Goal: Task Accomplishment & Management: Manage account settings

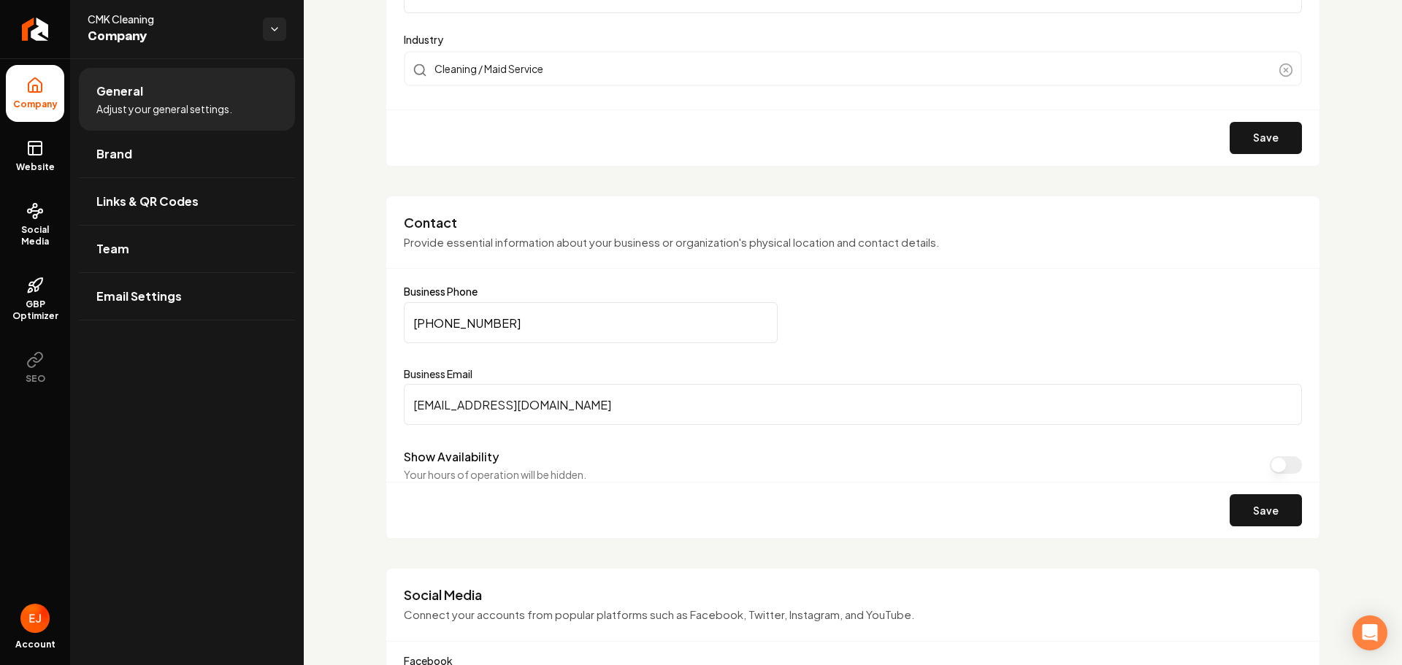
scroll to position [584, 0]
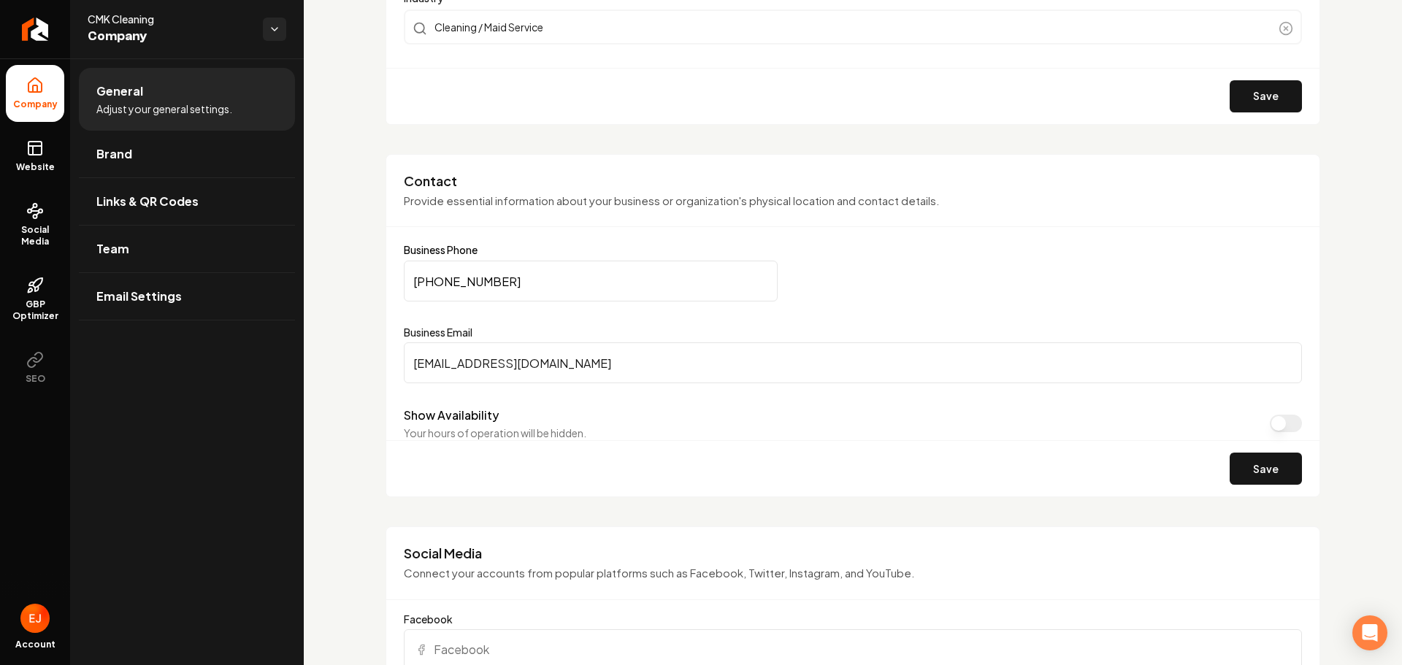
click at [515, 274] on input "[PHONE_NUMBER]" at bounding box center [591, 281] width 374 height 41
drag, startPoint x: 516, startPoint y: 274, endPoint x: 368, endPoint y: 290, distance: 149.0
paste input "631) 202-0699"
type input "[PHONE_NUMBER]"
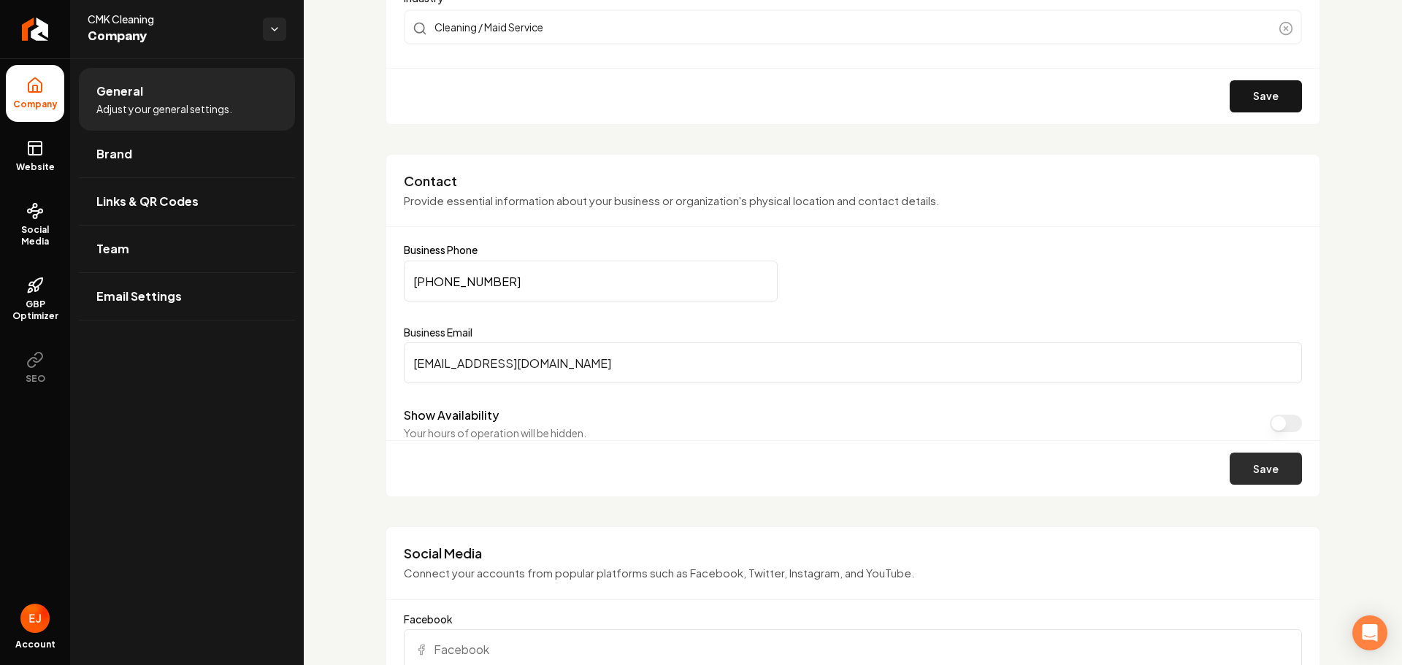
click at [1229, 464] on button "Save" at bounding box center [1265, 469] width 72 height 32
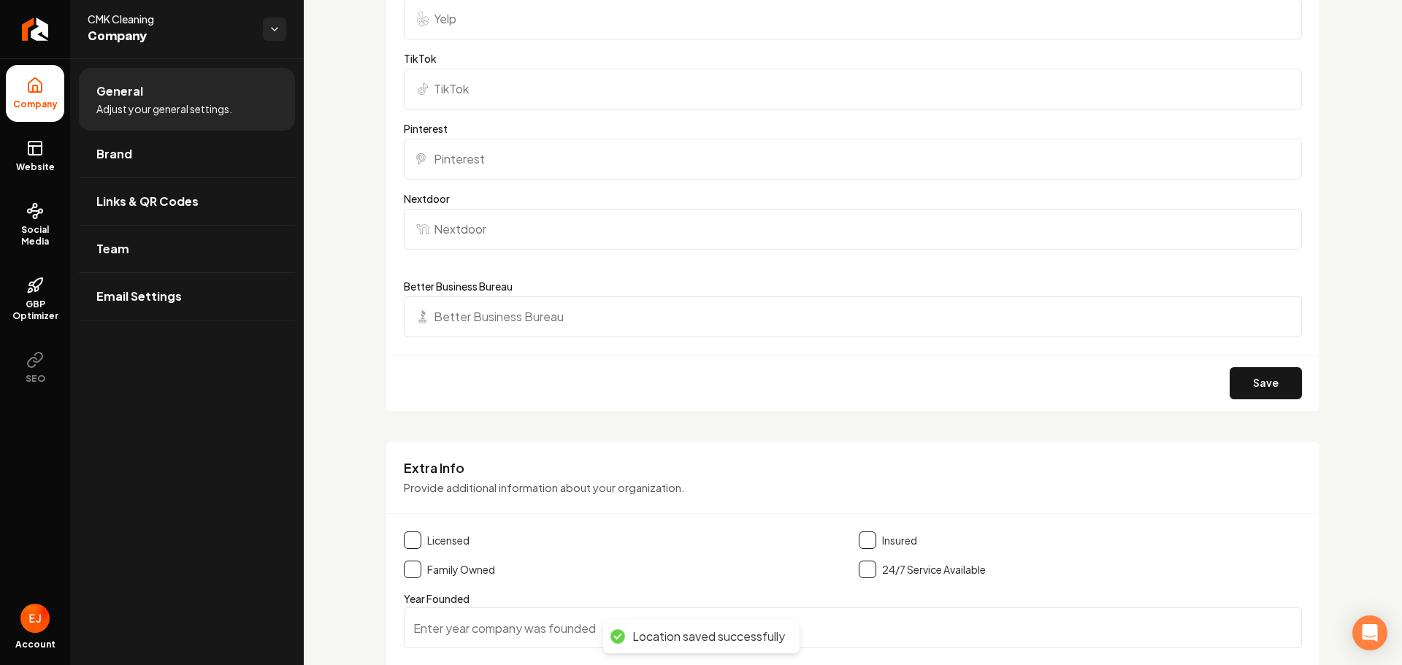
scroll to position [1314, 0]
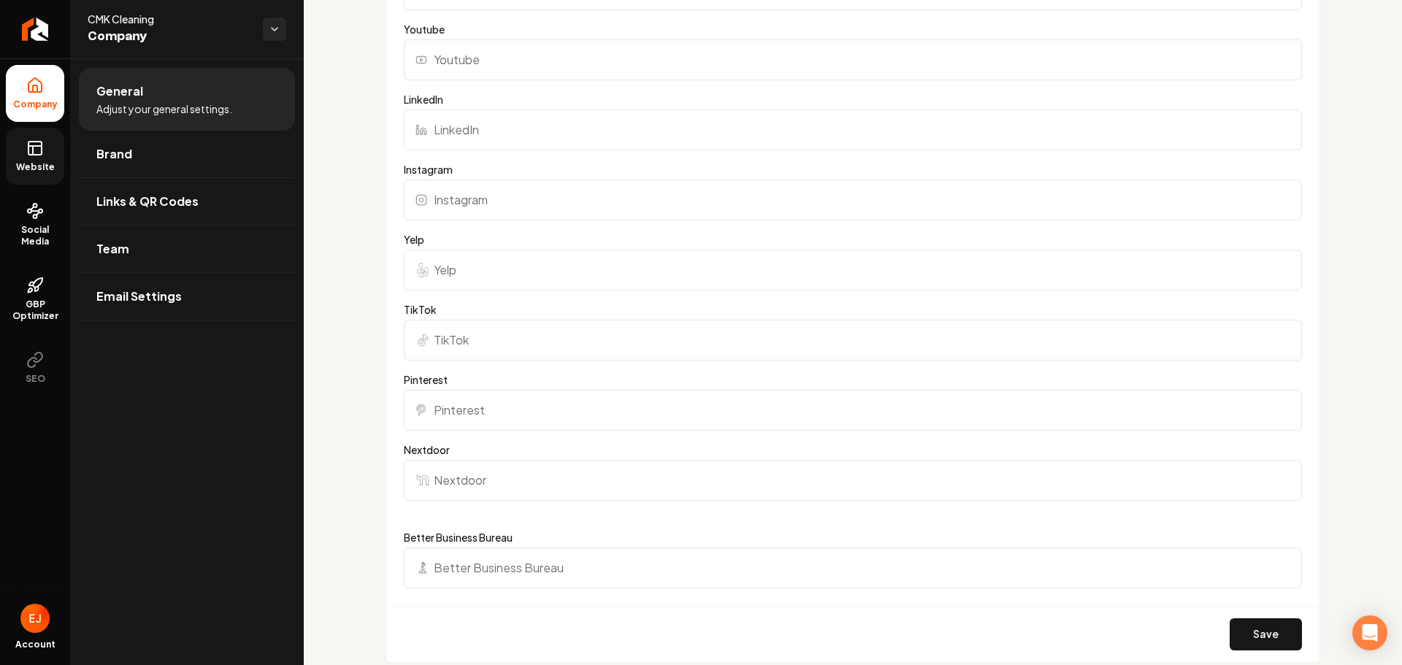
click at [48, 153] on link "Website" at bounding box center [35, 156] width 58 height 57
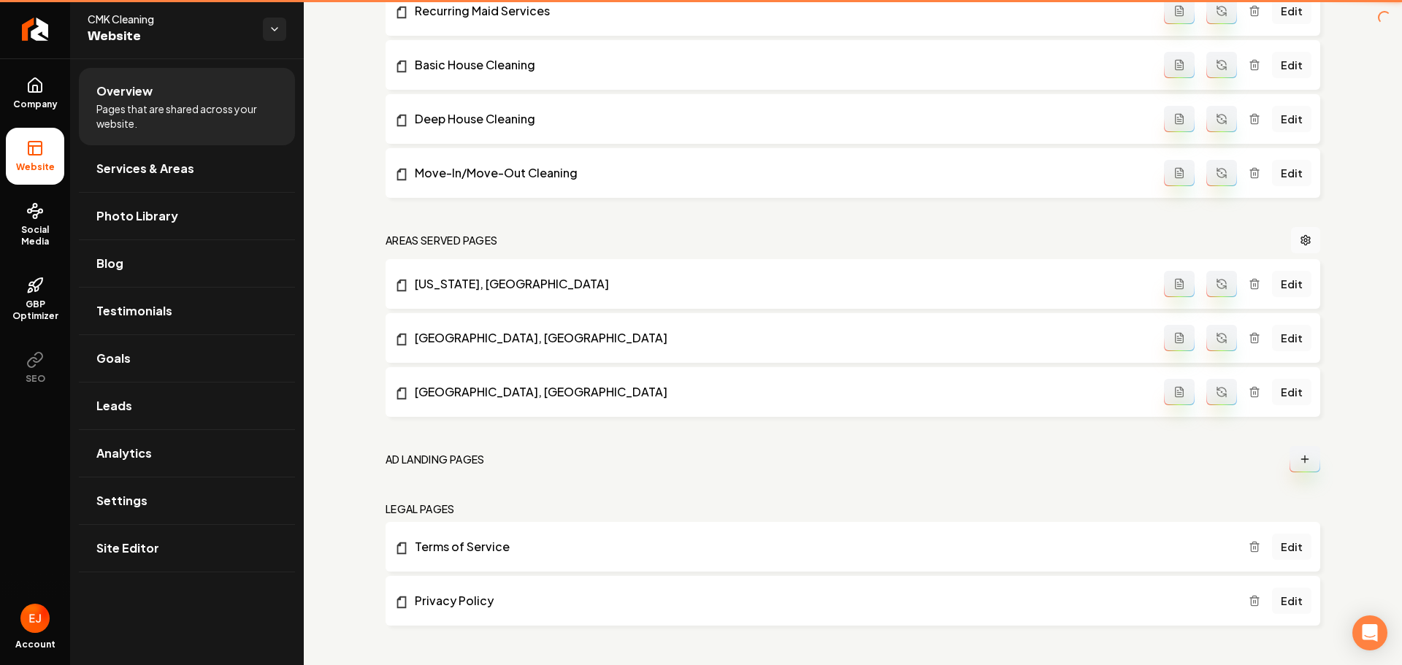
scroll to position [829, 0]
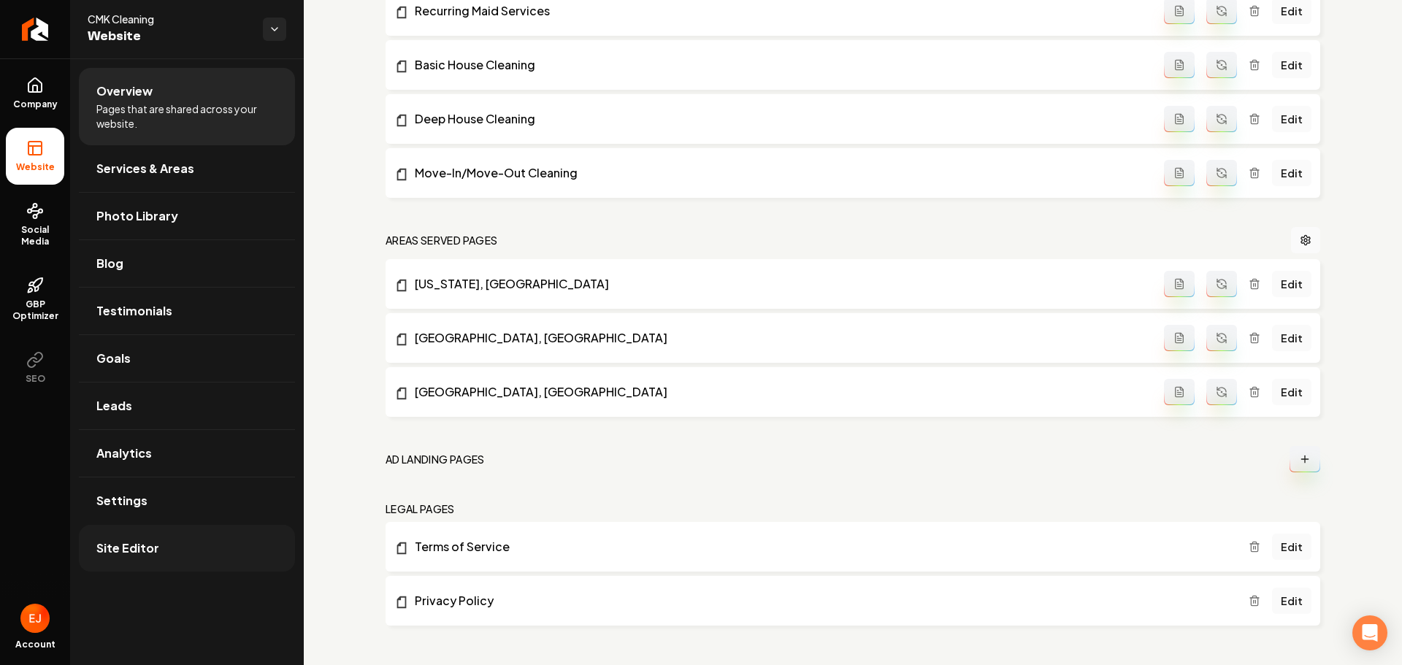
click at [120, 557] on link "Site Editor" at bounding box center [187, 548] width 216 height 47
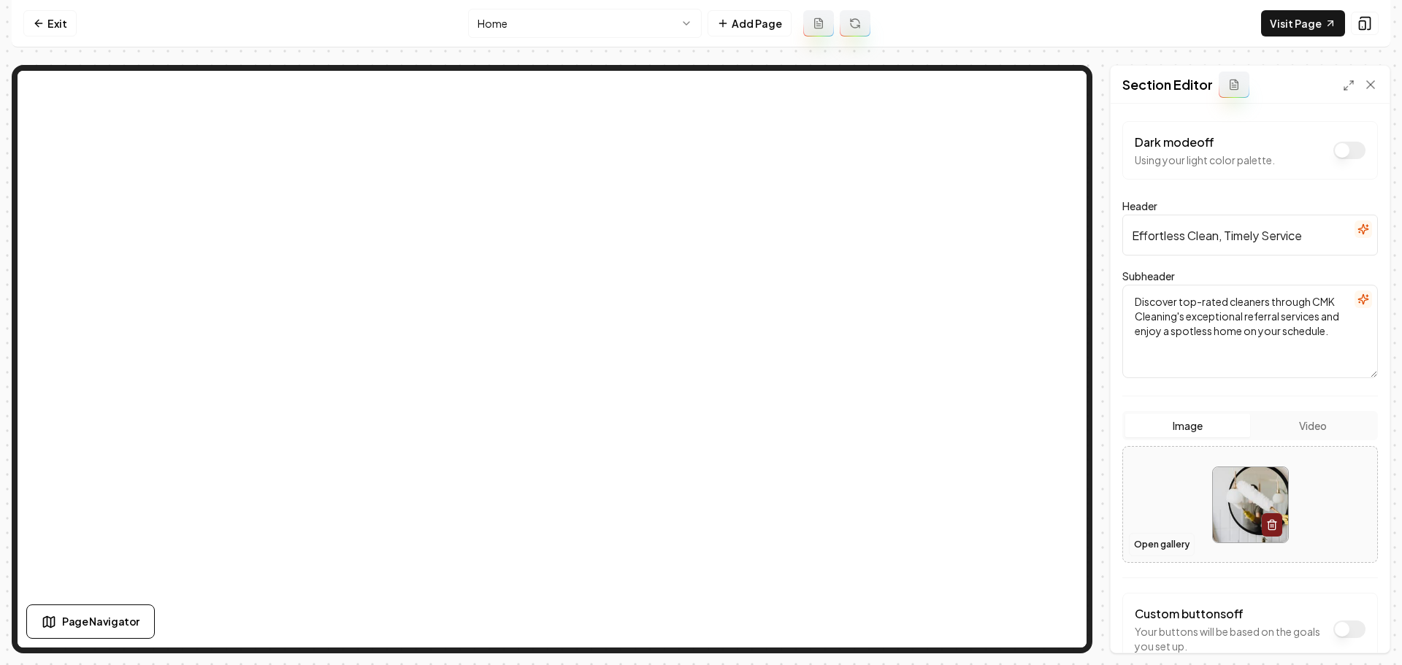
click at [1156, 543] on button "Open gallery" at bounding box center [1162, 544] width 66 height 23
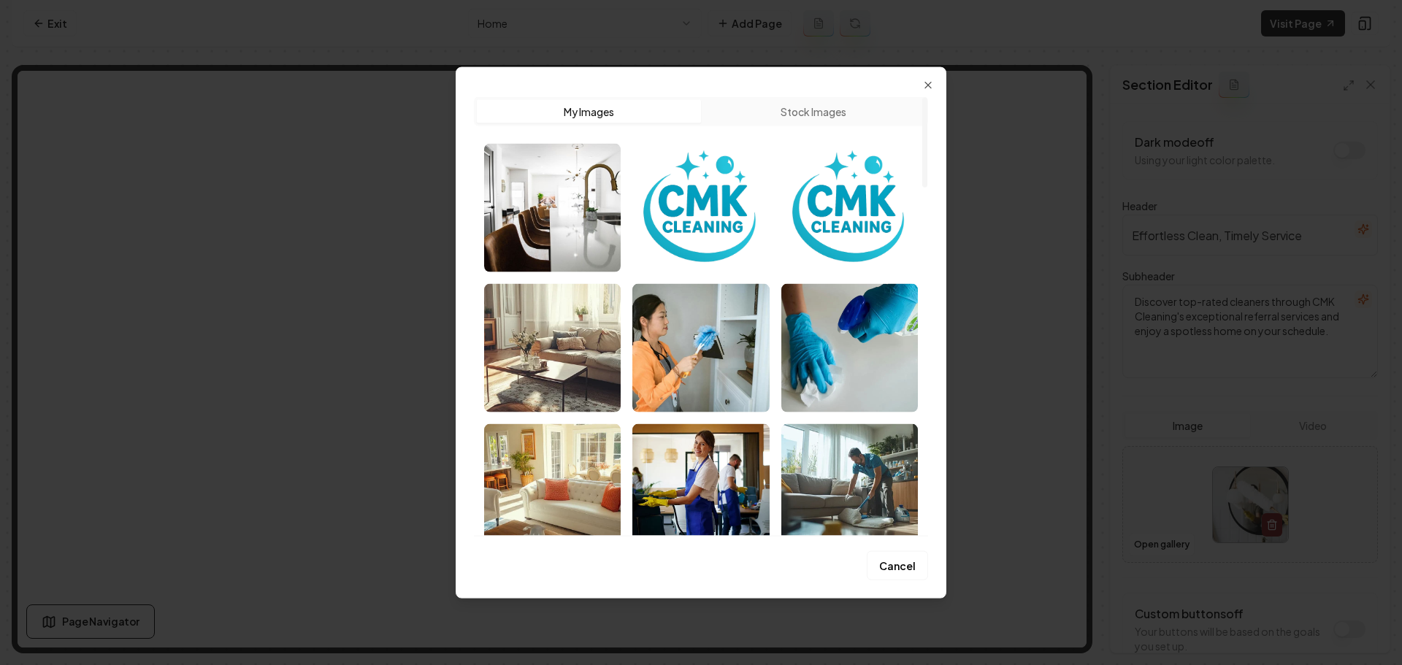
click at [822, 115] on button "Stock Images" at bounding box center [813, 110] width 224 height 23
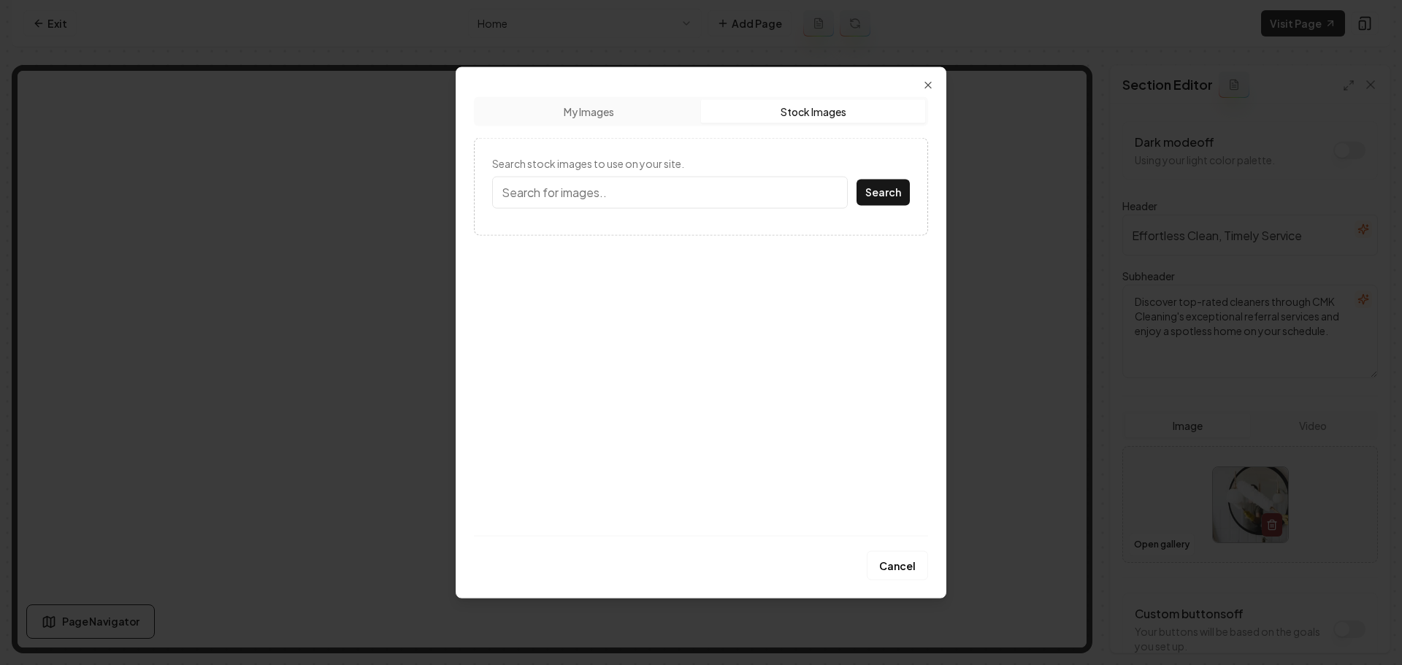
click at [661, 192] on input "Search stock images to use on your site." at bounding box center [670, 192] width 356 height 32
type input "interior"
click at [856, 179] on button "Search" at bounding box center [882, 192] width 53 height 26
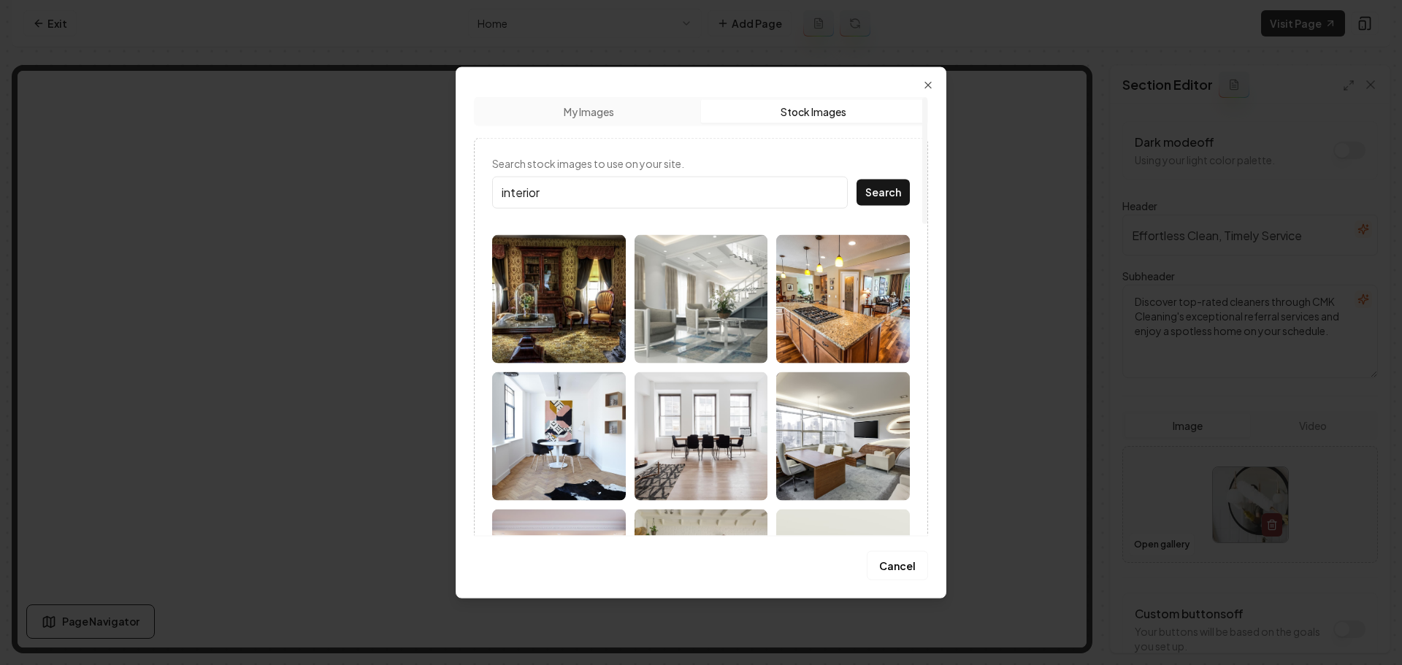
click at [584, 191] on input "interior" at bounding box center [670, 192] width 356 height 32
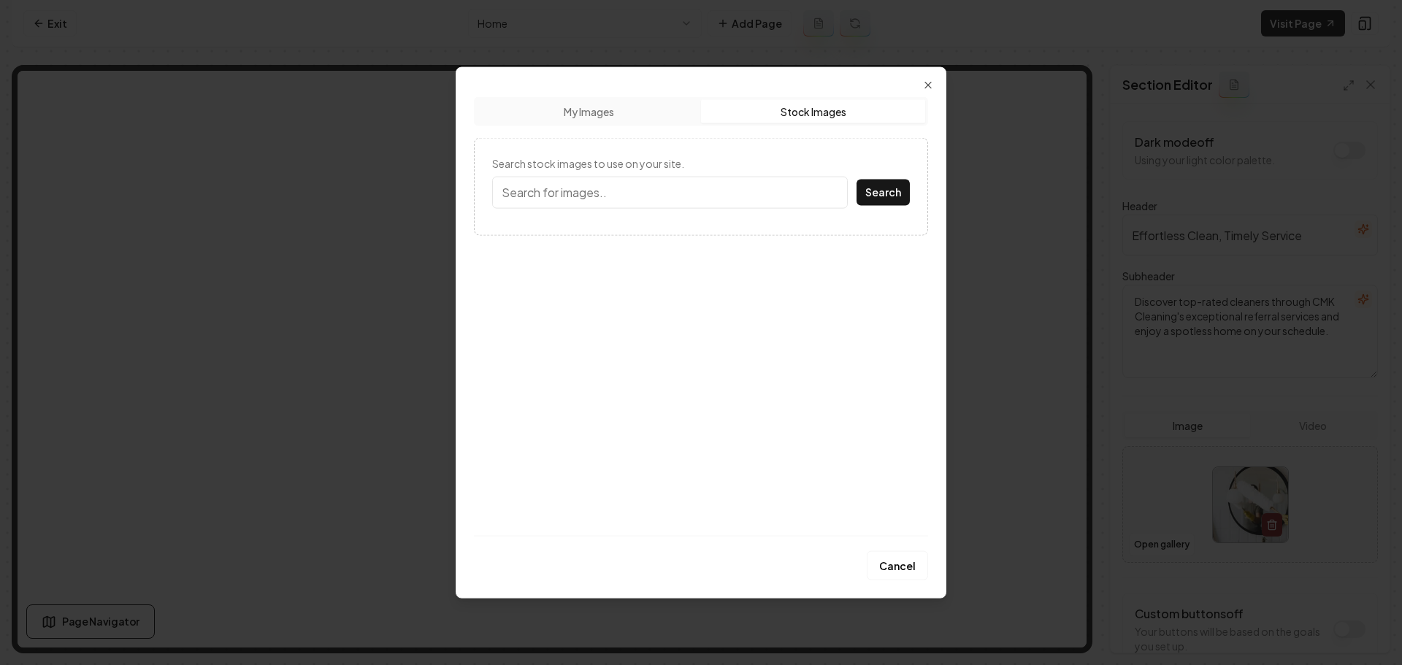
click at [817, 107] on button "Stock Images" at bounding box center [813, 110] width 224 height 23
click at [585, 122] on button "My Images" at bounding box center [589, 110] width 224 height 23
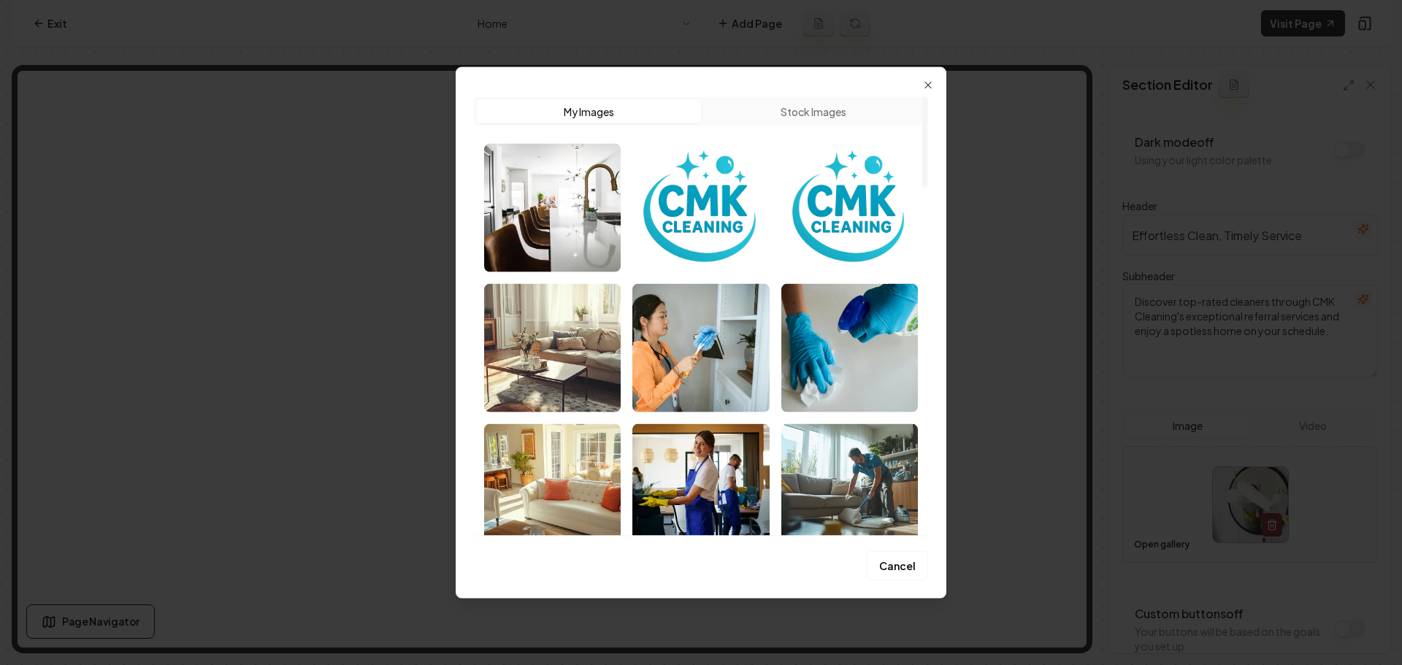
click at [804, 115] on button "Stock Images" at bounding box center [813, 110] width 224 height 23
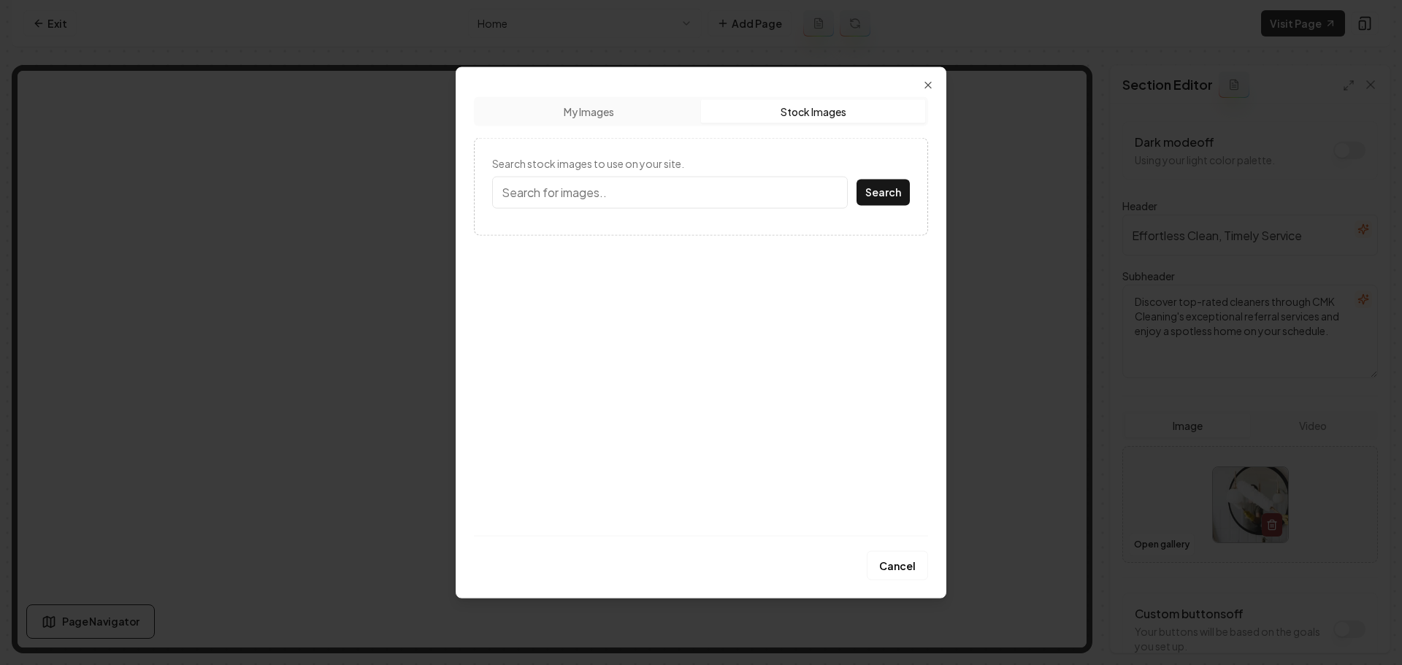
click at [688, 199] on input "Search stock images to use on your site." at bounding box center [670, 192] width 356 height 32
type input "residential interior"
click at [856, 179] on button "Search" at bounding box center [882, 192] width 53 height 26
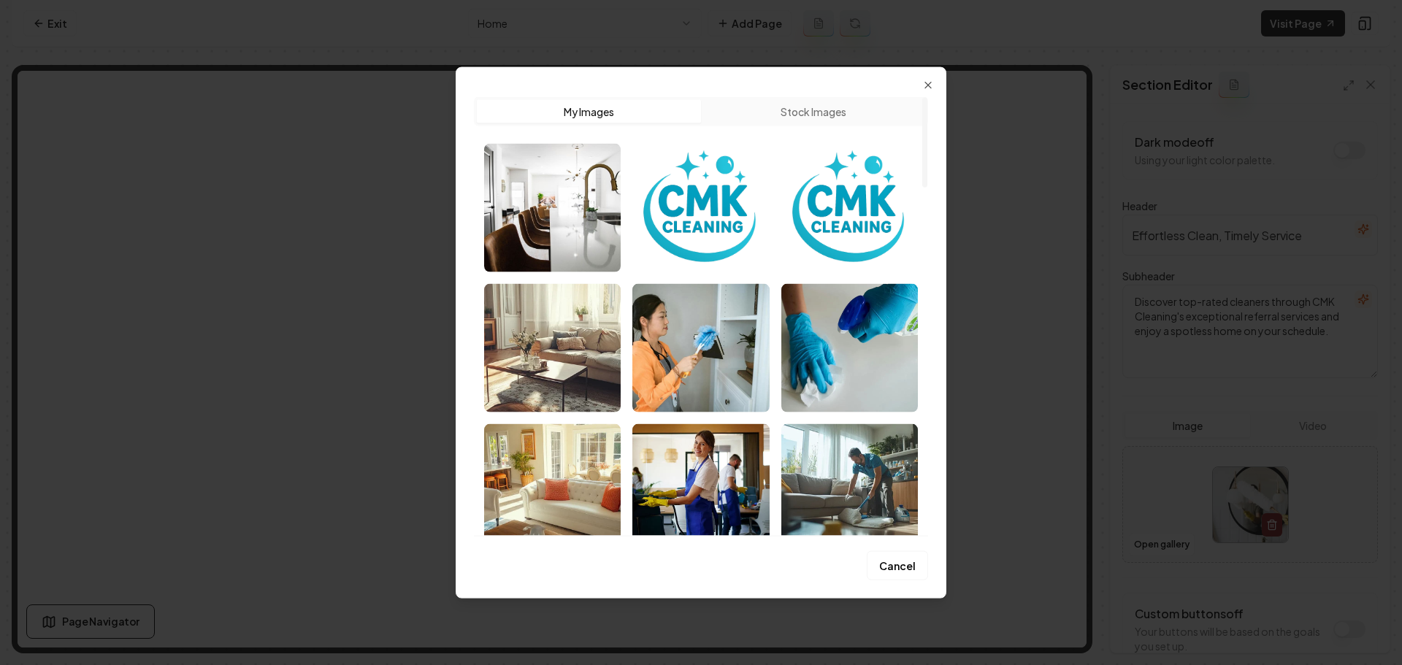
click at [807, 114] on button "Stock Images" at bounding box center [813, 110] width 224 height 23
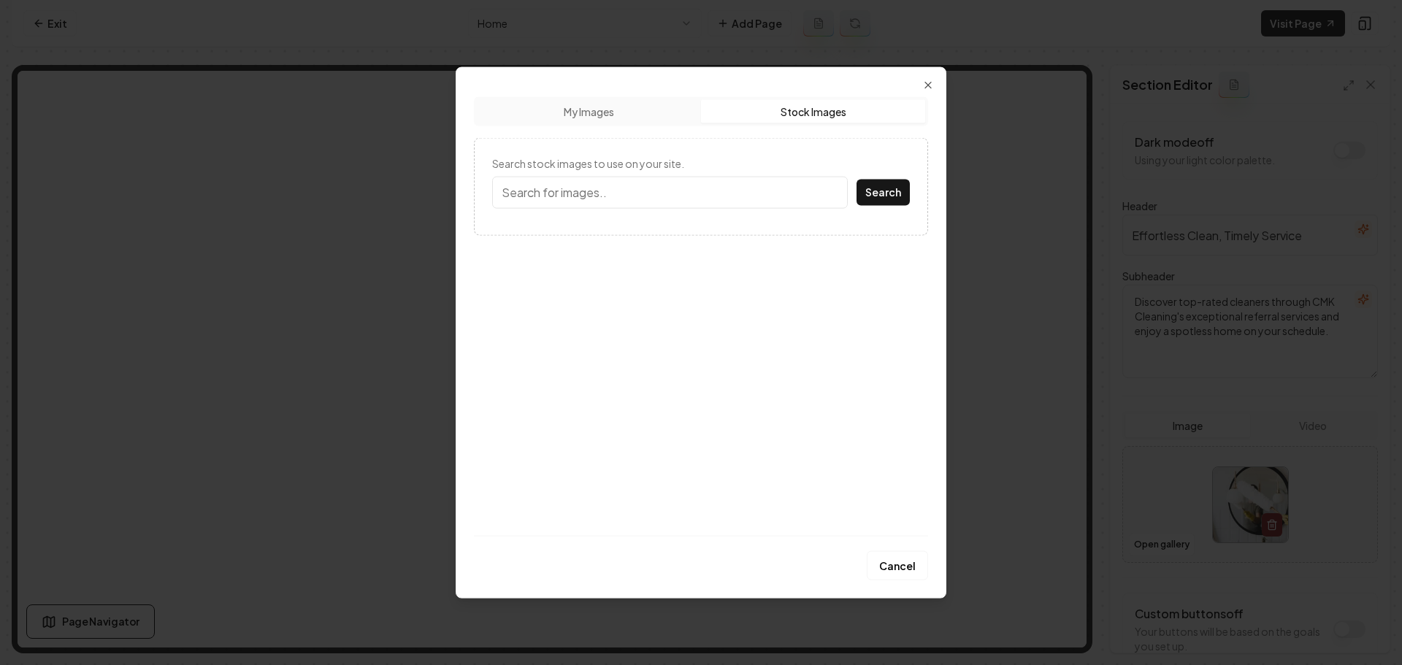
click at [690, 196] on input "Search stock images to use on your site." at bounding box center [670, 192] width 356 height 32
type input "interior residential"
click at [856, 179] on button "Search" at bounding box center [882, 192] width 53 height 26
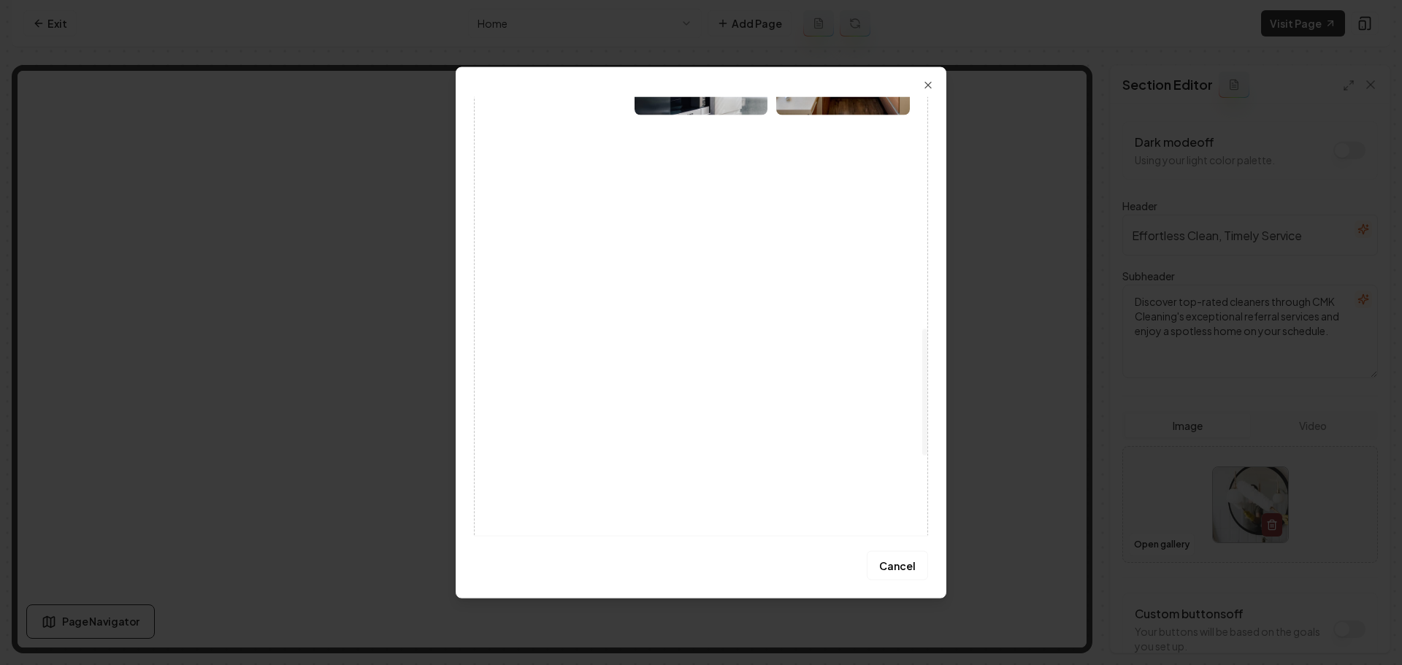
scroll to position [803, 0]
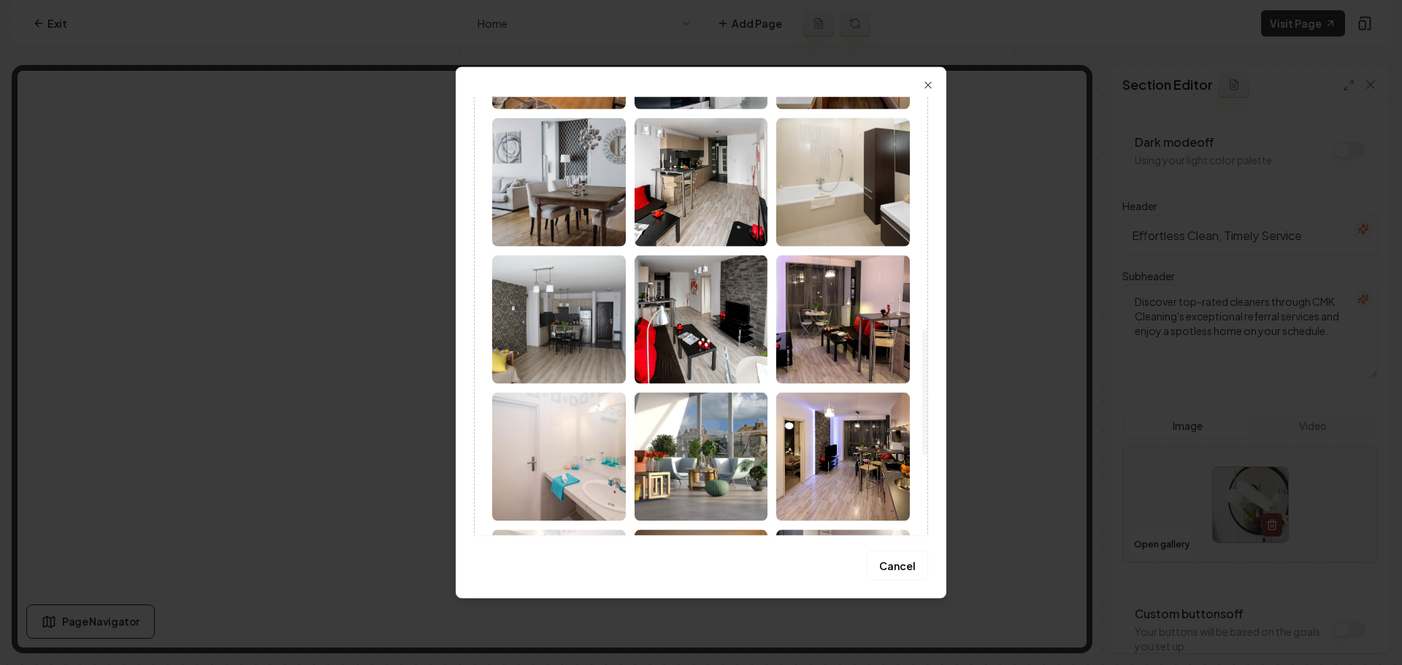
click at [610, 343] on img at bounding box center [559, 319] width 134 height 128
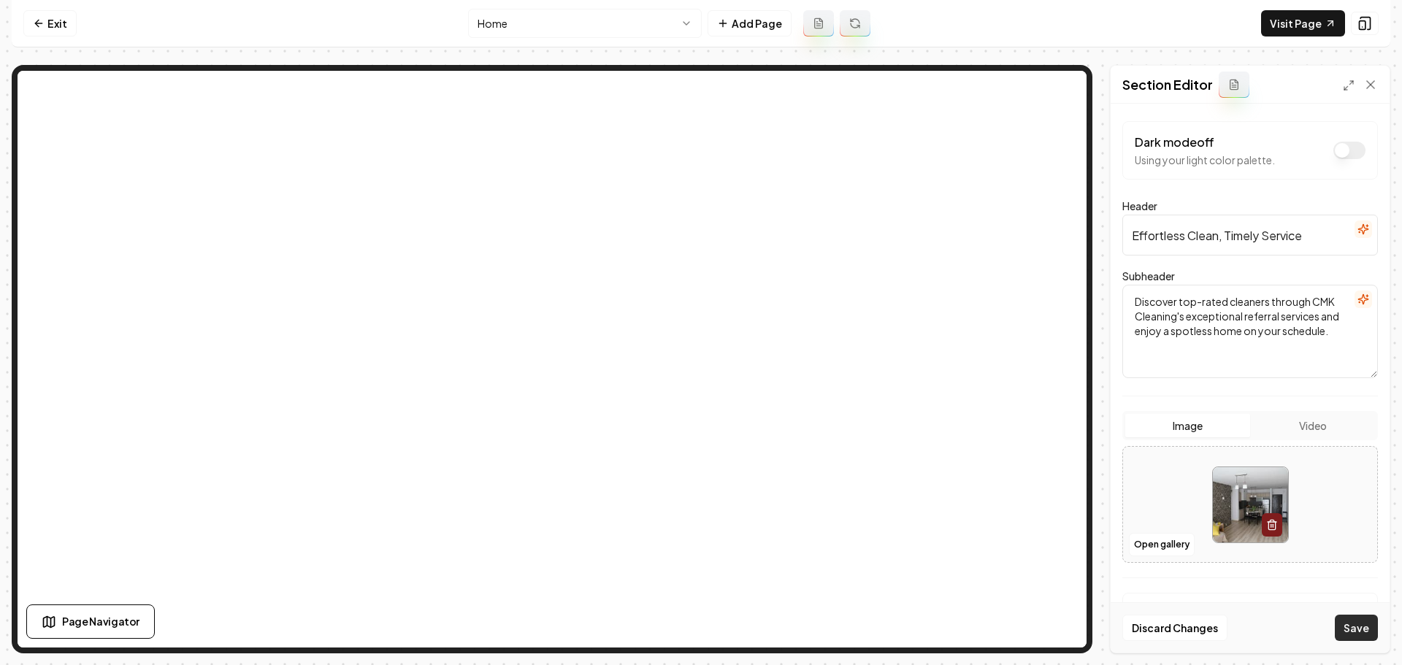
click at [1352, 638] on button "Save" at bounding box center [1355, 628] width 43 height 26
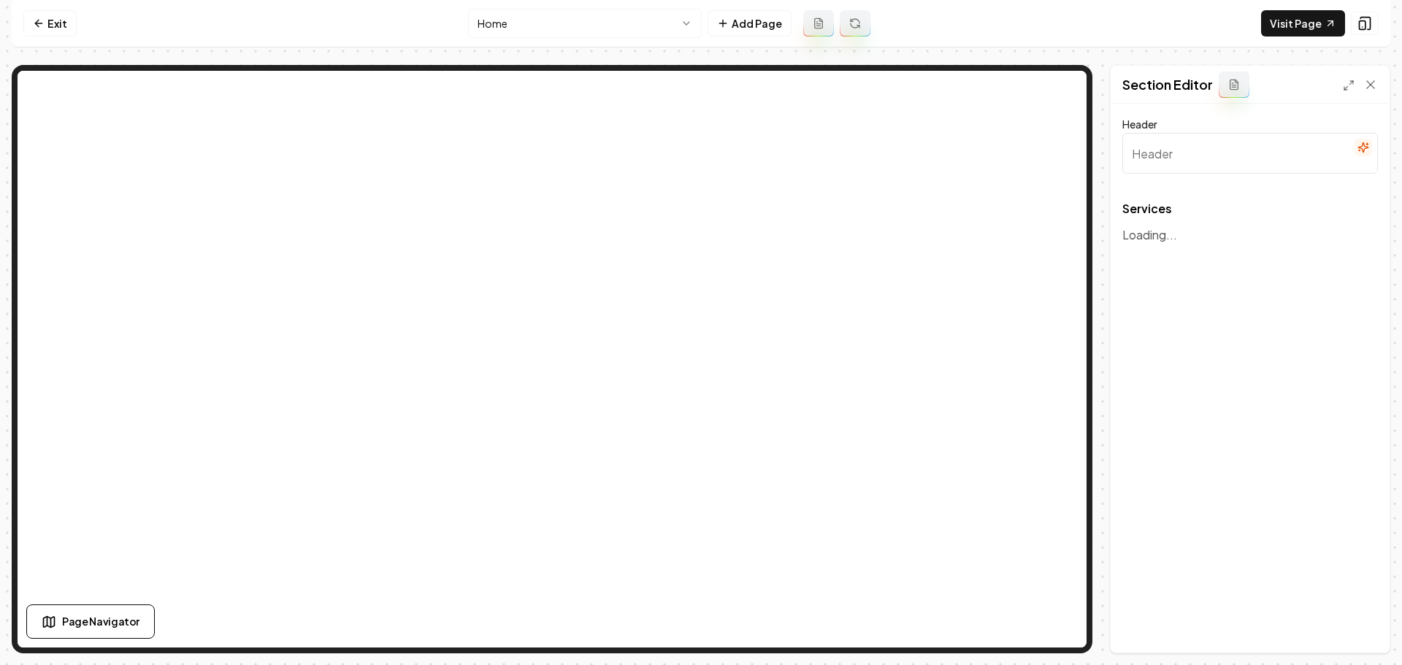
type input "Our Expert Cleaning Services"
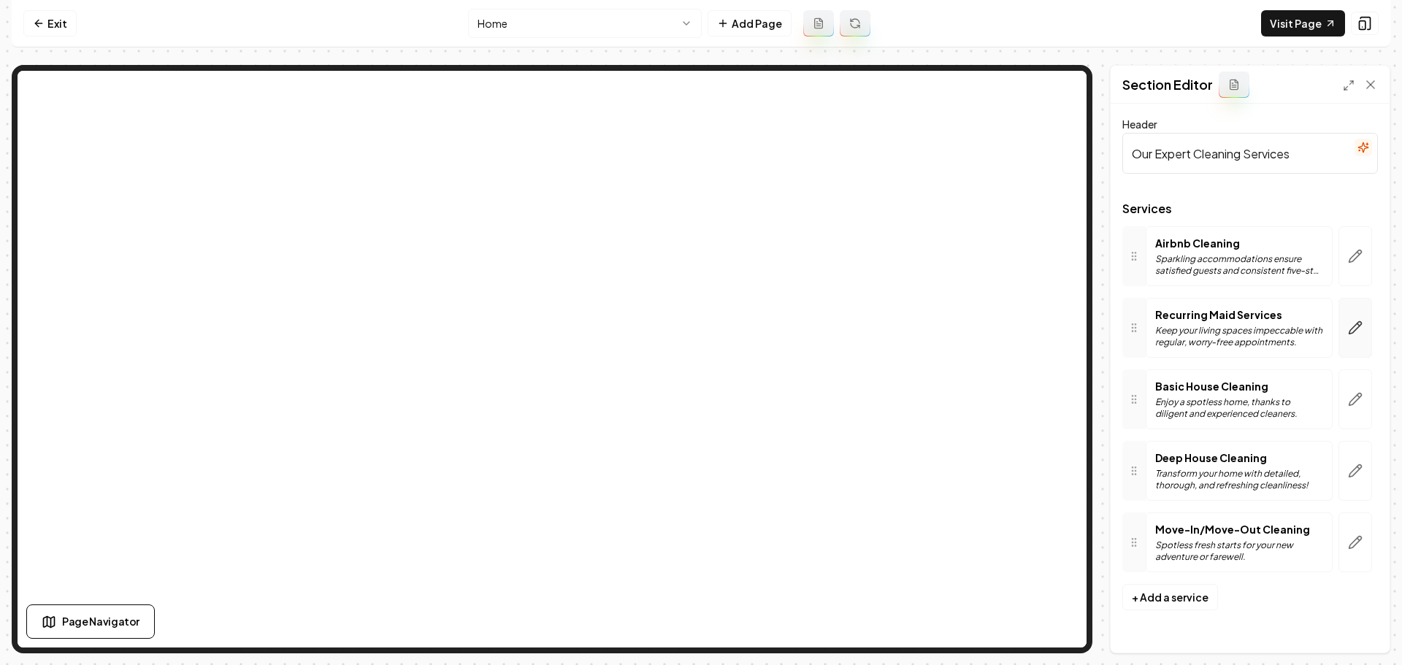
click at [1365, 335] on button "button" at bounding box center [1355, 328] width 34 height 60
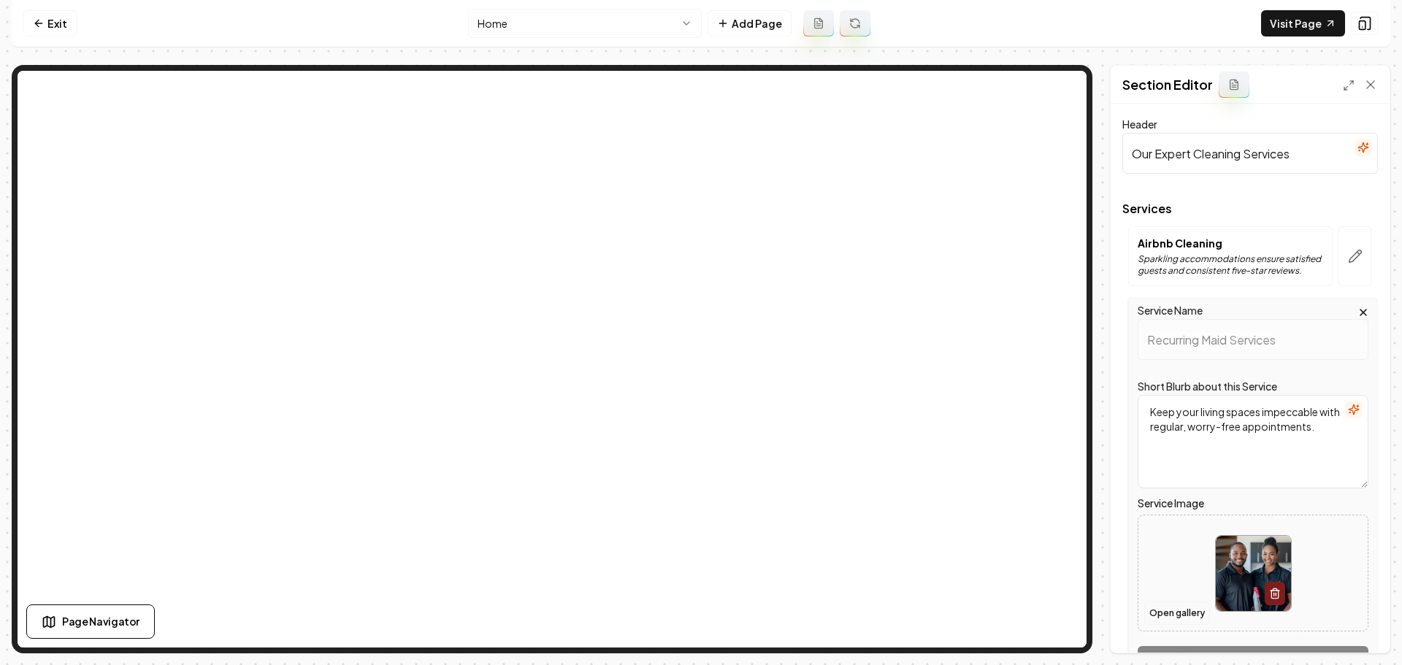
click at [1188, 612] on button "Open gallery" at bounding box center [1177, 613] width 66 height 23
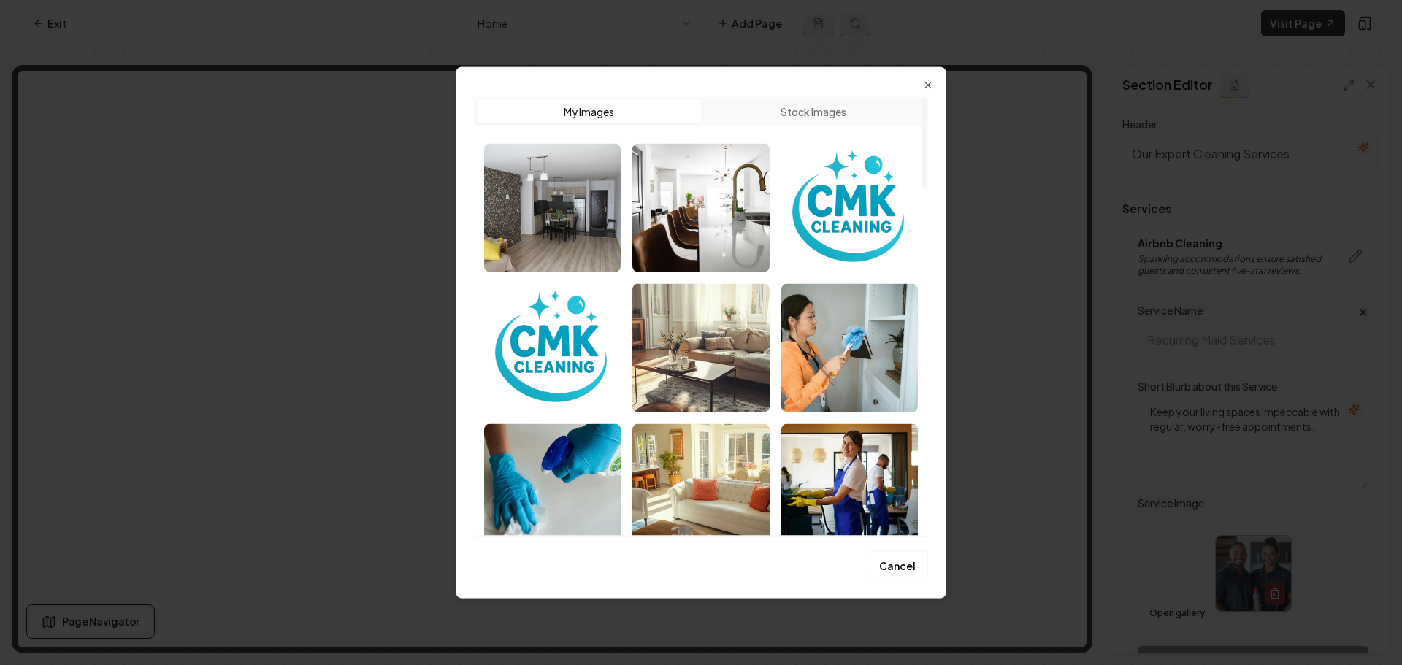
click at [846, 118] on button "Stock Images" at bounding box center [813, 110] width 224 height 23
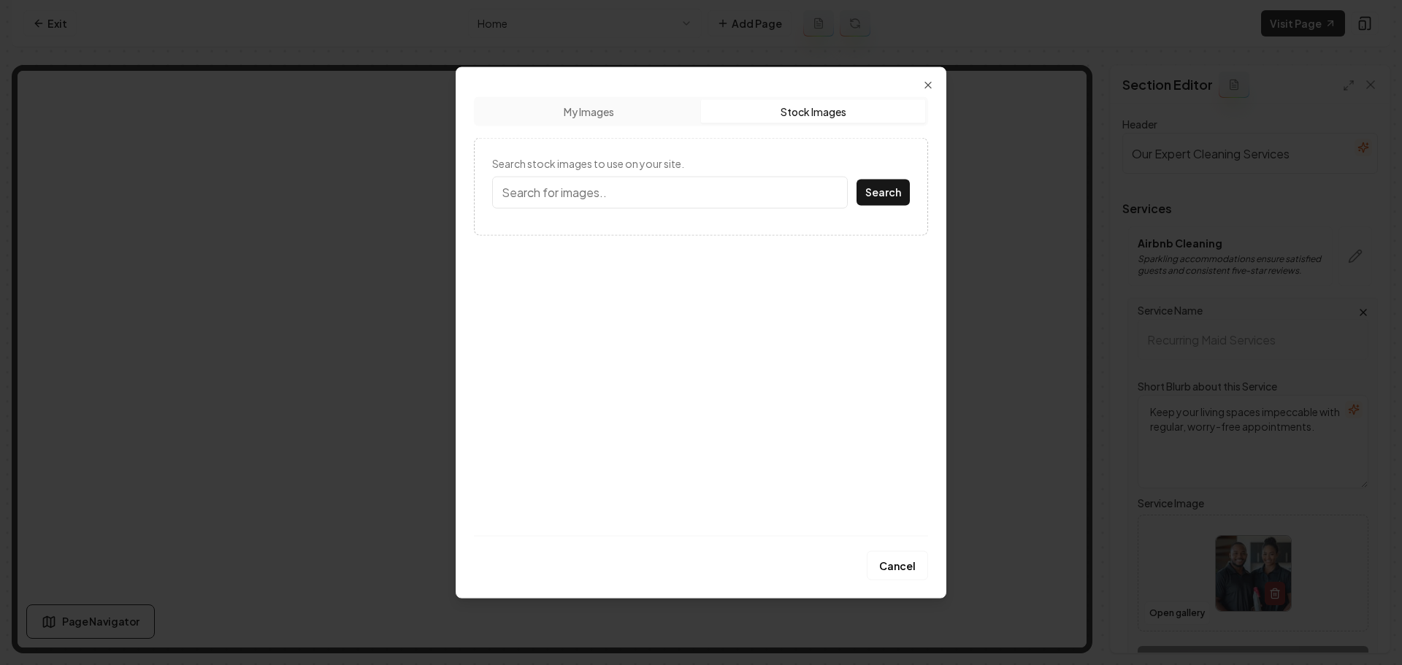
click at [692, 190] on input "Search stock images to use on your site." at bounding box center [670, 192] width 356 height 32
click at [856, 179] on button "Search" at bounding box center [882, 192] width 53 height 26
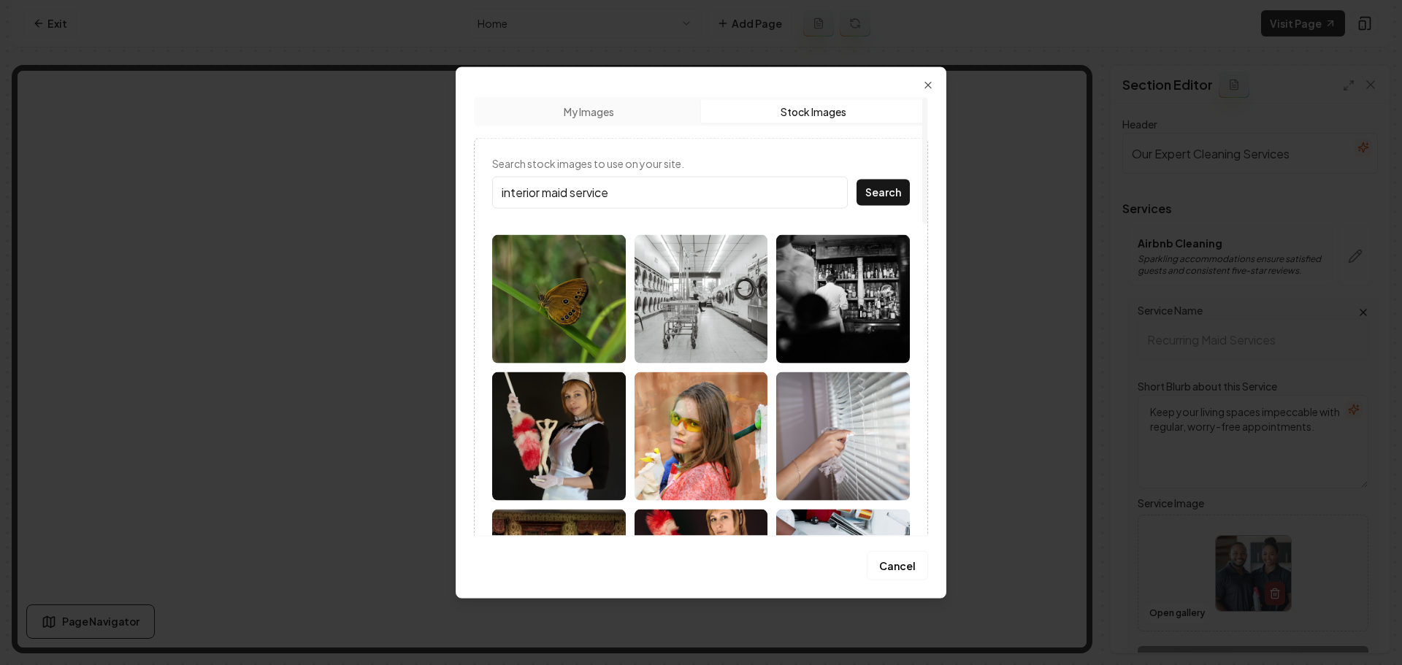
drag, startPoint x: 544, startPoint y: 193, endPoint x: 655, endPoint y: 194, distance: 111.0
click at [655, 194] on input "interior maid service" at bounding box center [670, 192] width 356 height 32
type input "interior residential"
click at [856, 179] on button "Search" at bounding box center [882, 192] width 53 height 26
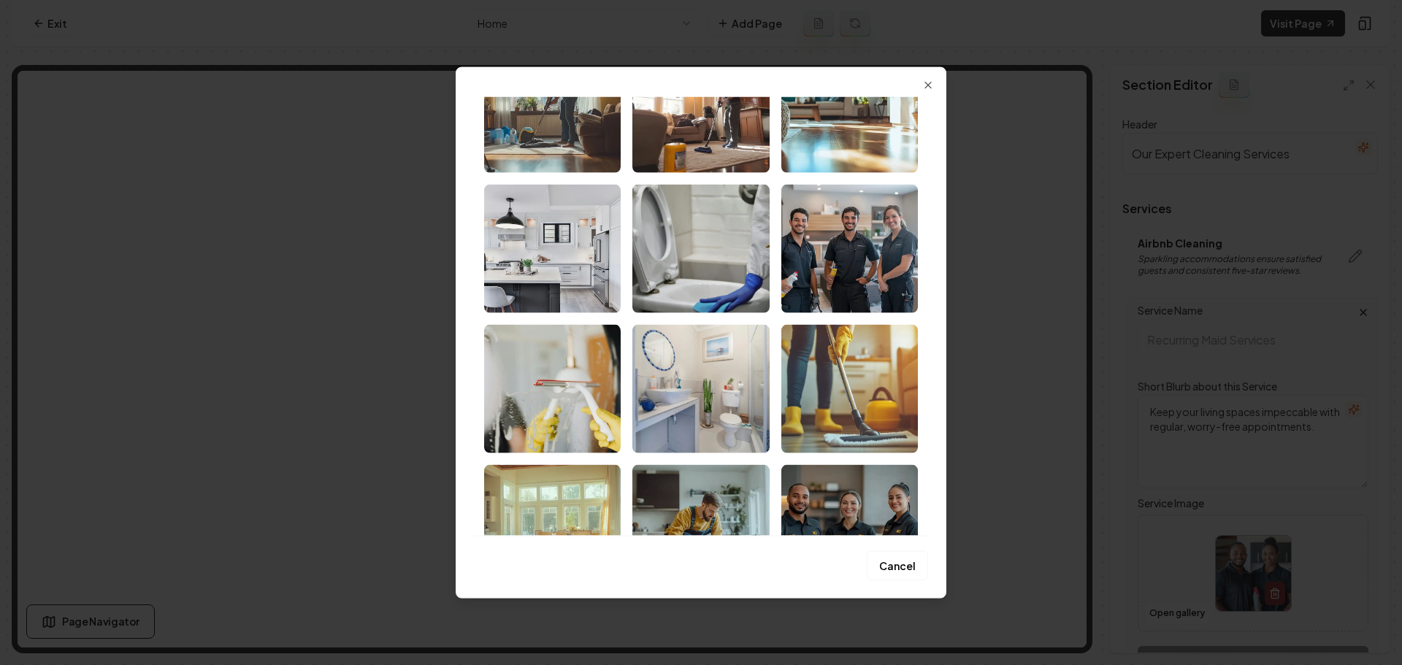
scroll to position [1704, 0]
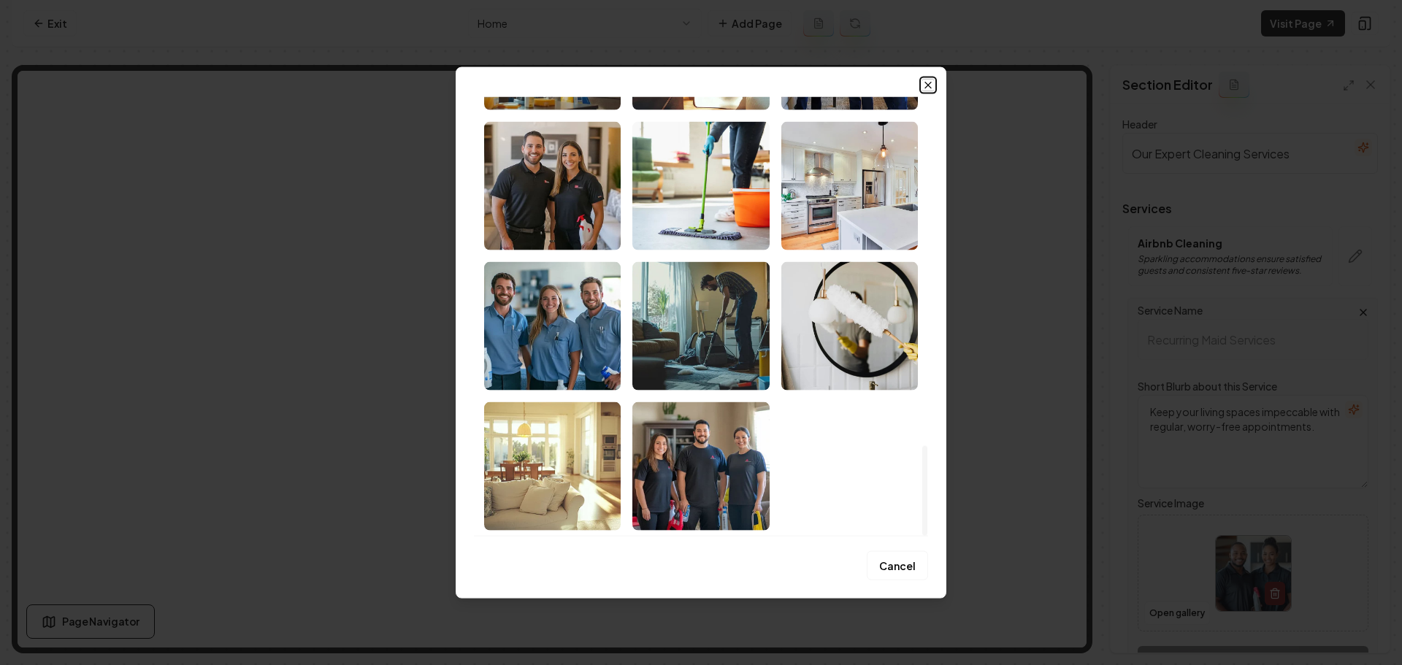
click at [925, 88] on icon "button" at bounding box center [928, 85] width 6 height 6
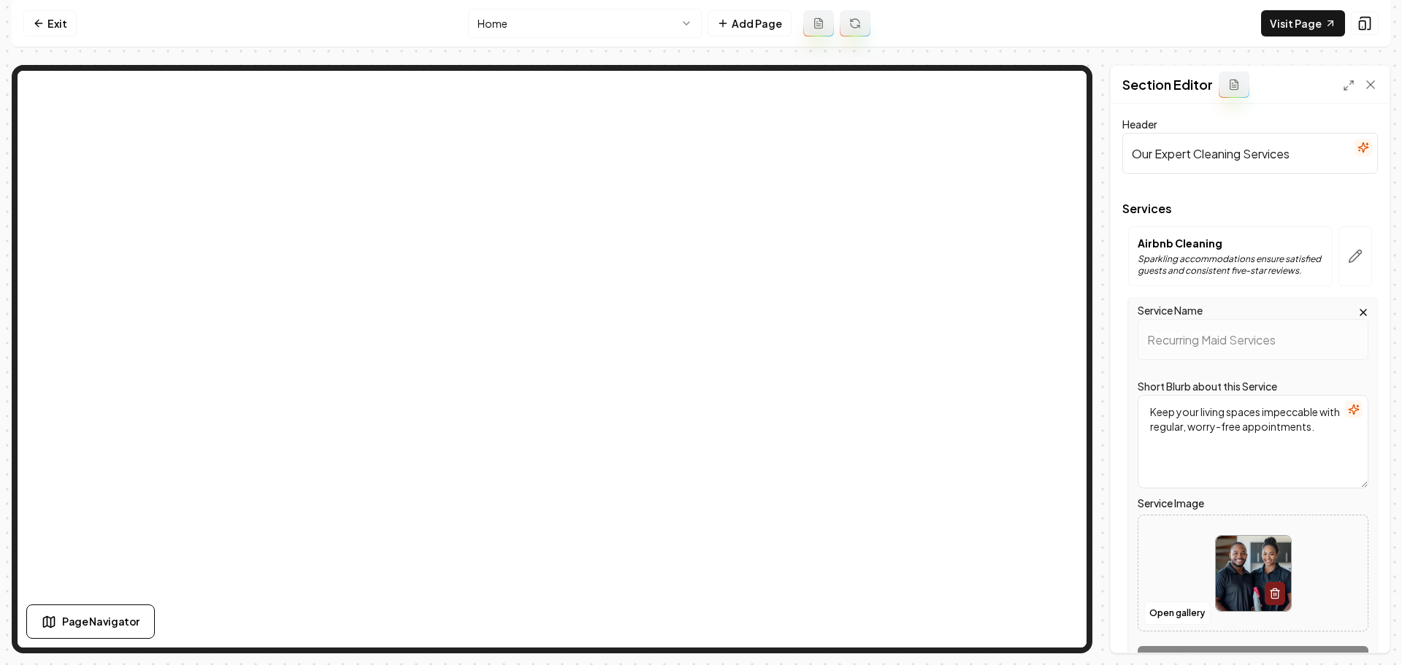
click at [1236, 565] on img at bounding box center [1252, 573] width 75 height 75
type input "**********"
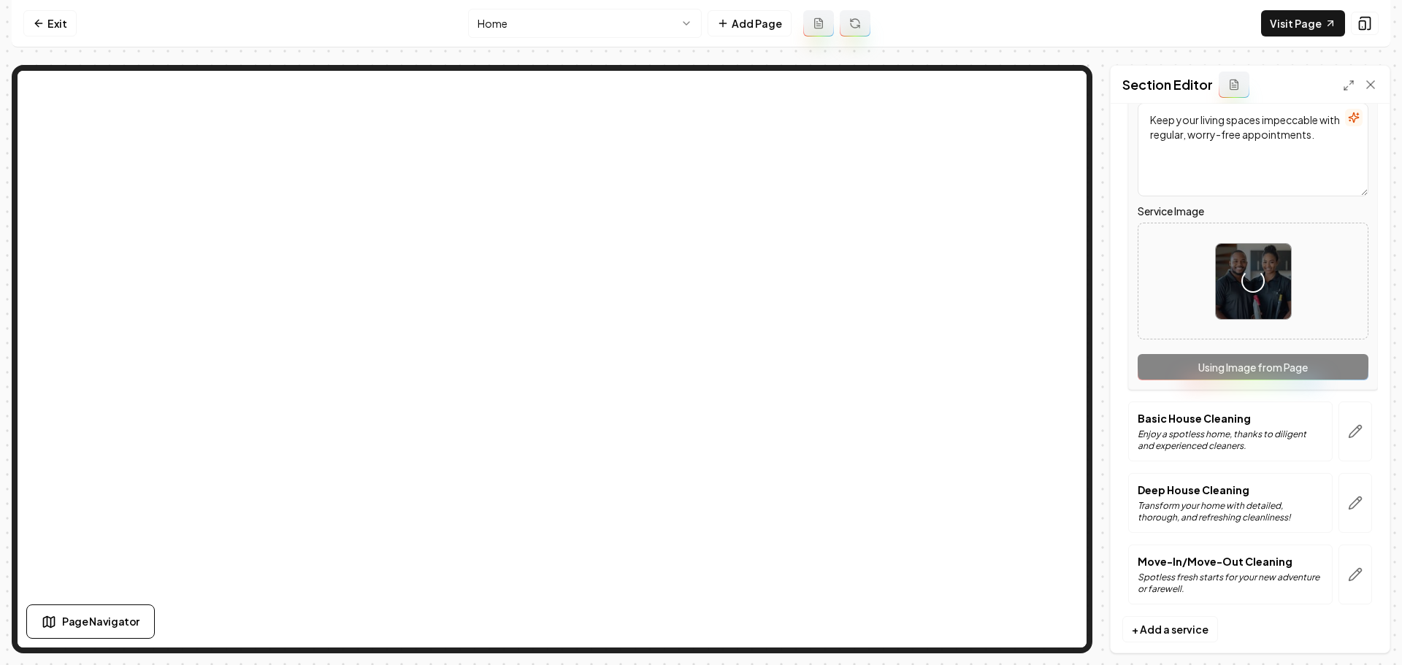
scroll to position [311, 0]
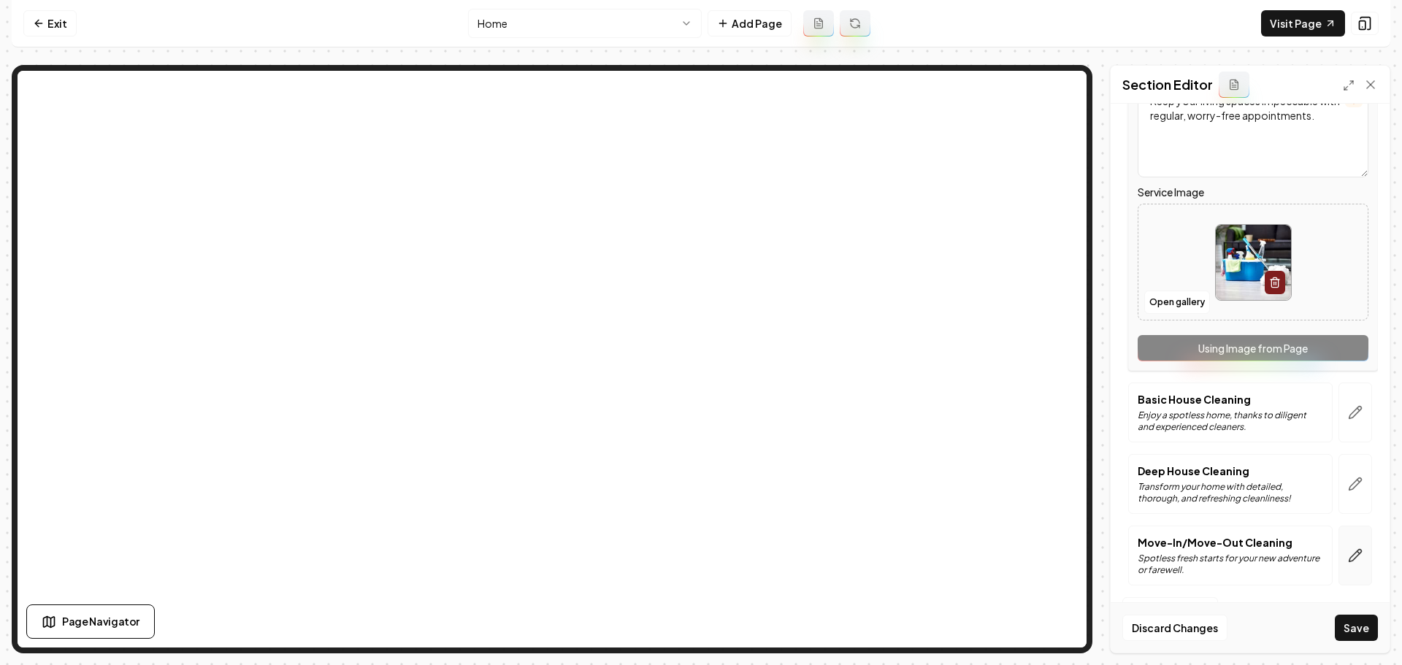
click at [1349, 558] on icon "button" at bounding box center [1355, 555] width 15 height 15
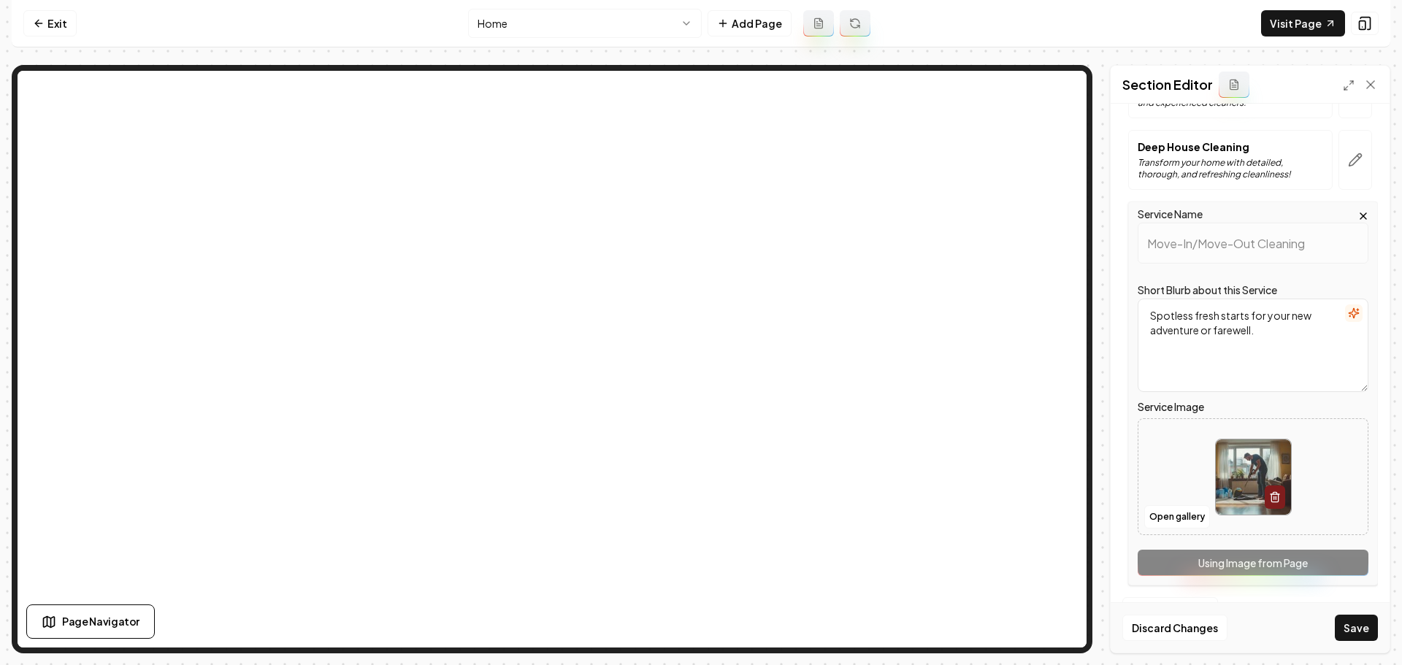
click at [1234, 500] on img at bounding box center [1252, 476] width 75 height 75
click at [1185, 521] on button "Open gallery" at bounding box center [1177, 516] width 66 height 23
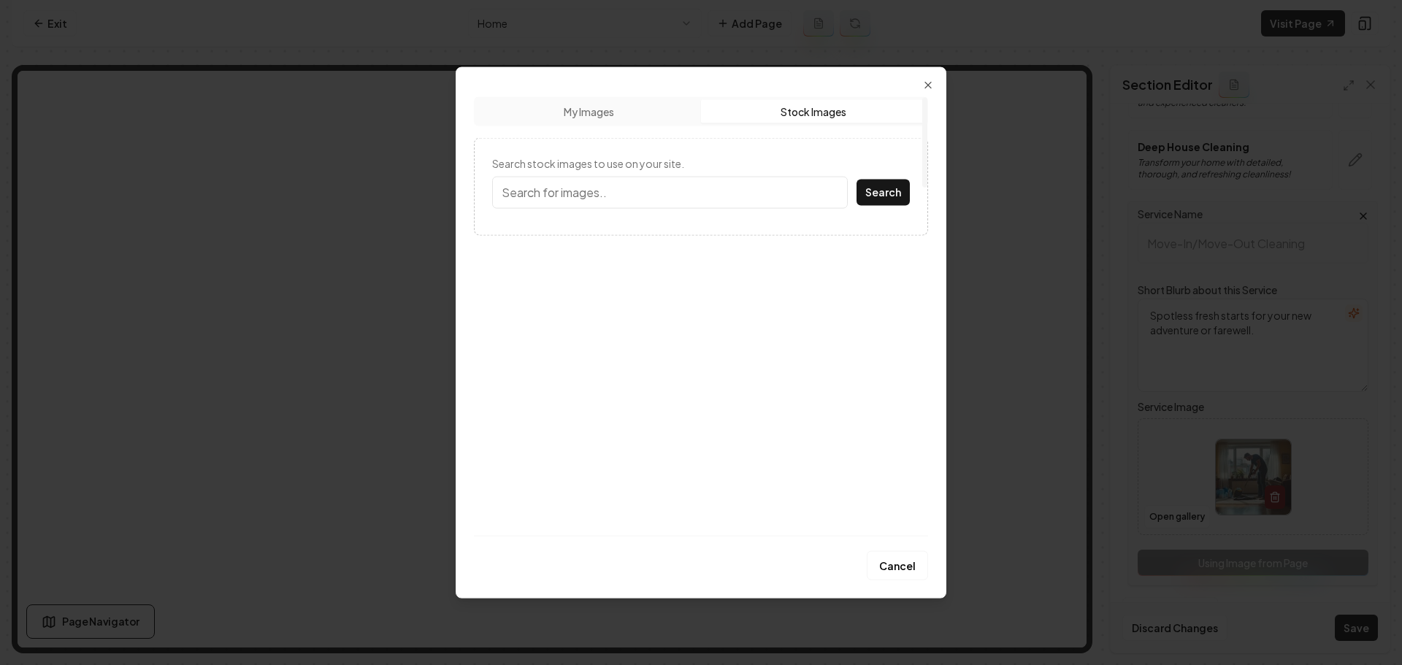
click at [815, 117] on button "Stock Images" at bounding box center [813, 110] width 224 height 23
click at [754, 201] on input "Search stock images to use on your site." at bounding box center [670, 192] width 356 height 32
type input "move out interior"
click at [856, 179] on button "Search" at bounding box center [882, 192] width 53 height 26
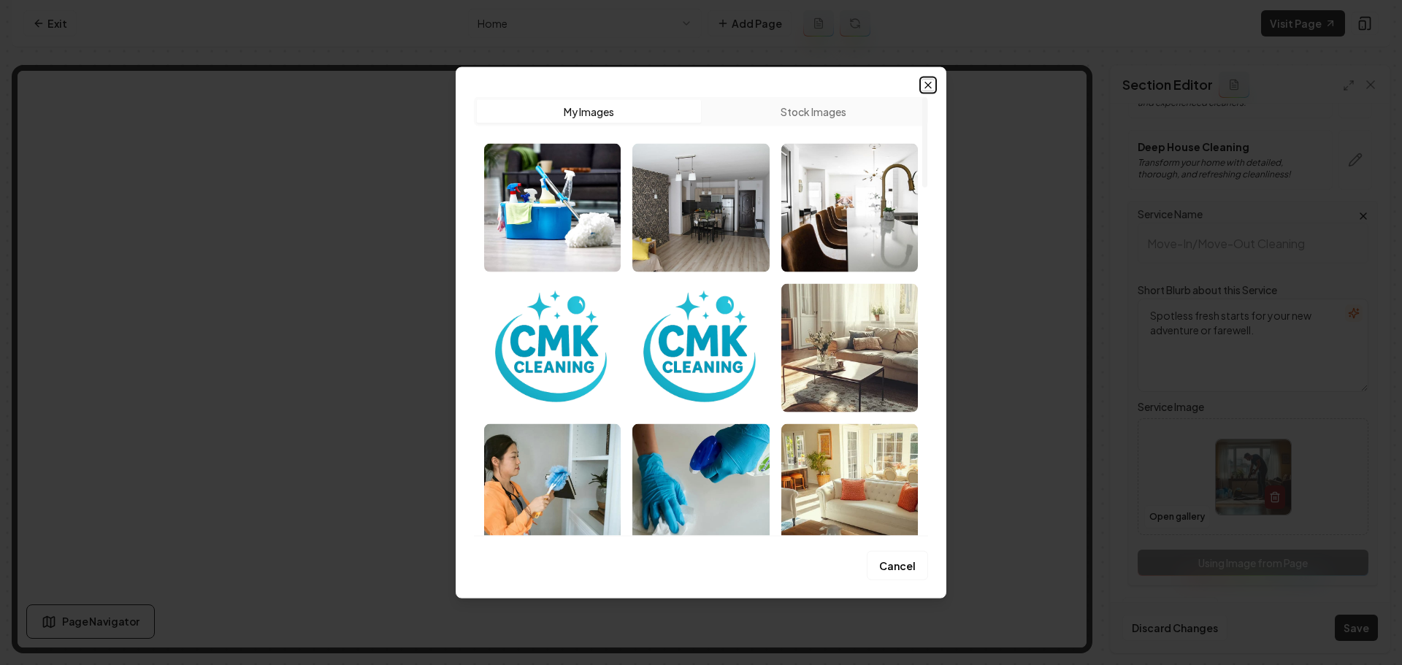
click at [928, 89] on icon "button" at bounding box center [928, 85] width 12 height 12
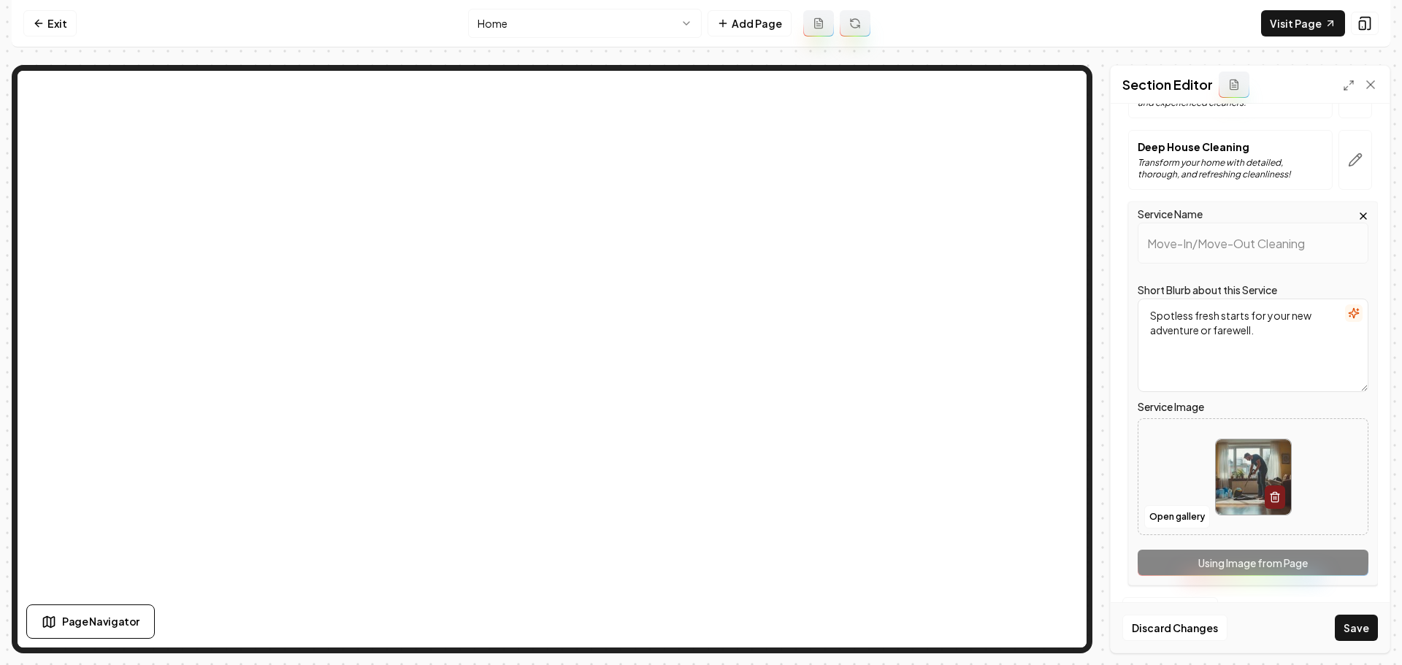
click at [1236, 483] on img at bounding box center [1252, 476] width 75 height 75
type input "**********"
click at [1373, 636] on button "Save" at bounding box center [1355, 628] width 43 height 26
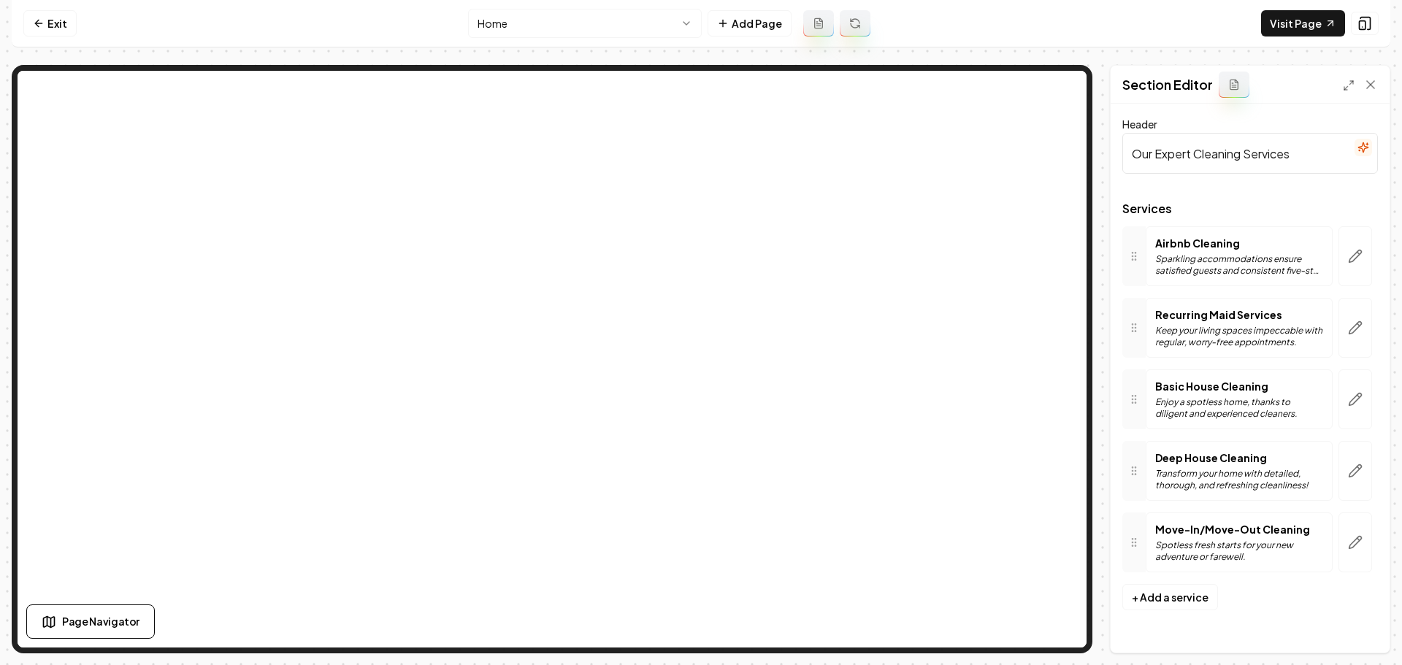
scroll to position [0, 0]
click at [50, 28] on link "Exit" at bounding box center [49, 23] width 53 height 26
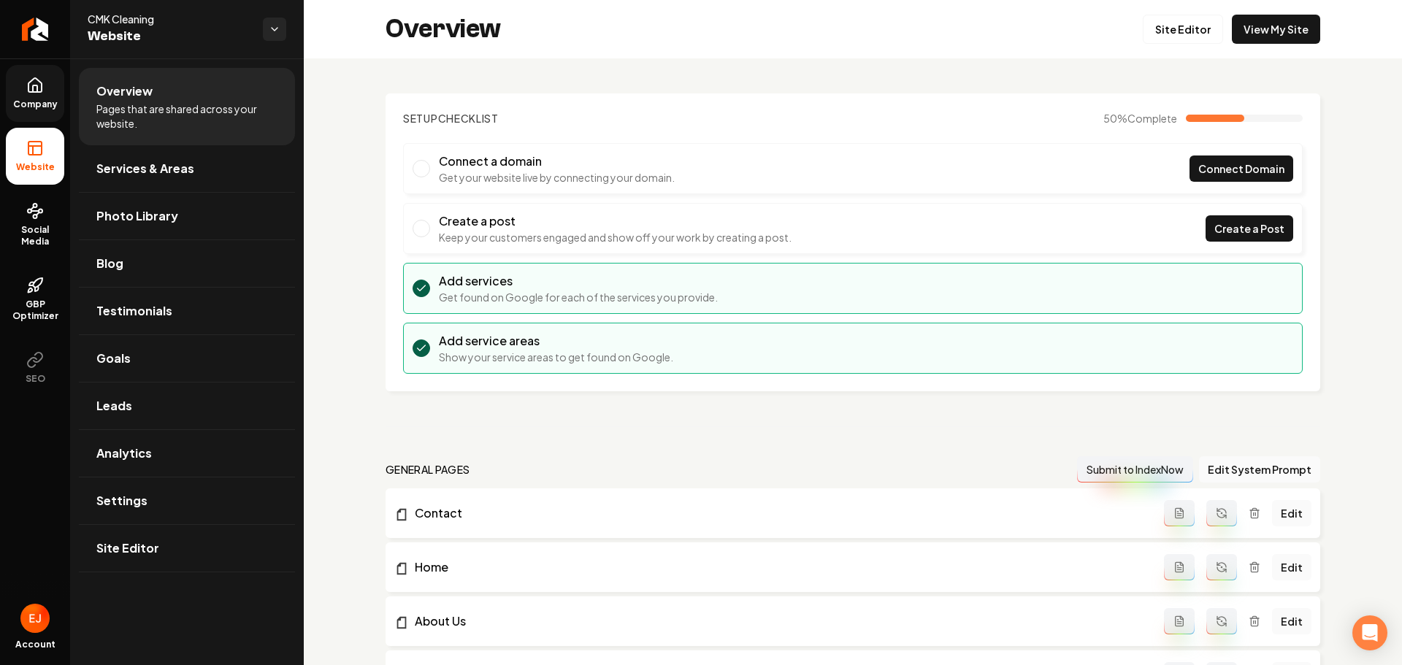
click at [23, 101] on span "Company" at bounding box center [35, 105] width 56 height 12
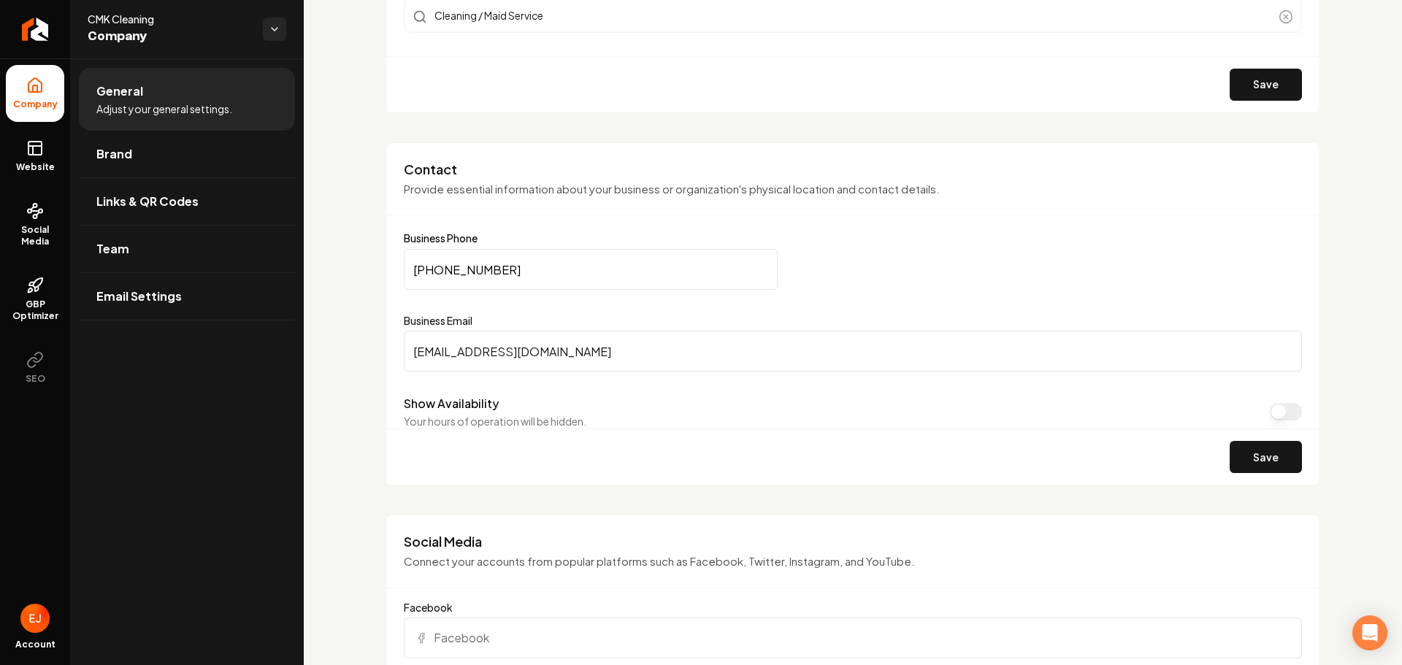
scroll to position [231, 0]
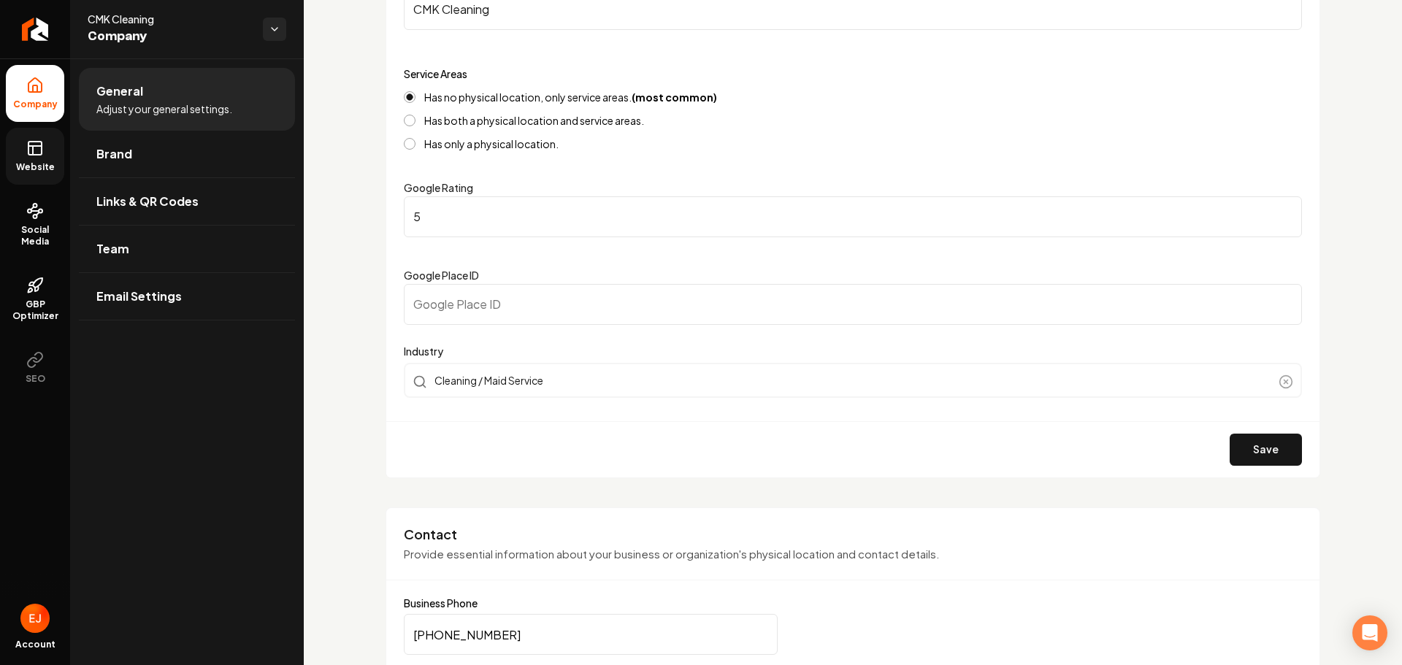
click at [35, 146] on icon at bounding box center [34, 146] width 13 height 0
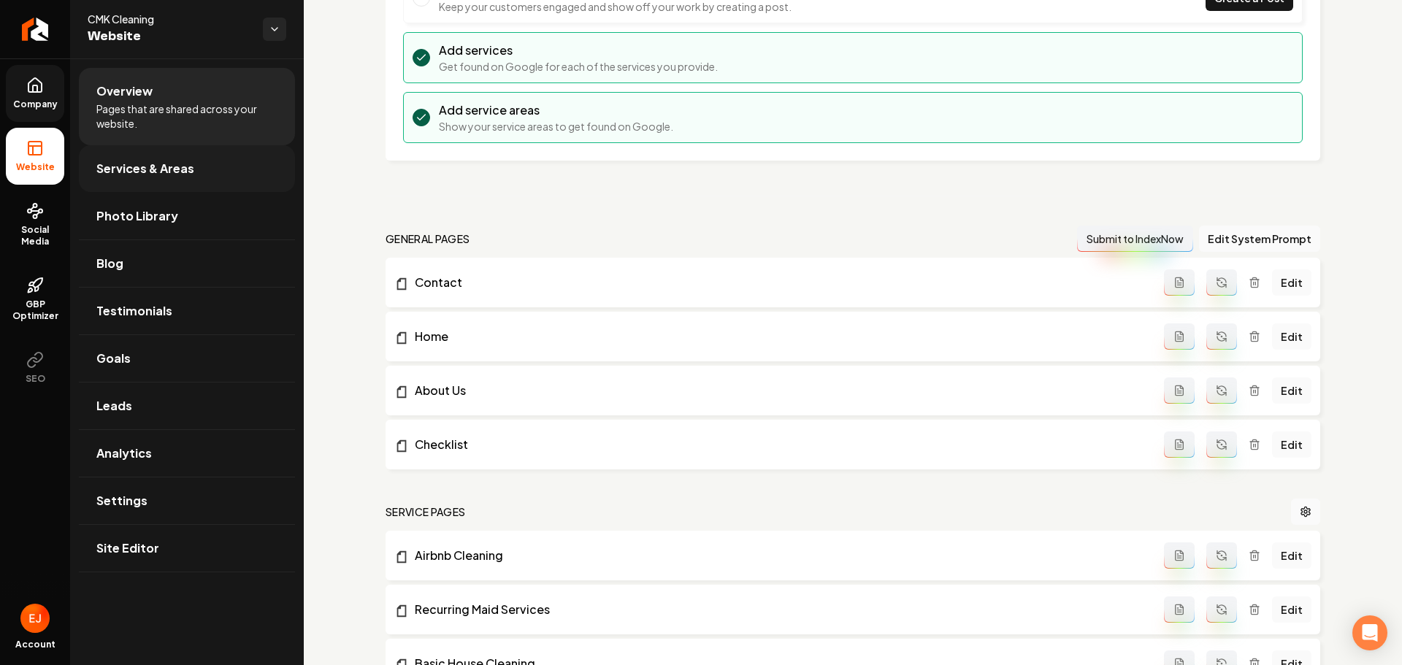
click at [171, 176] on span "Services & Areas" at bounding box center [145, 169] width 98 height 18
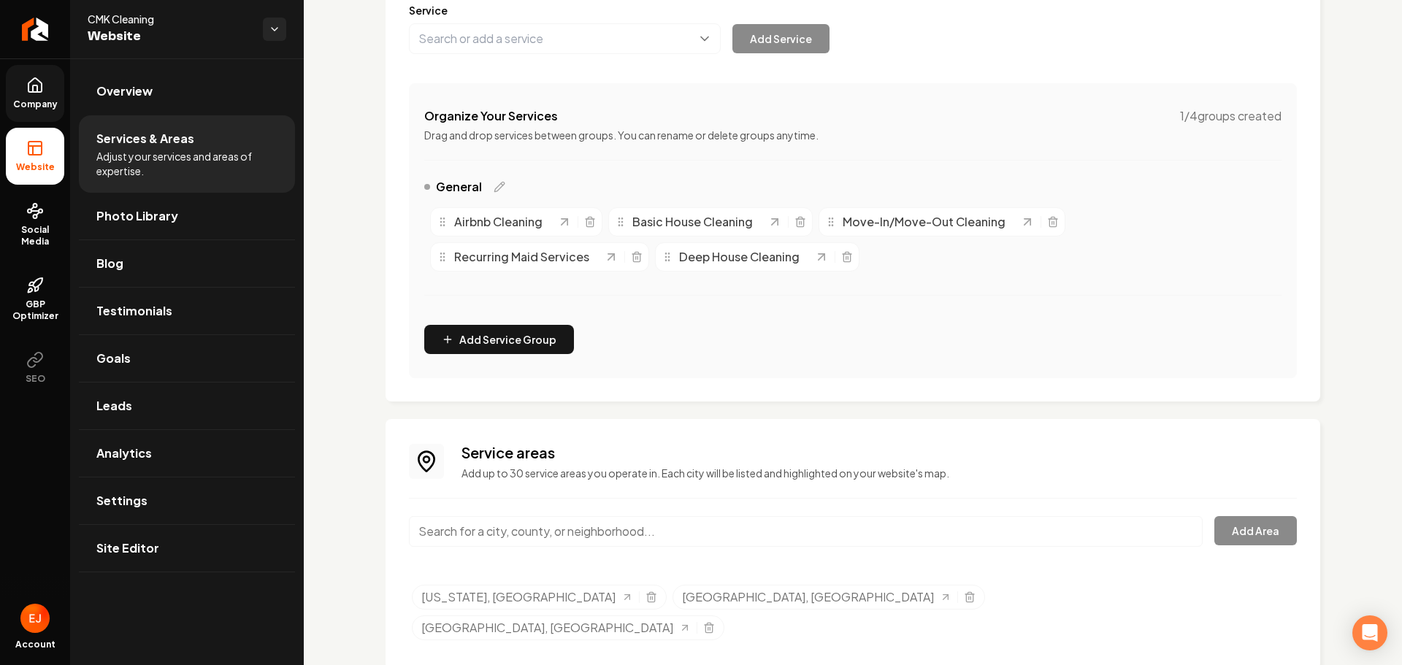
scroll to position [211, 0]
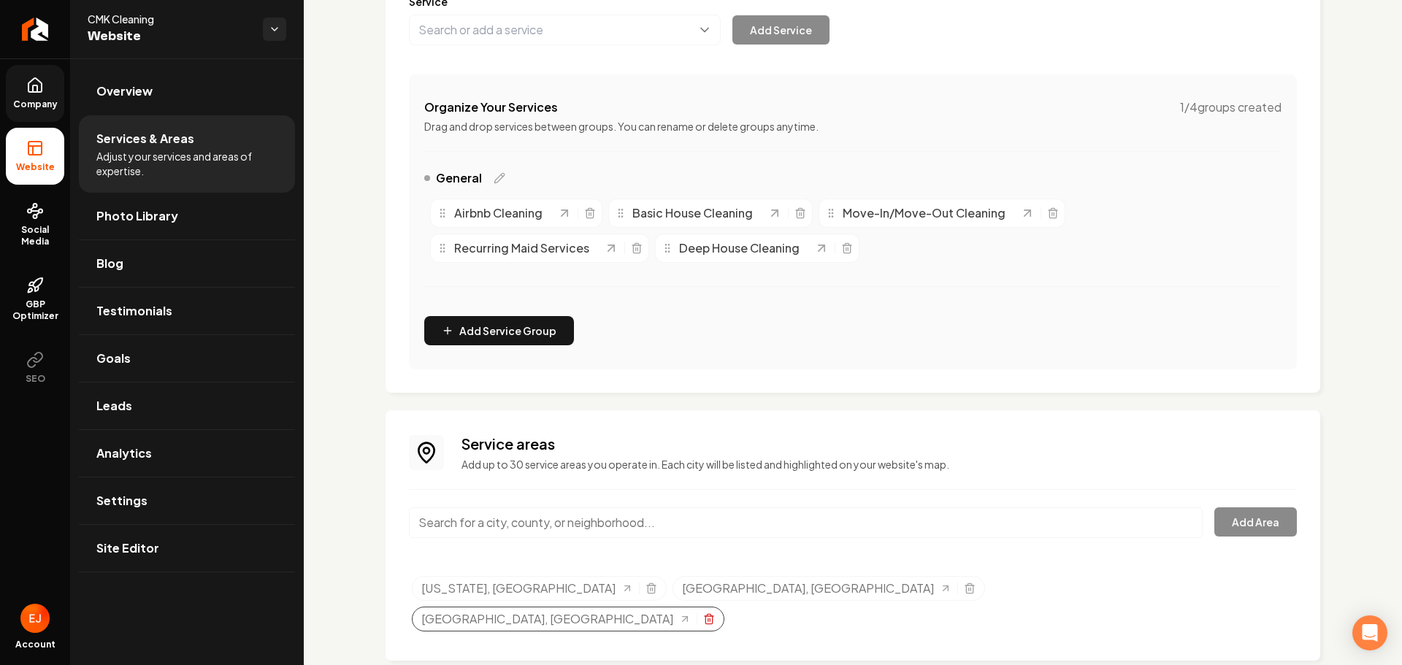
click at [713, 616] on icon "Selected tags" at bounding box center [708, 616] width 9 height 0
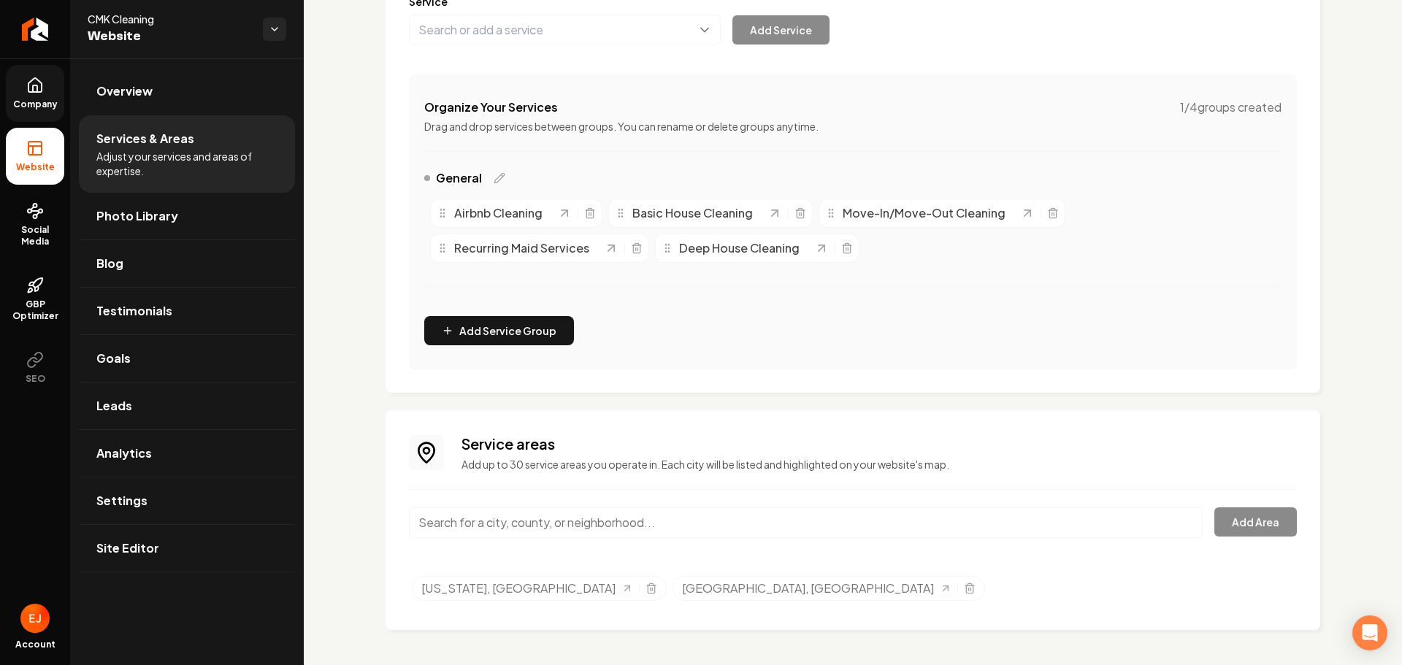
click at [528, 522] on input "Main content area" at bounding box center [806, 522] width 794 height 31
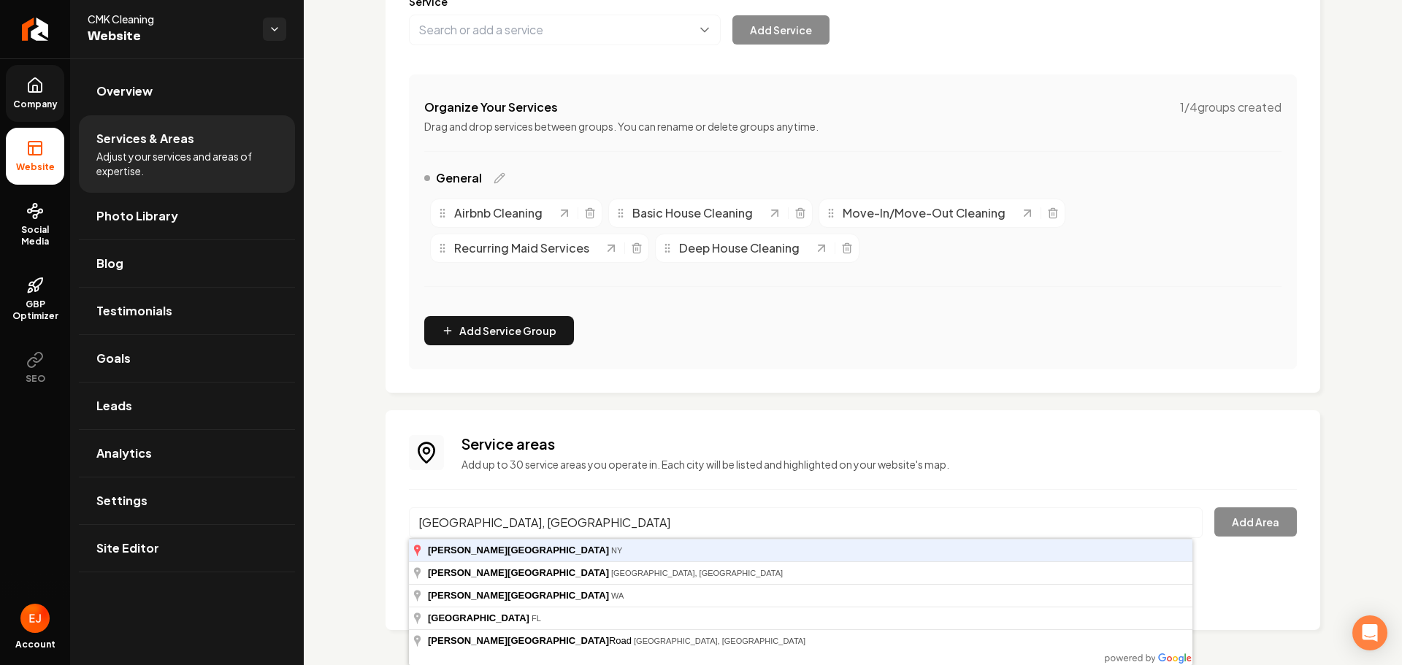
type input "[GEOGRAPHIC_DATA], [GEOGRAPHIC_DATA]"
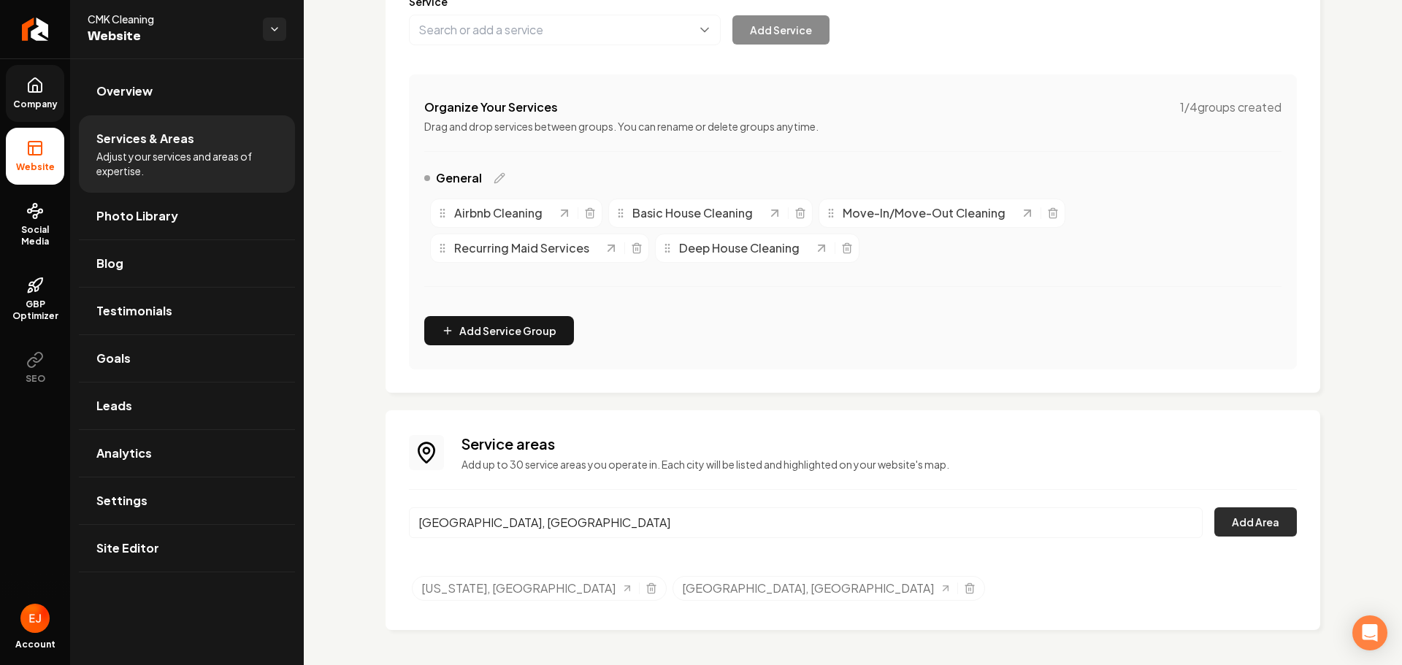
click at [1232, 509] on button "Add Area" at bounding box center [1255, 521] width 82 height 29
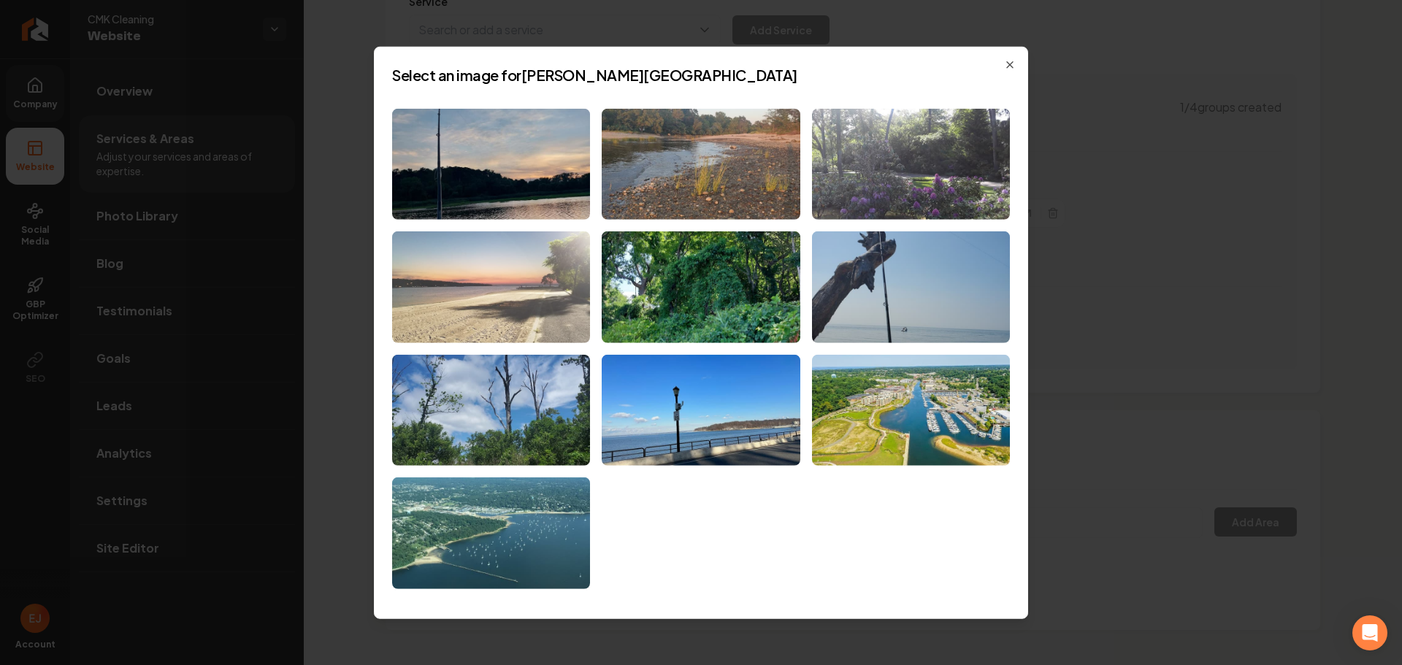
click at [546, 320] on img at bounding box center [491, 287] width 198 height 112
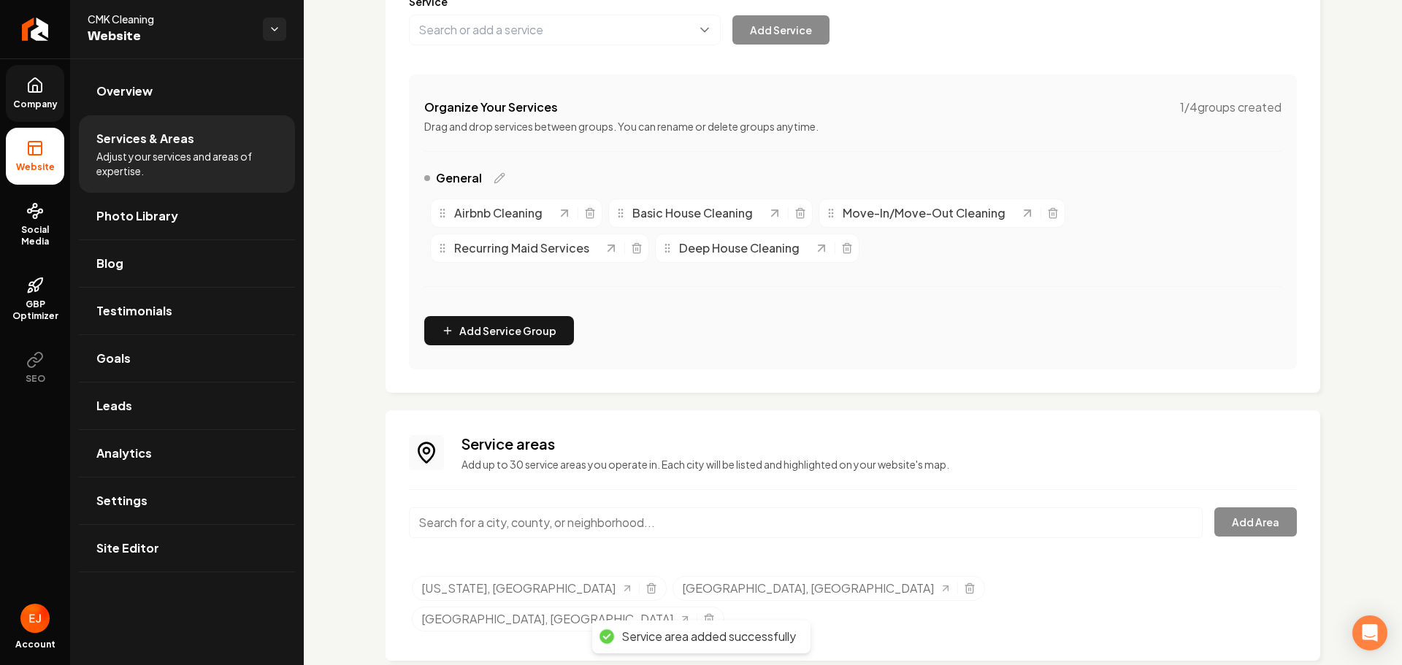
click at [504, 528] on input "Main content area" at bounding box center [806, 522] width 794 height 31
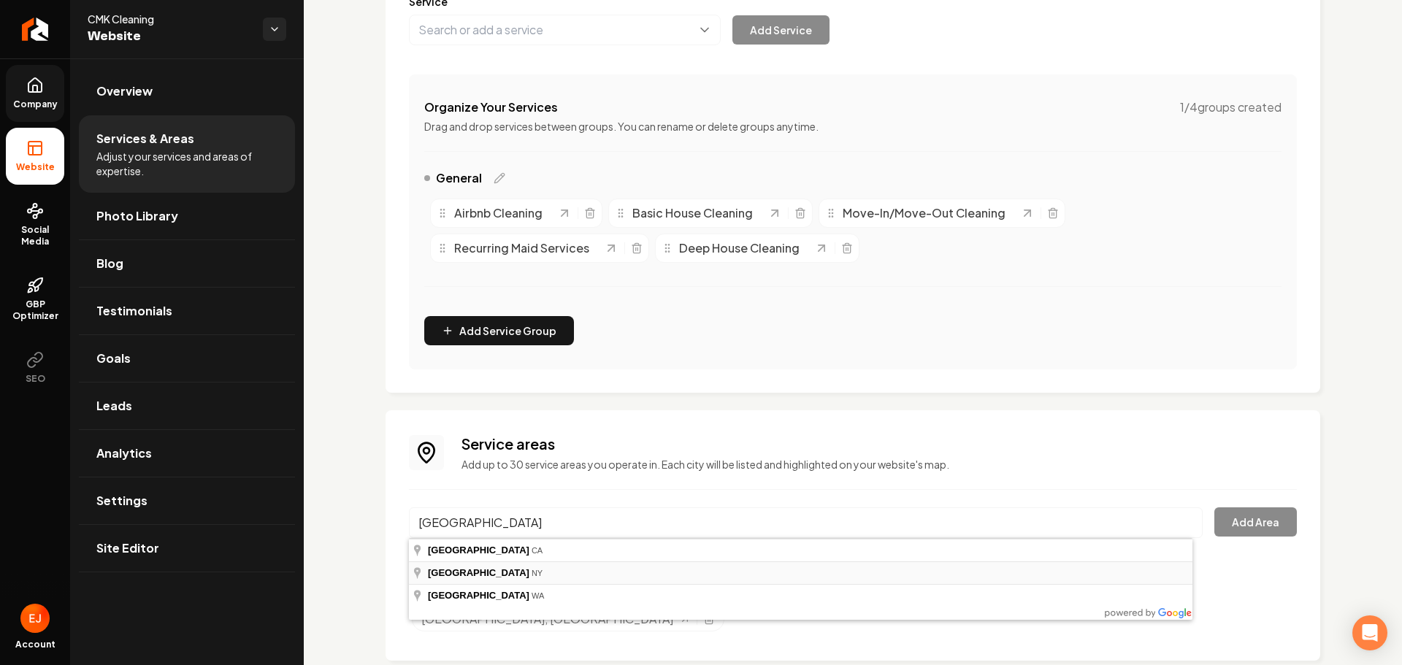
type input "[GEOGRAPHIC_DATA], [GEOGRAPHIC_DATA]"
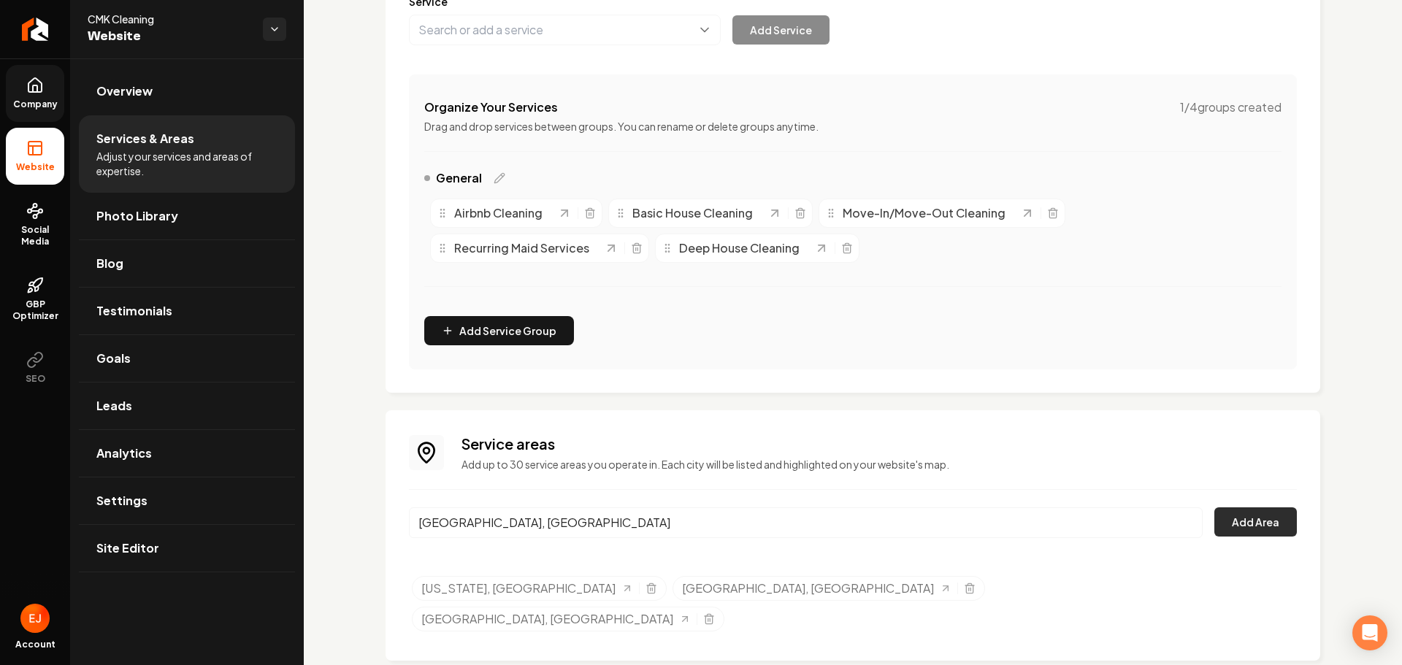
click at [1222, 528] on button "Add Area" at bounding box center [1255, 521] width 82 height 29
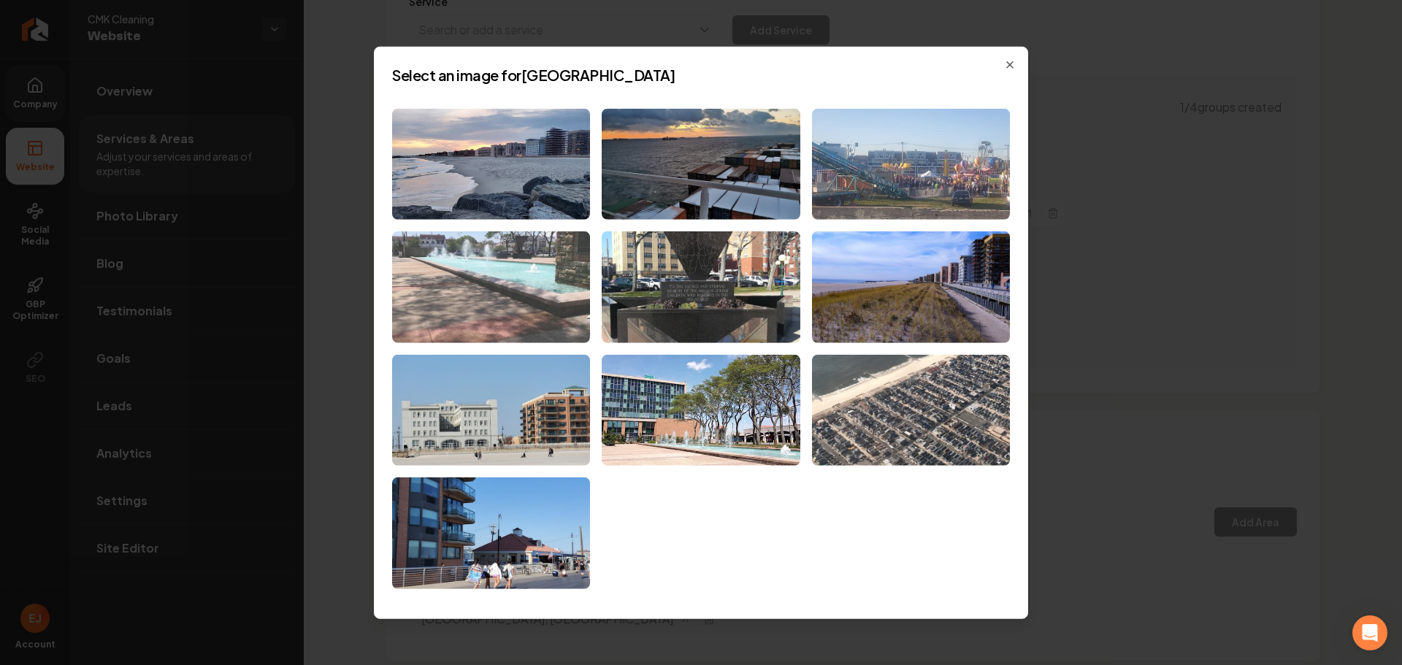
click at [502, 325] on img at bounding box center [491, 287] width 198 height 112
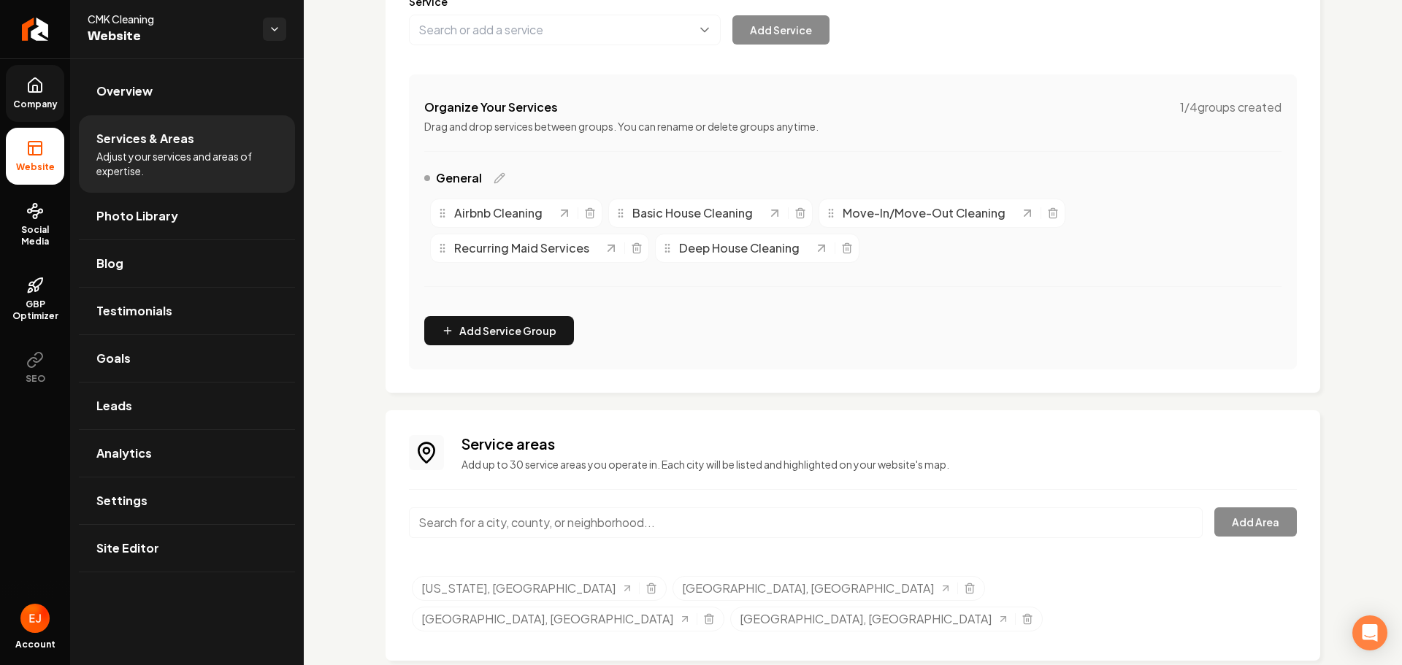
click at [527, 523] on input "Main content area" at bounding box center [806, 522] width 794 height 31
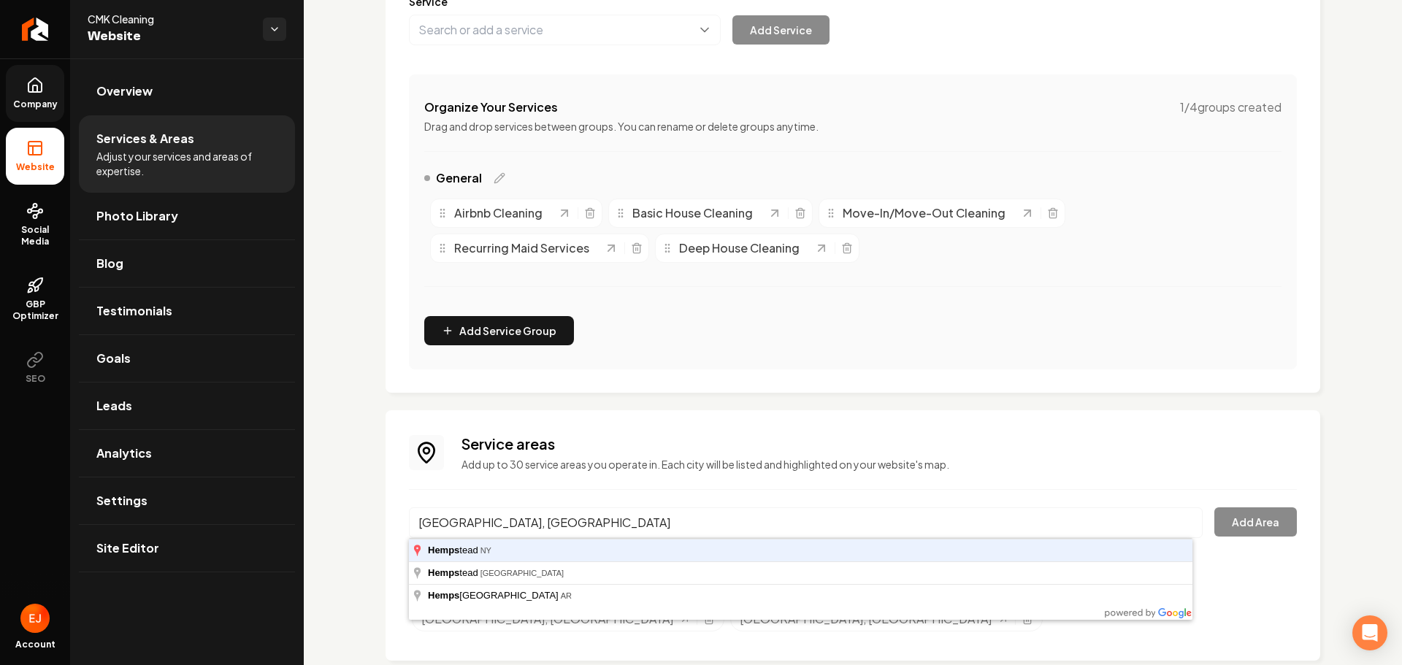
type input "[GEOGRAPHIC_DATA], [GEOGRAPHIC_DATA]"
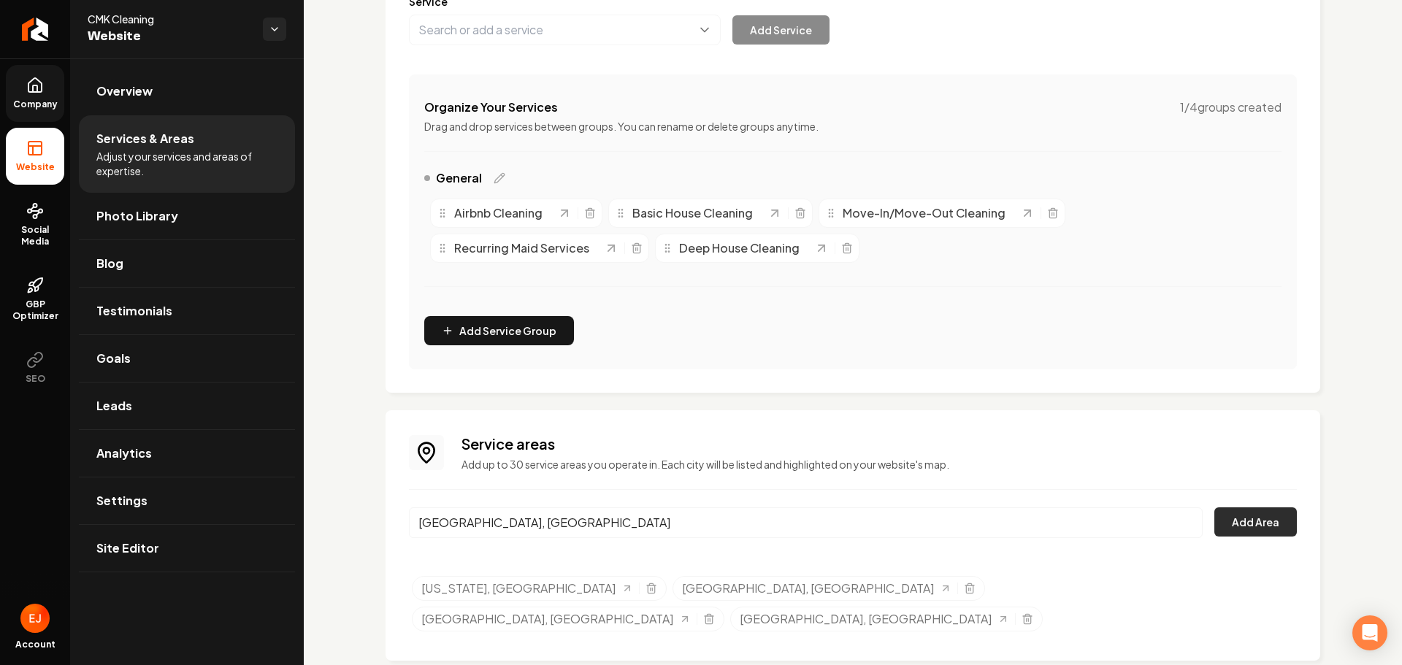
click at [1245, 514] on button "Add Area" at bounding box center [1255, 521] width 82 height 29
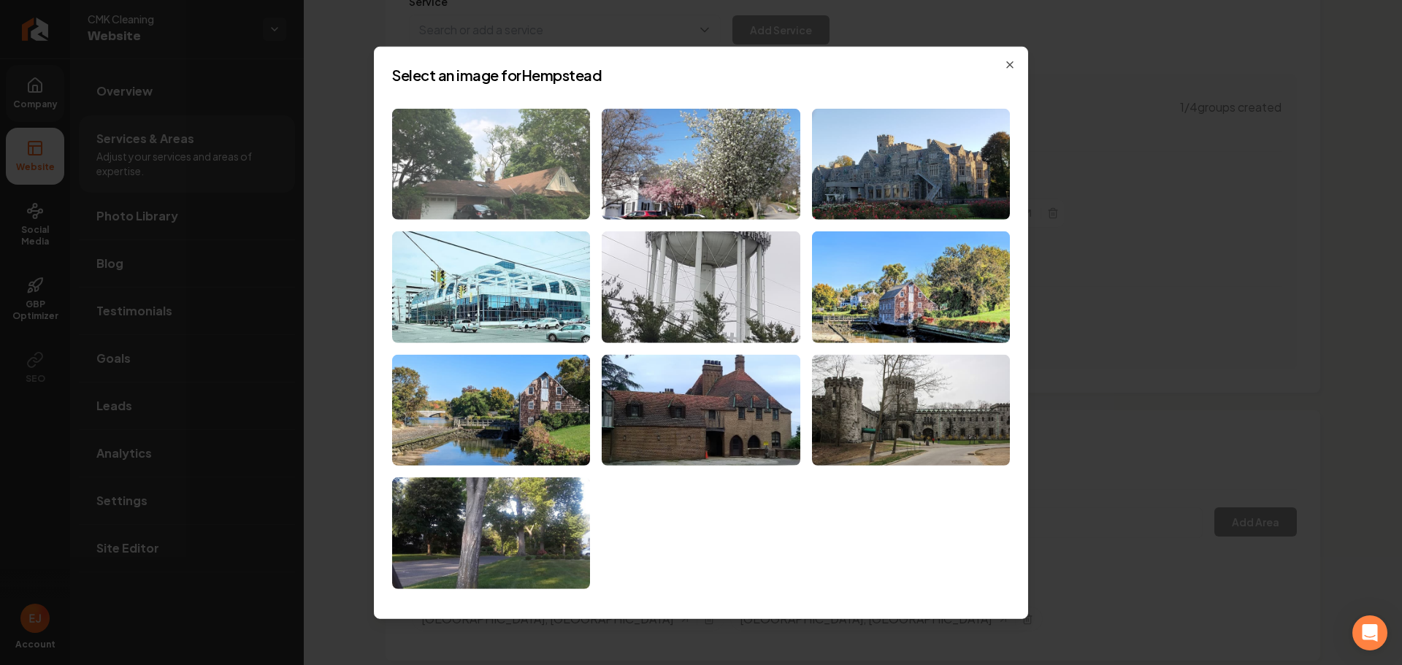
click at [539, 207] on img at bounding box center [491, 164] width 198 height 112
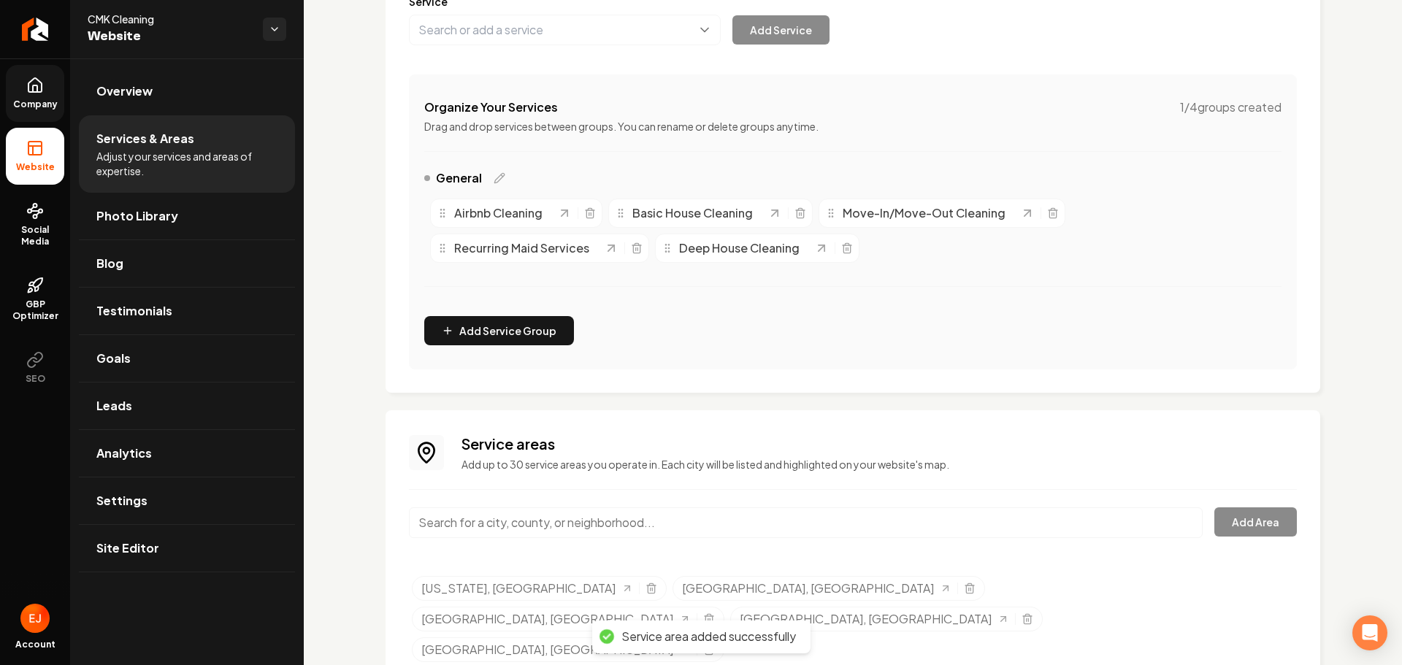
click at [552, 524] on input "Main content area" at bounding box center [806, 522] width 794 height 31
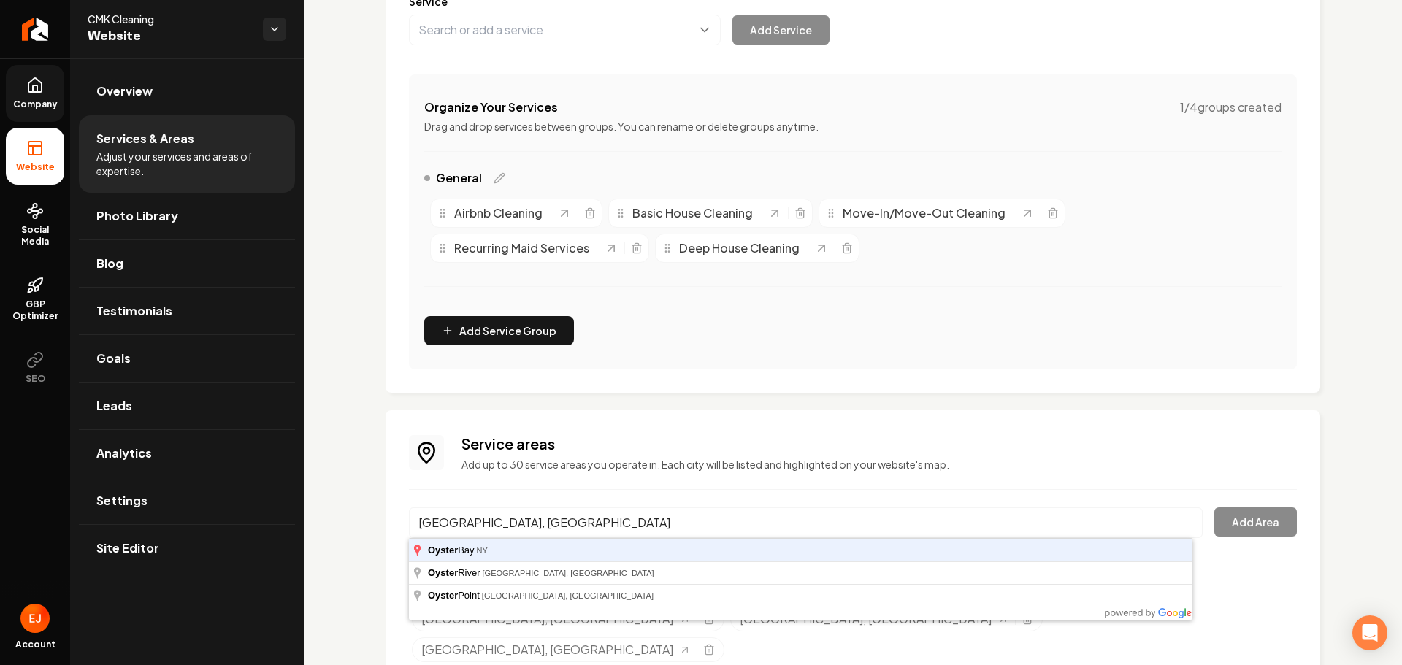
type input "[GEOGRAPHIC_DATA], [GEOGRAPHIC_DATA]"
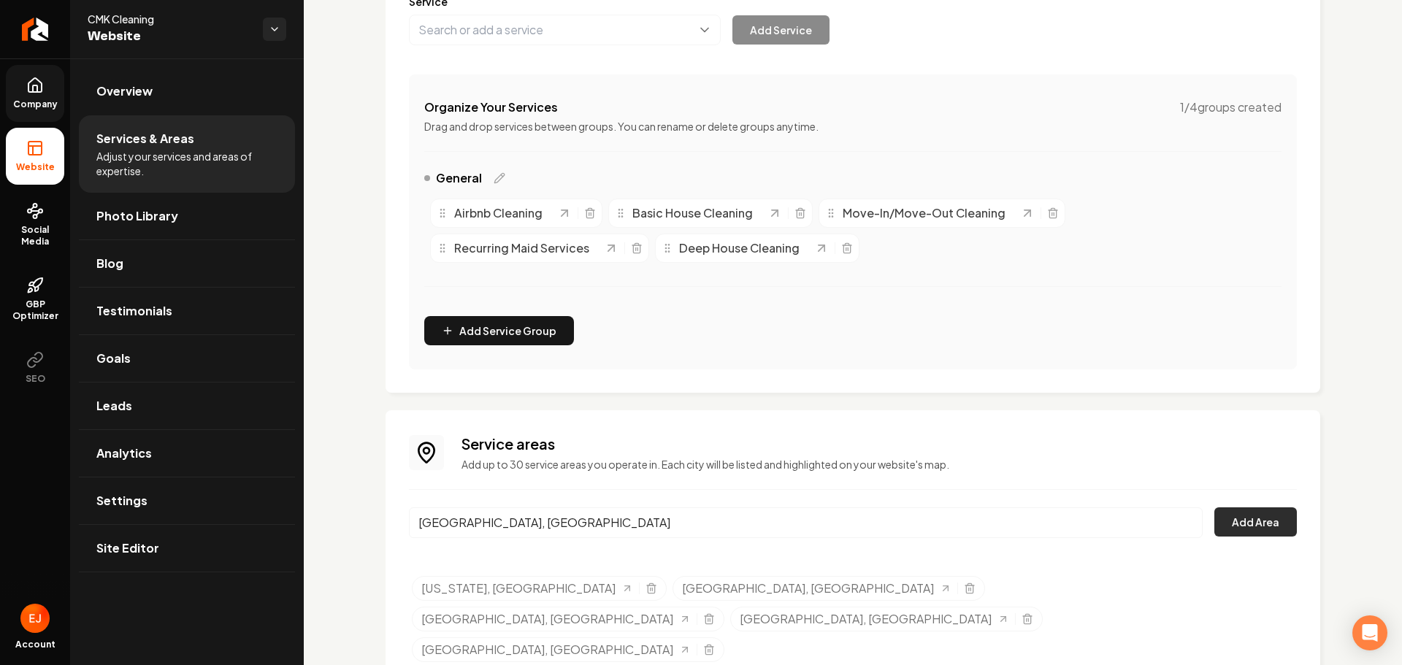
click at [1218, 524] on button "Add Area" at bounding box center [1255, 521] width 82 height 29
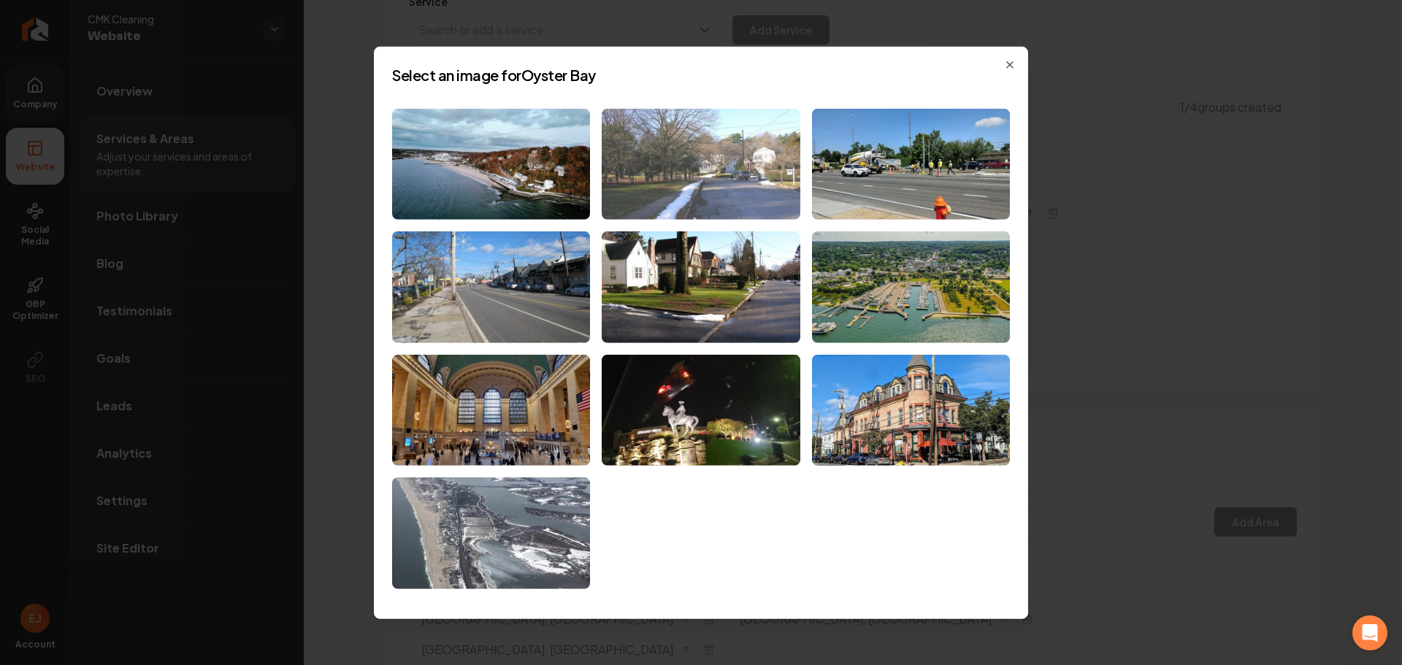
click at [754, 201] on img at bounding box center [701, 164] width 198 height 112
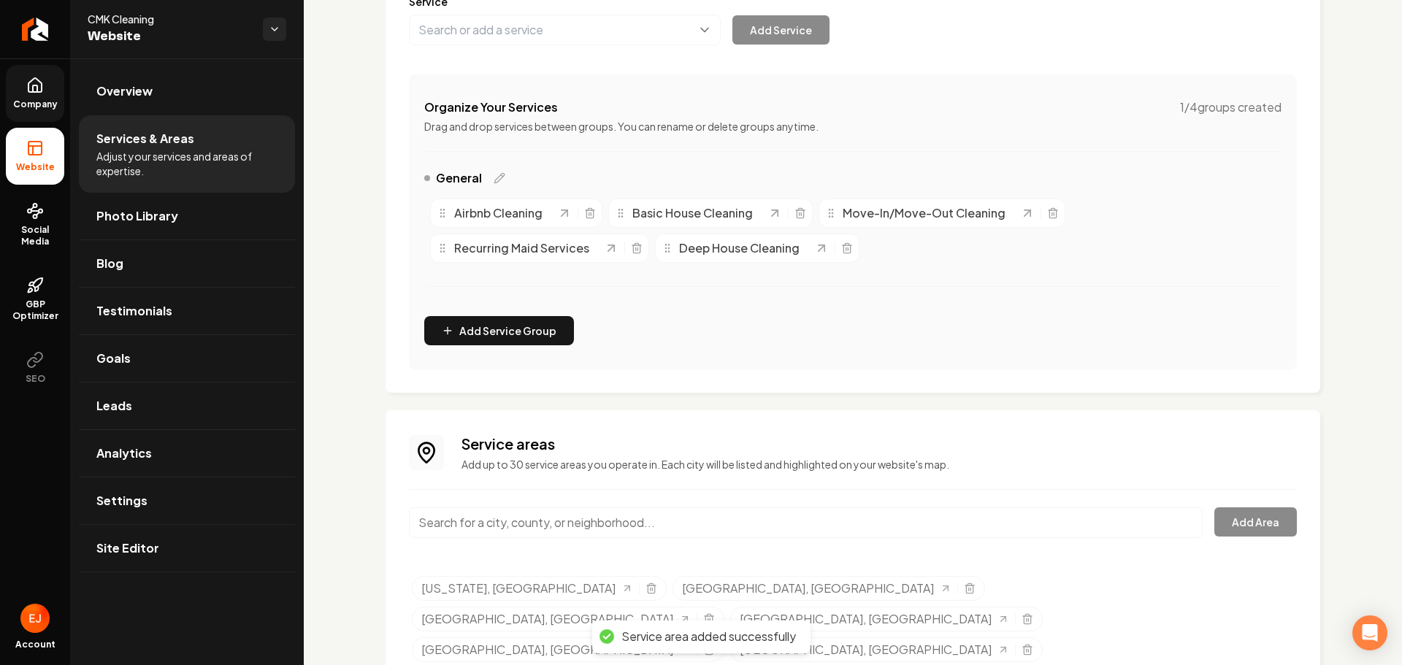
click at [526, 530] on input "Main content area" at bounding box center [806, 522] width 794 height 31
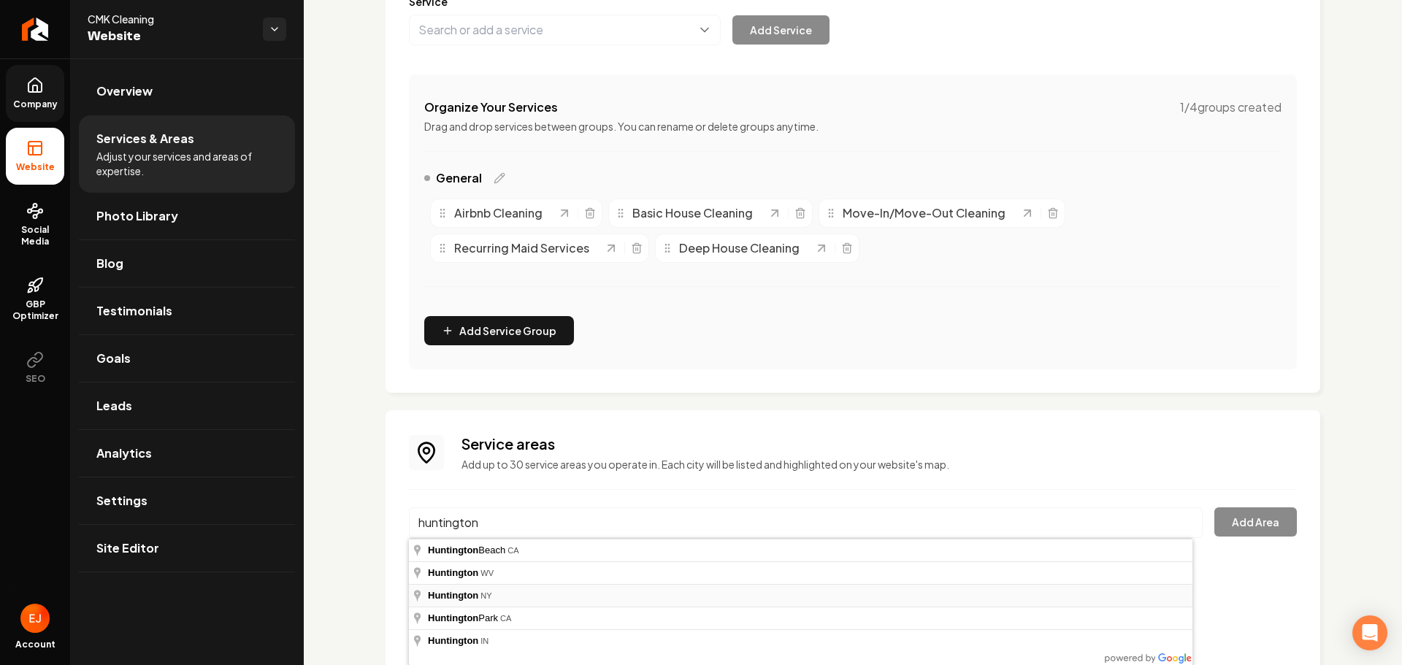
type input "[GEOGRAPHIC_DATA], [GEOGRAPHIC_DATA]"
drag, startPoint x: 510, startPoint y: 596, endPoint x: 582, endPoint y: 601, distance: 72.4
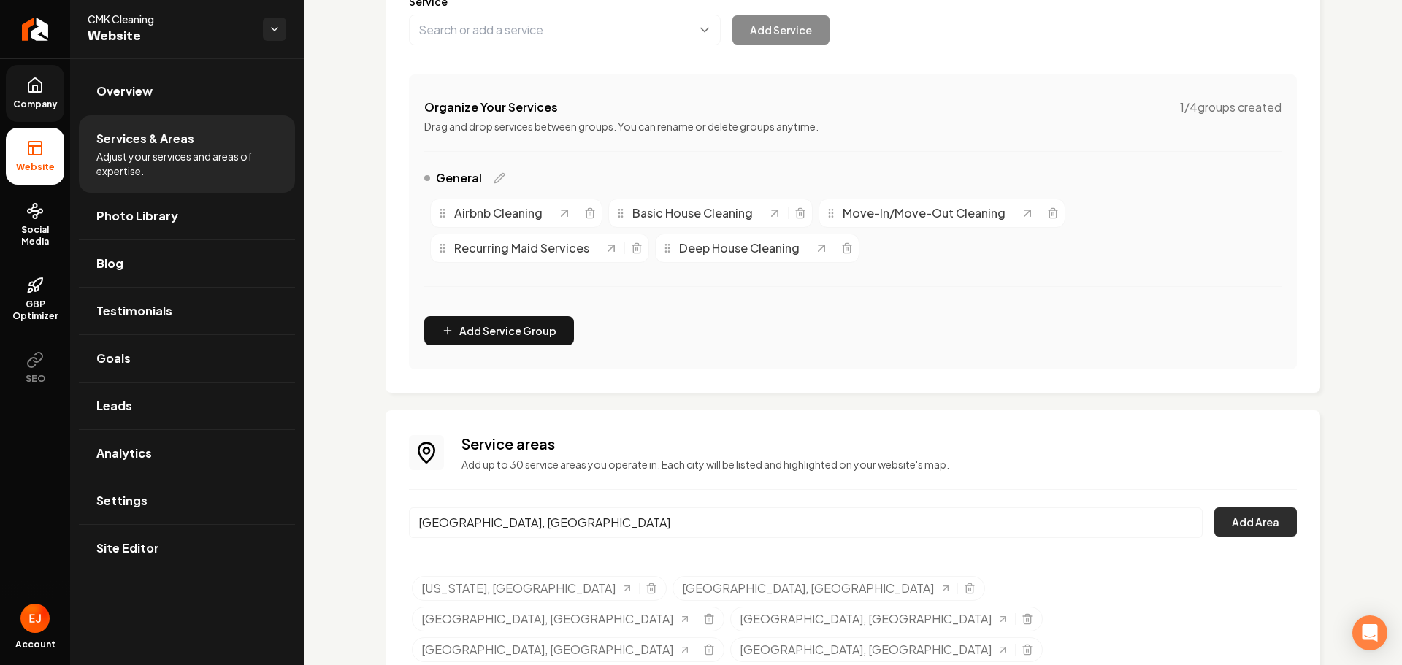
click at [1232, 518] on button "Add Area" at bounding box center [1255, 521] width 82 height 29
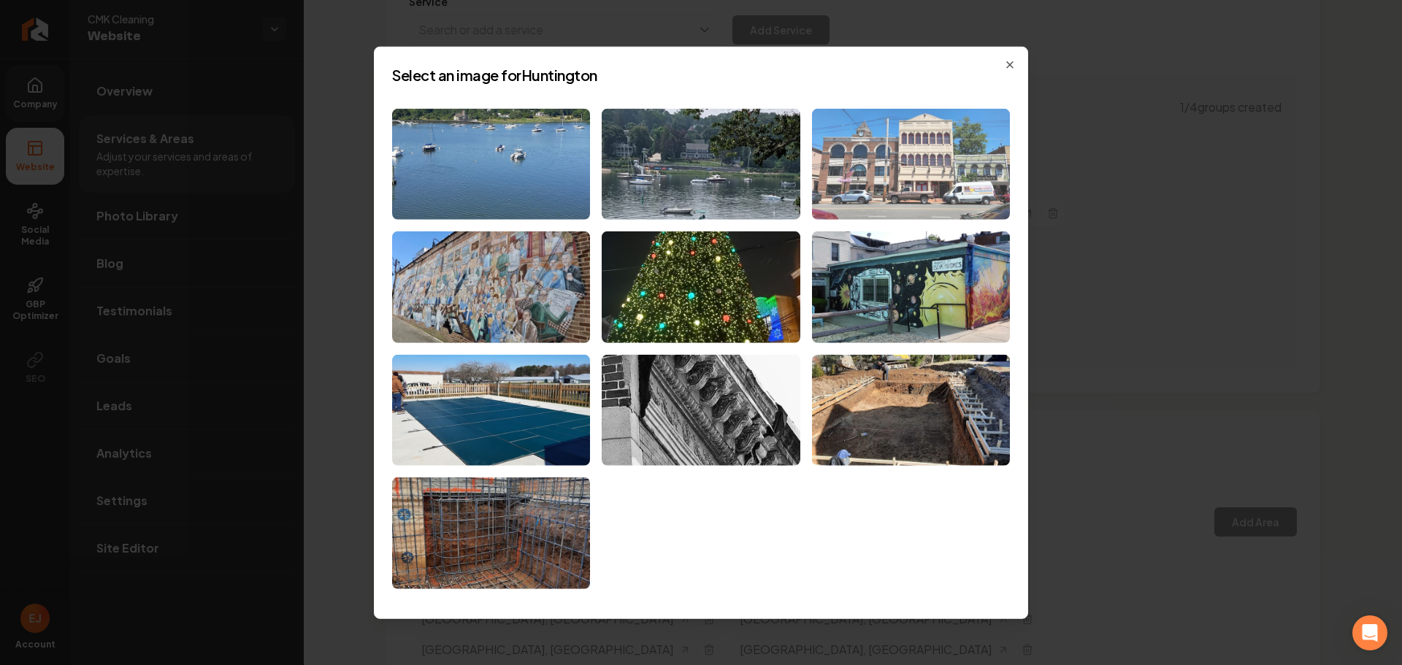
click at [909, 204] on img at bounding box center [911, 164] width 198 height 112
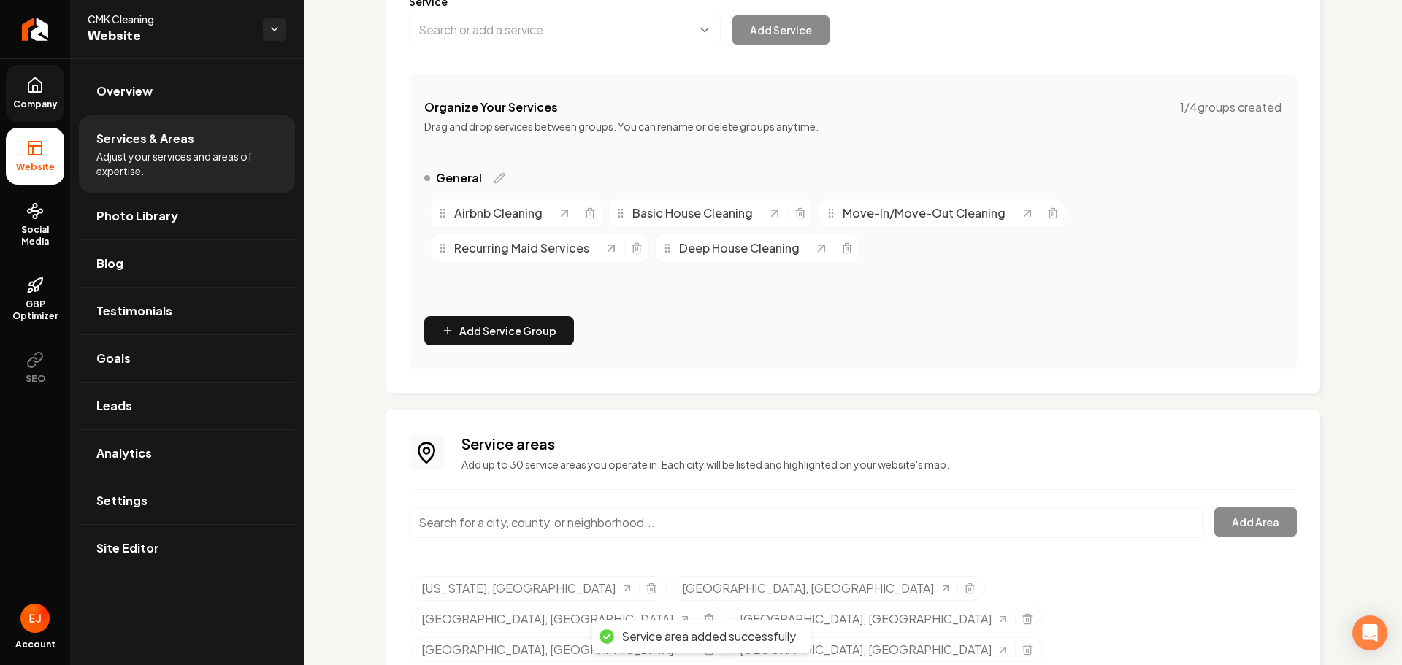
click at [547, 514] on input "Main content area" at bounding box center [806, 522] width 794 height 31
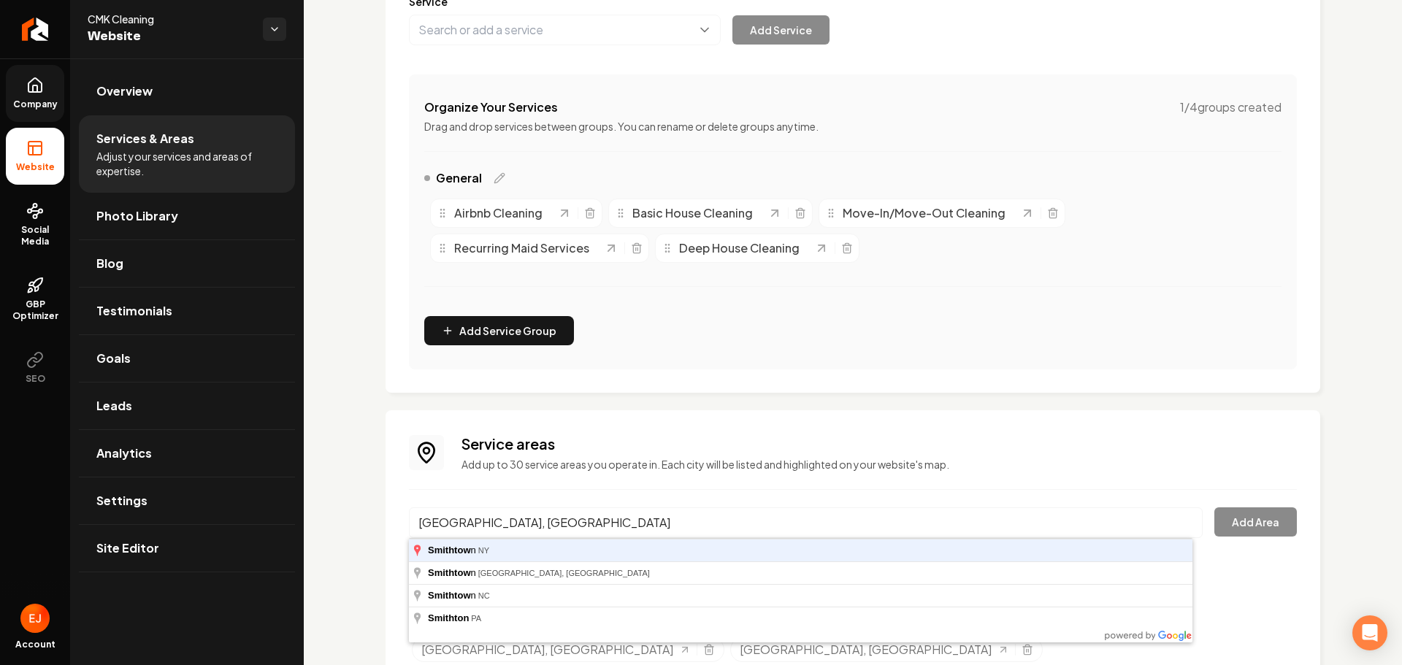
type input "[GEOGRAPHIC_DATA], [GEOGRAPHIC_DATA]"
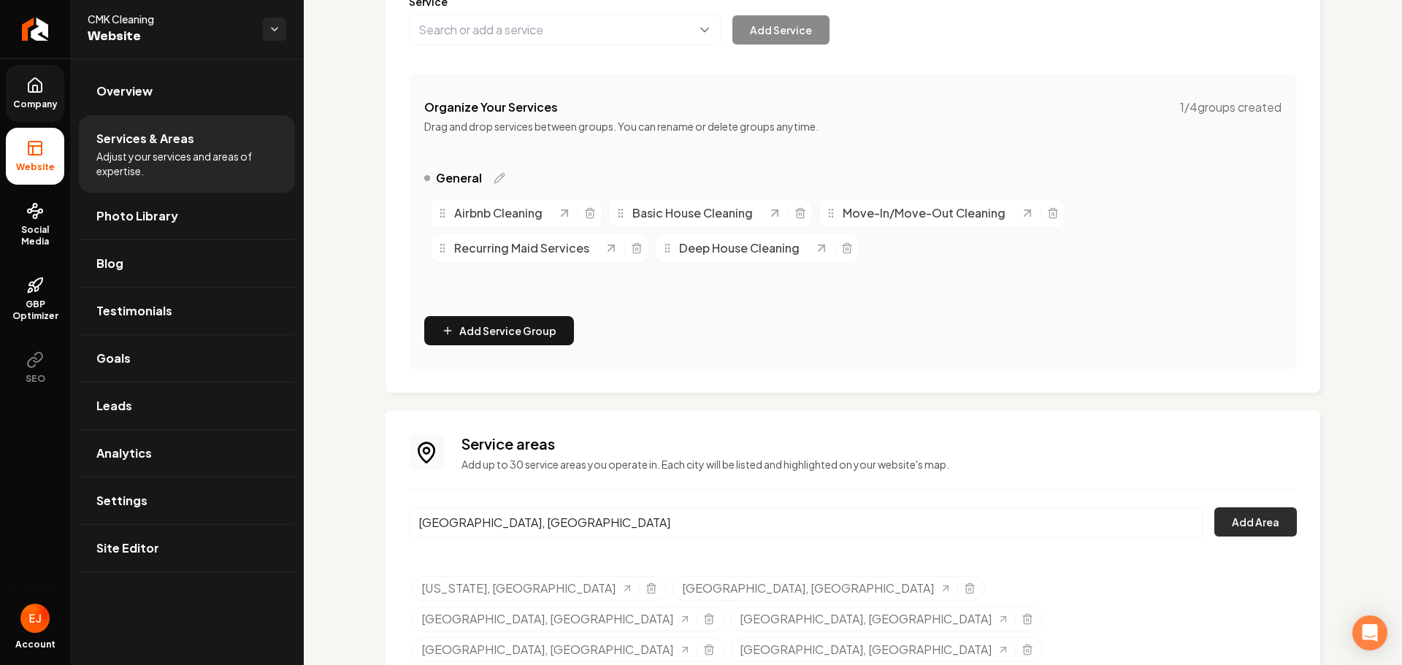
click at [1261, 511] on button "Add Area" at bounding box center [1255, 521] width 82 height 29
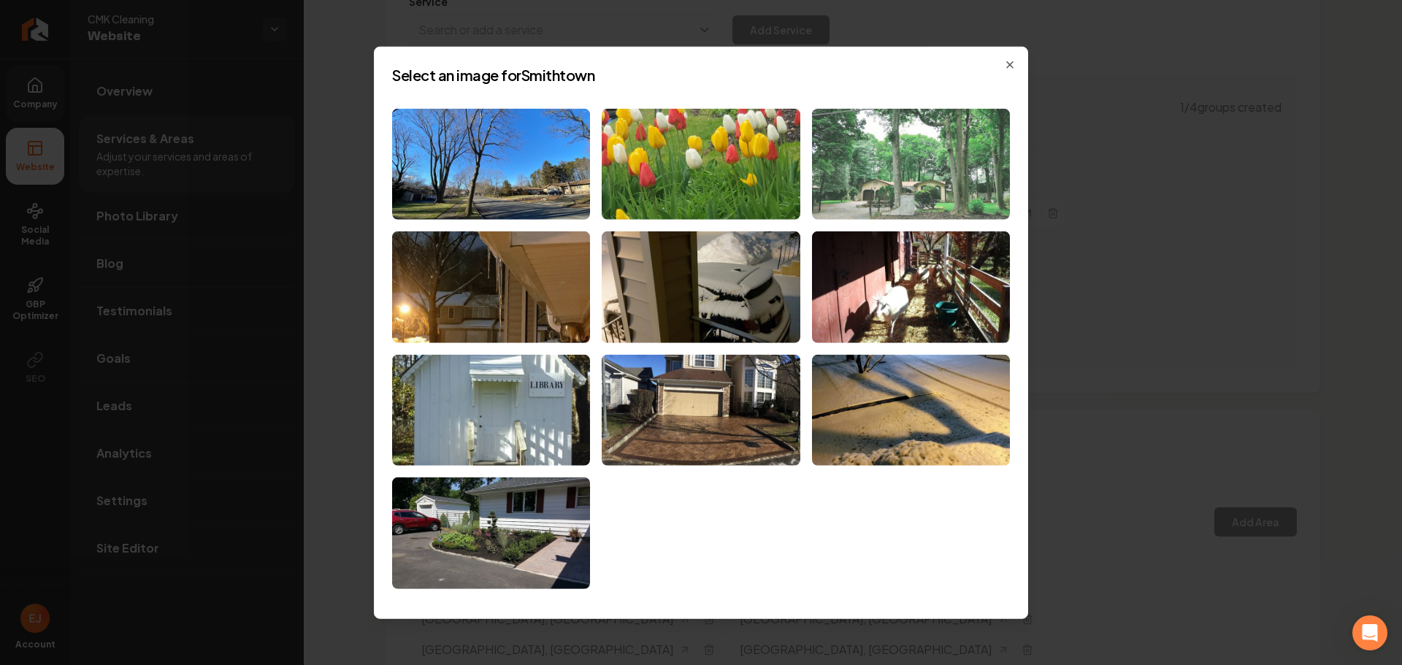
click at [939, 195] on img at bounding box center [911, 164] width 198 height 112
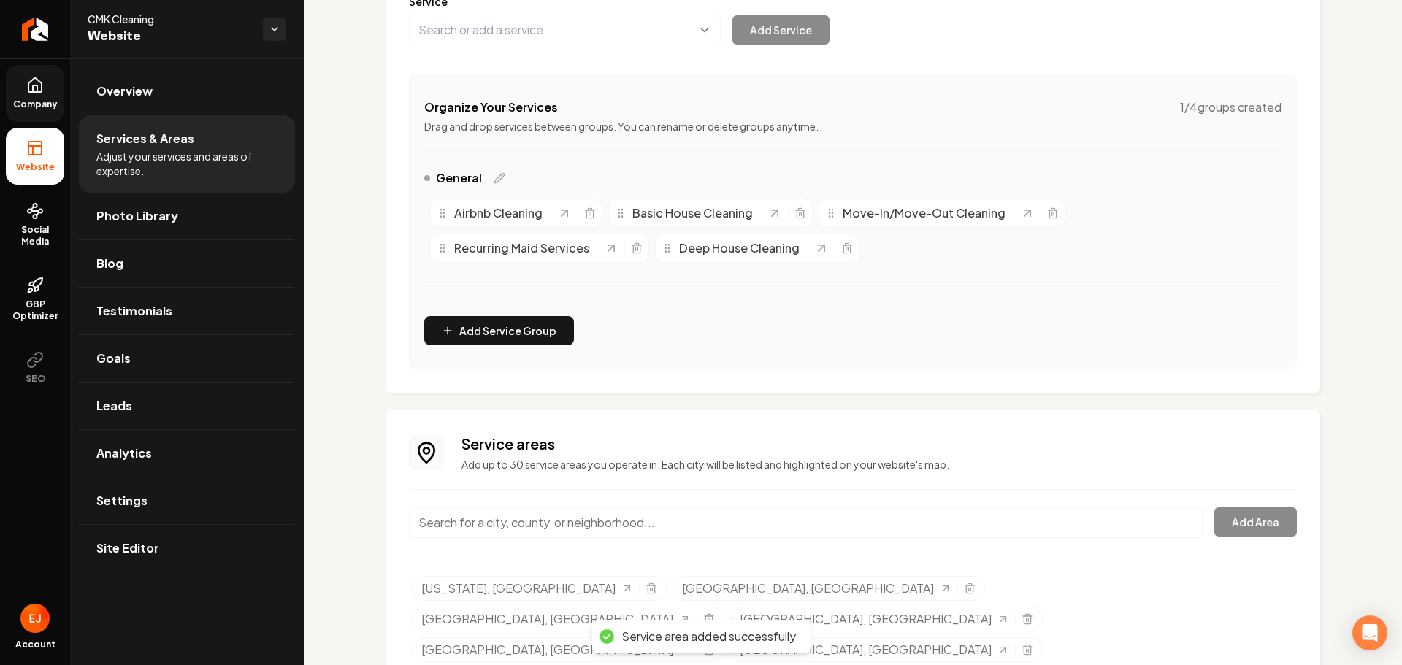
click at [547, 527] on input "Main content area" at bounding box center [806, 522] width 794 height 31
type input "Islip, [GEOGRAPHIC_DATA]"
click at [1214, 520] on button "Add Area" at bounding box center [1255, 521] width 82 height 29
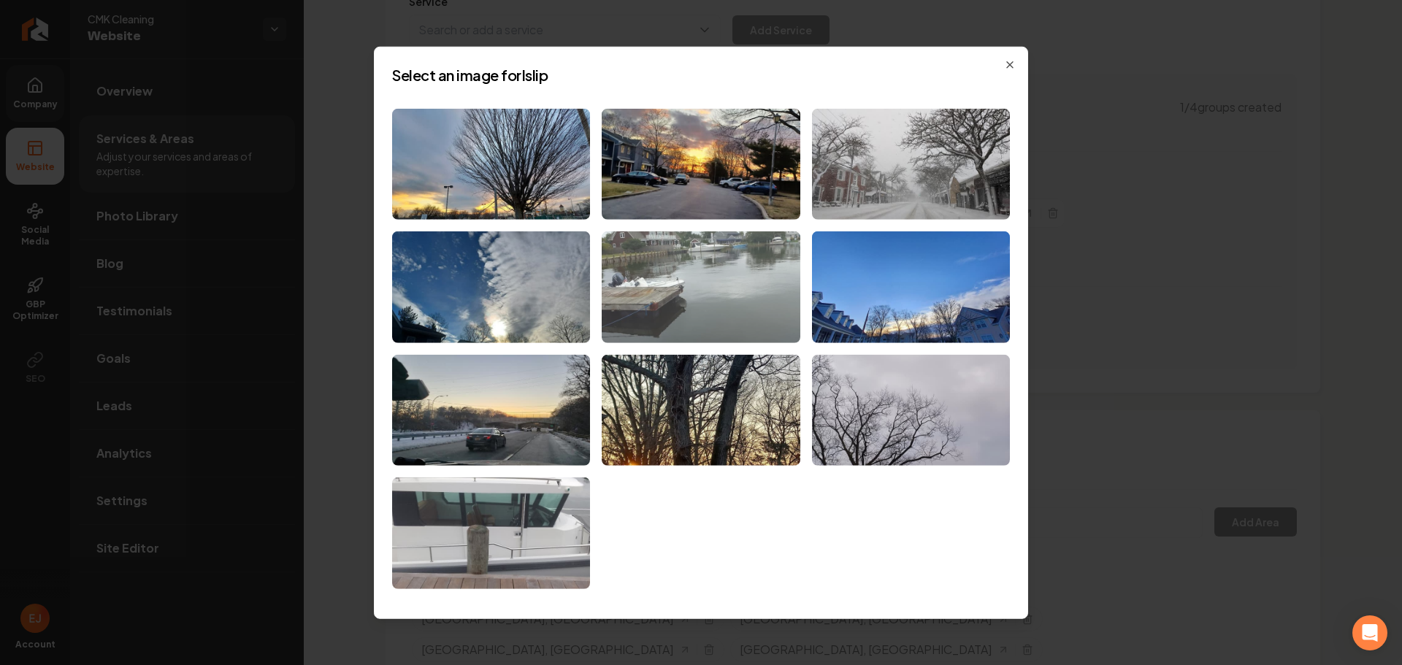
click at [733, 318] on img at bounding box center [701, 287] width 198 height 112
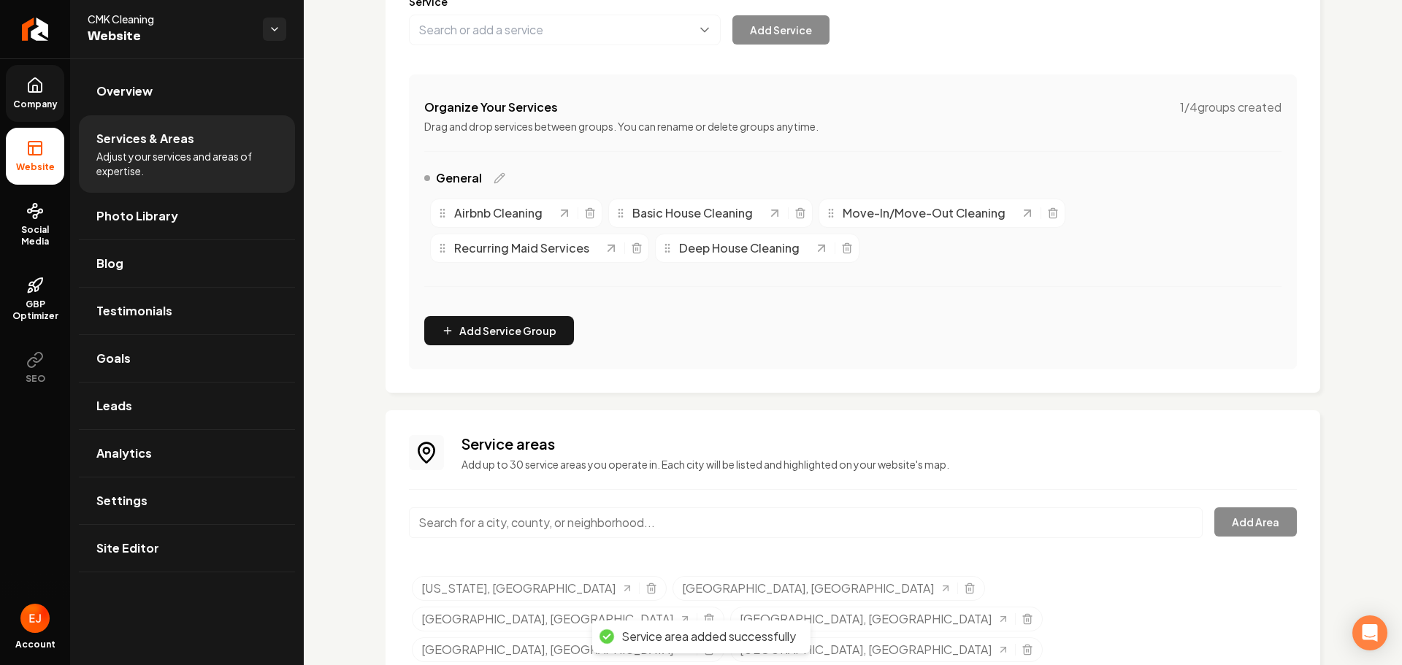
click at [501, 520] on input "Main content area" at bounding box center [806, 522] width 794 height 31
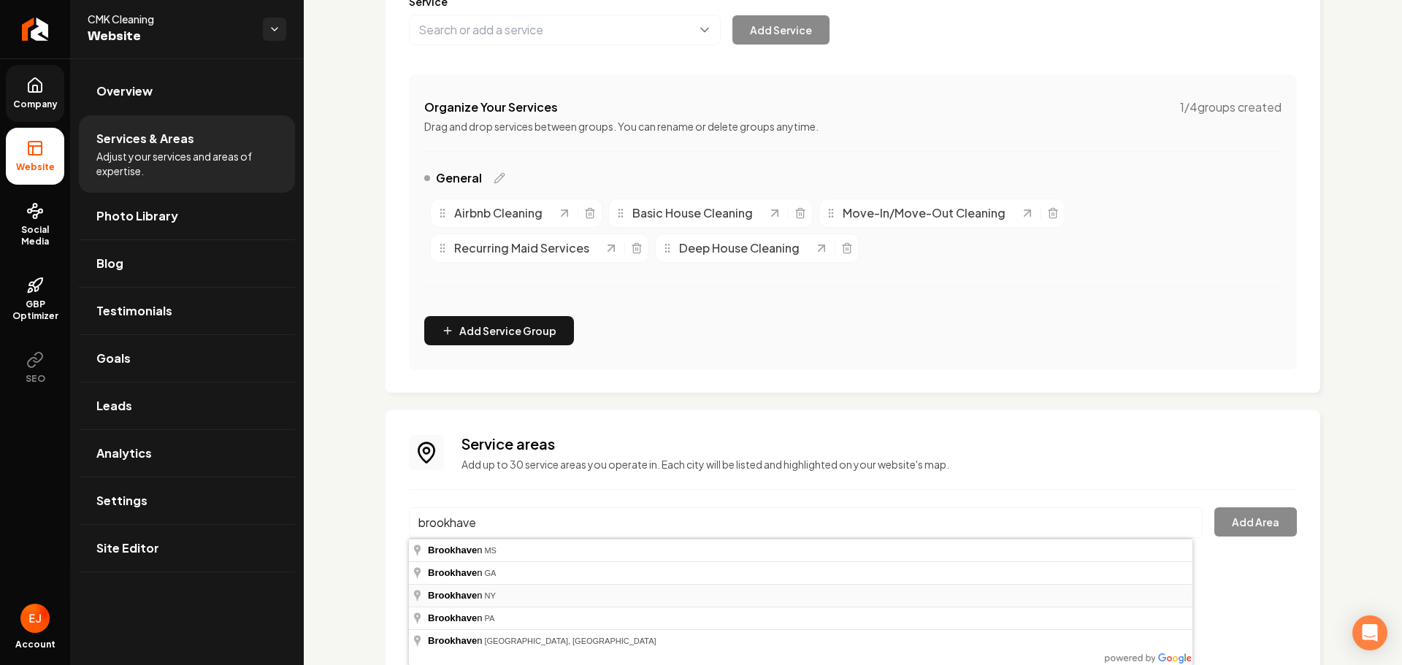
type input "[GEOGRAPHIC_DATA], [GEOGRAPHIC_DATA]"
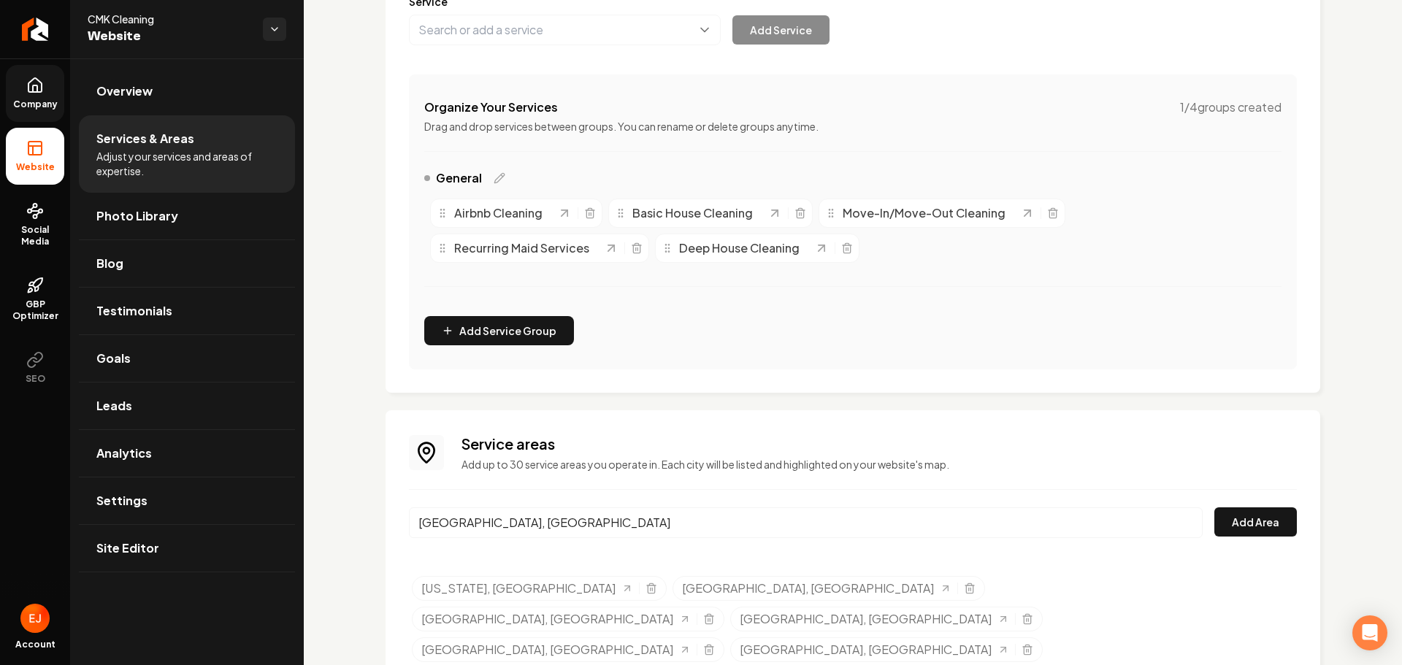
click at [1250, 504] on div "Service areas Add up to 30 service areas you operate in. Each city will be list…" at bounding box center [853, 566] width 888 height 265
click at [1239, 514] on button "Add Area" at bounding box center [1255, 521] width 82 height 29
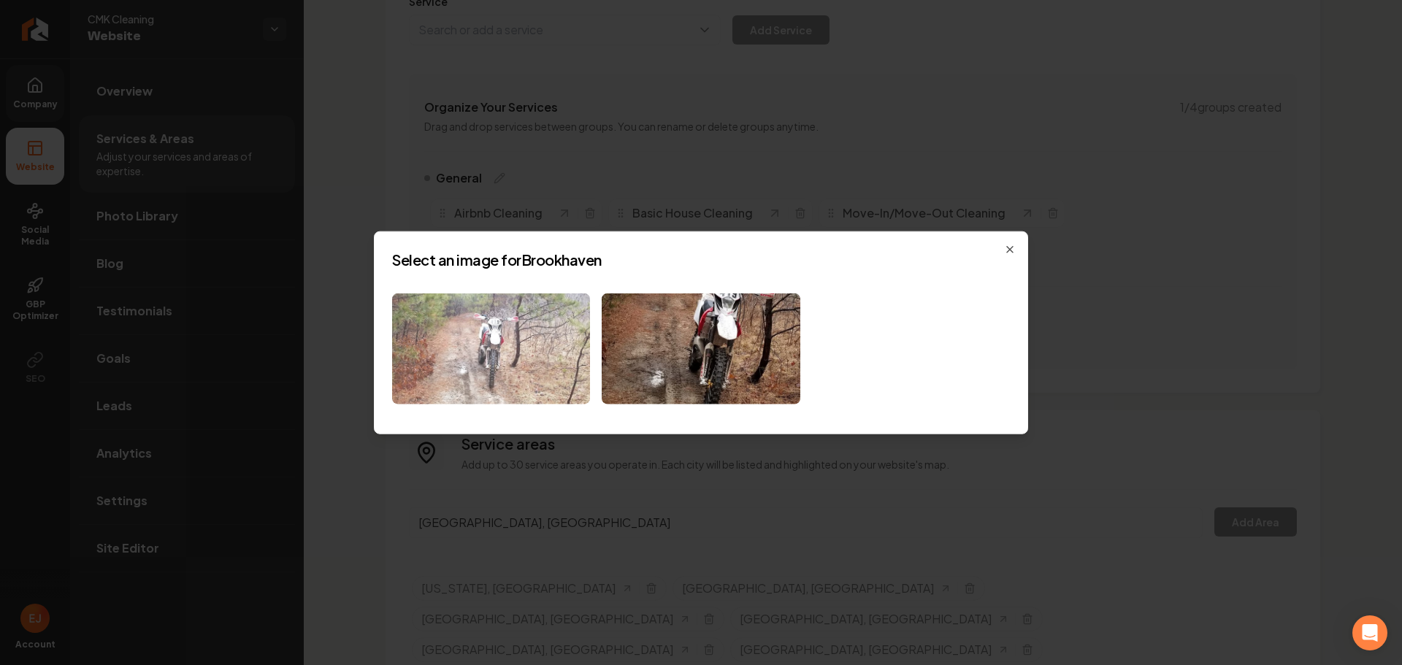
click at [551, 359] on img at bounding box center [491, 349] width 198 height 112
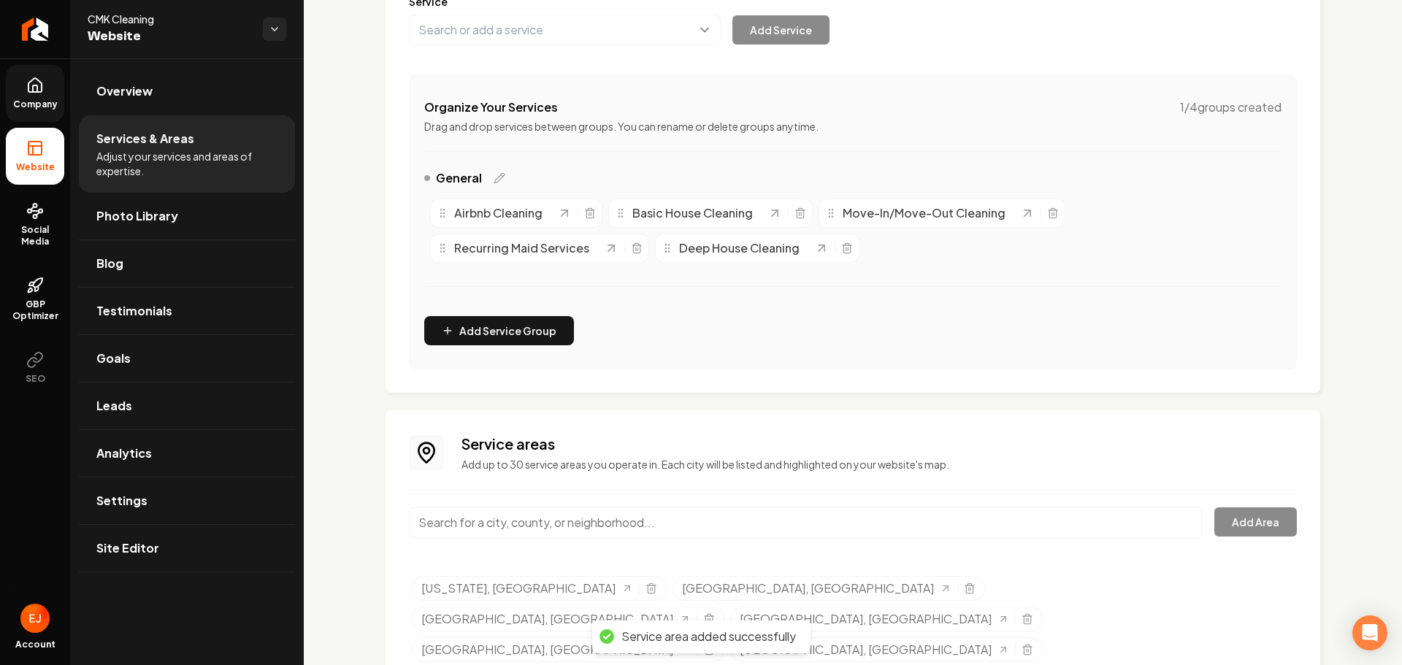
click at [545, 525] on input "Main content area" at bounding box center [806, 522] width 794 height 31
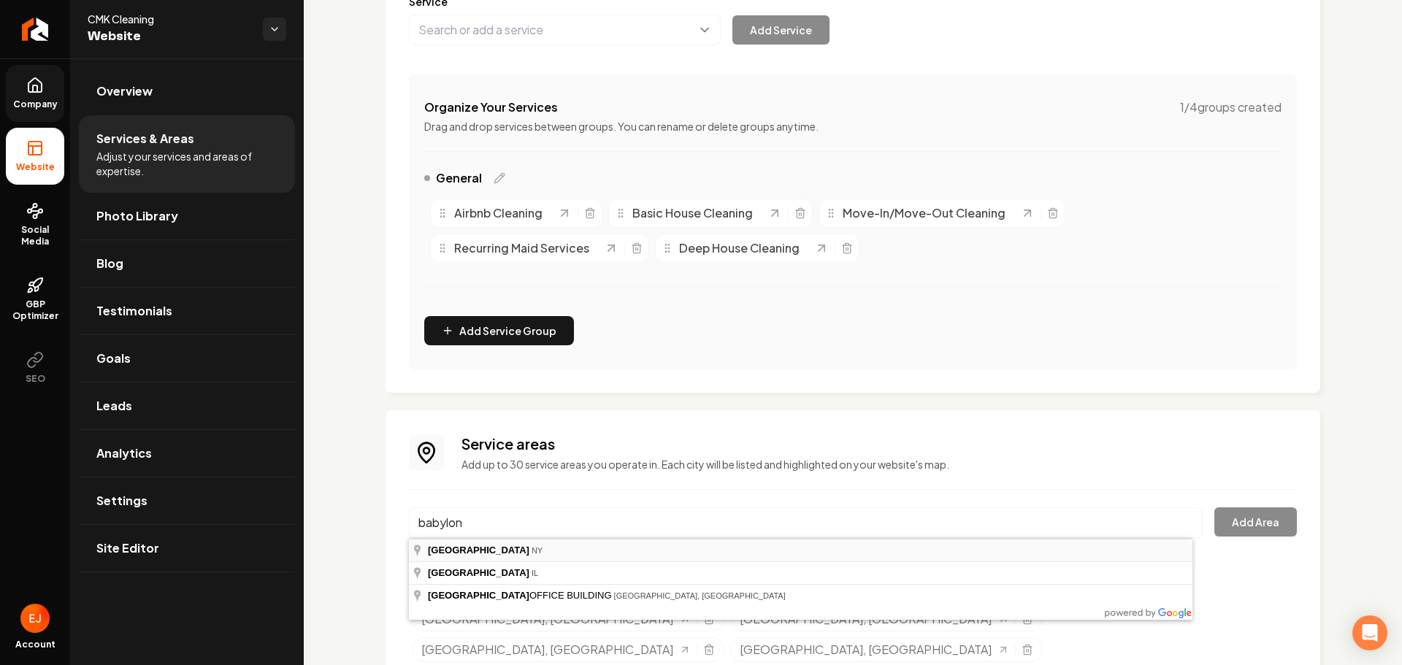
type input "[GEOGRAPHIC_DATA], [GEOGRAPHIC_DATA]"
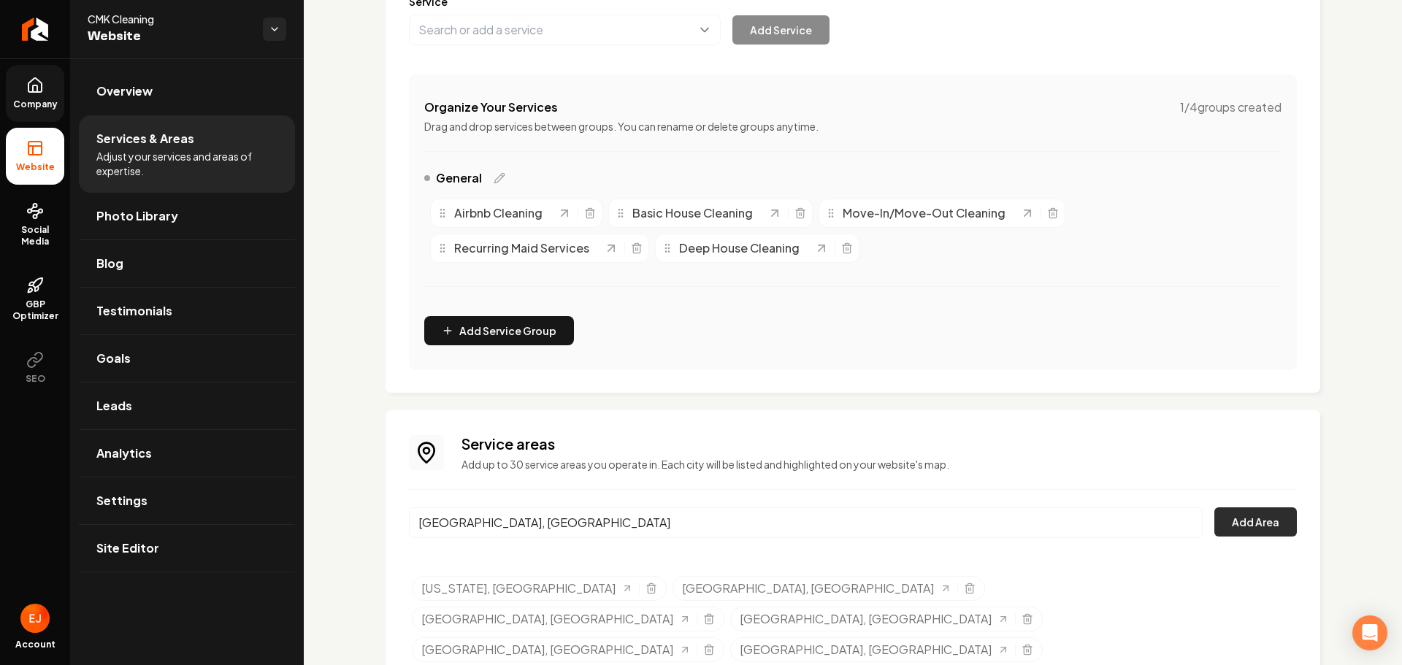
click at [1262, 534] on button "Add Area" at bounding box center [1255, 521] width 82 height 29
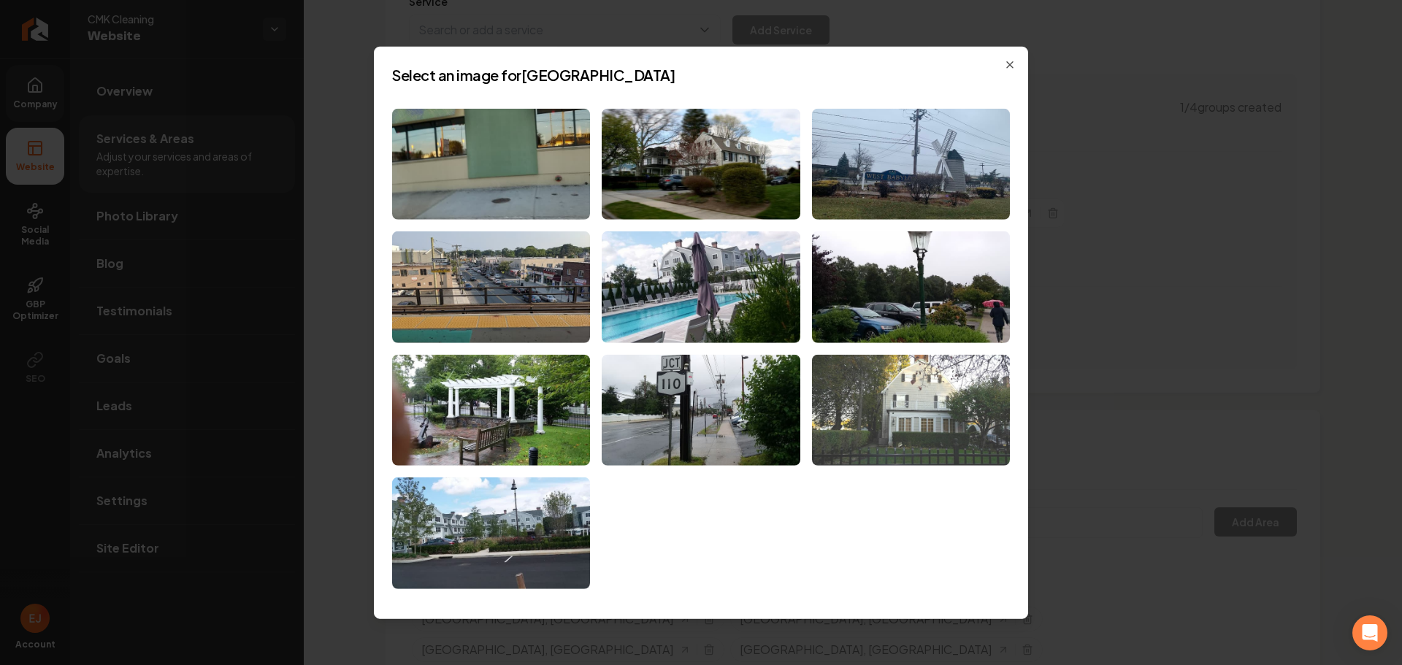
click at [910, 408] on img at bounding box center [911, 411] width 198 height 112
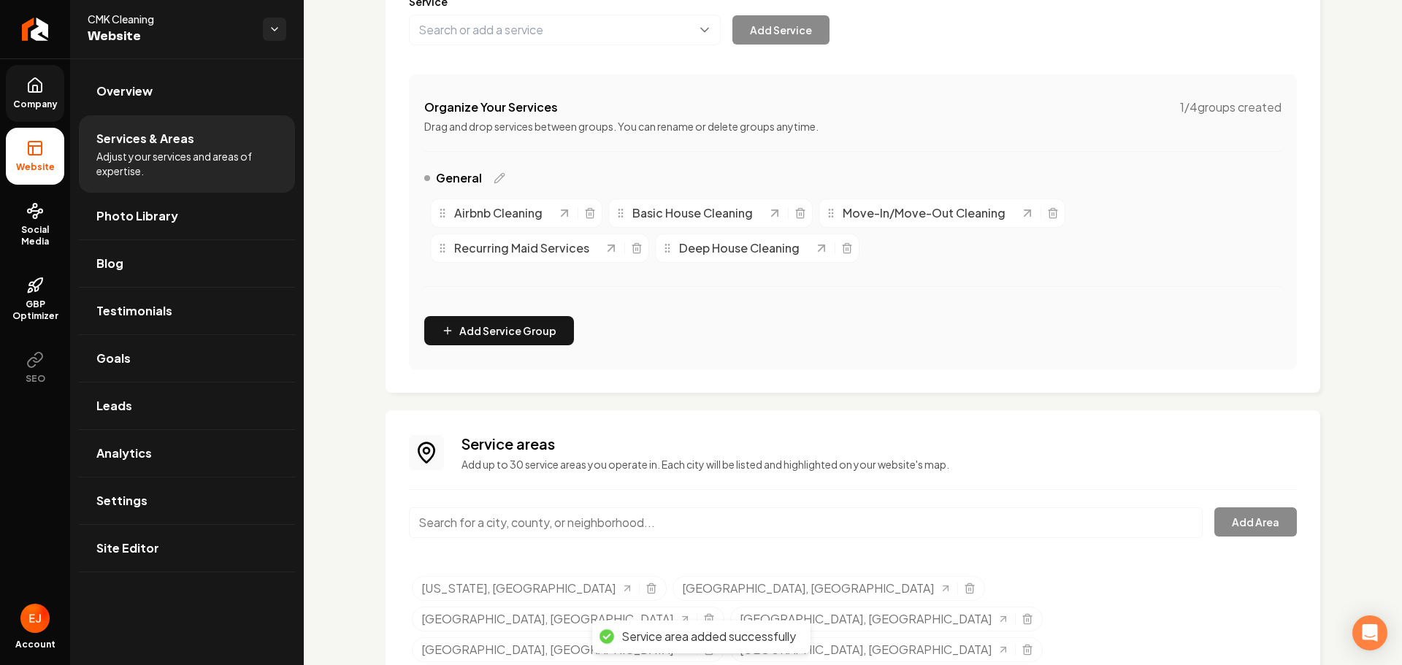
click at [527, 517] on input "Main content area" at bounding box center [806, 522] width 794 height 31
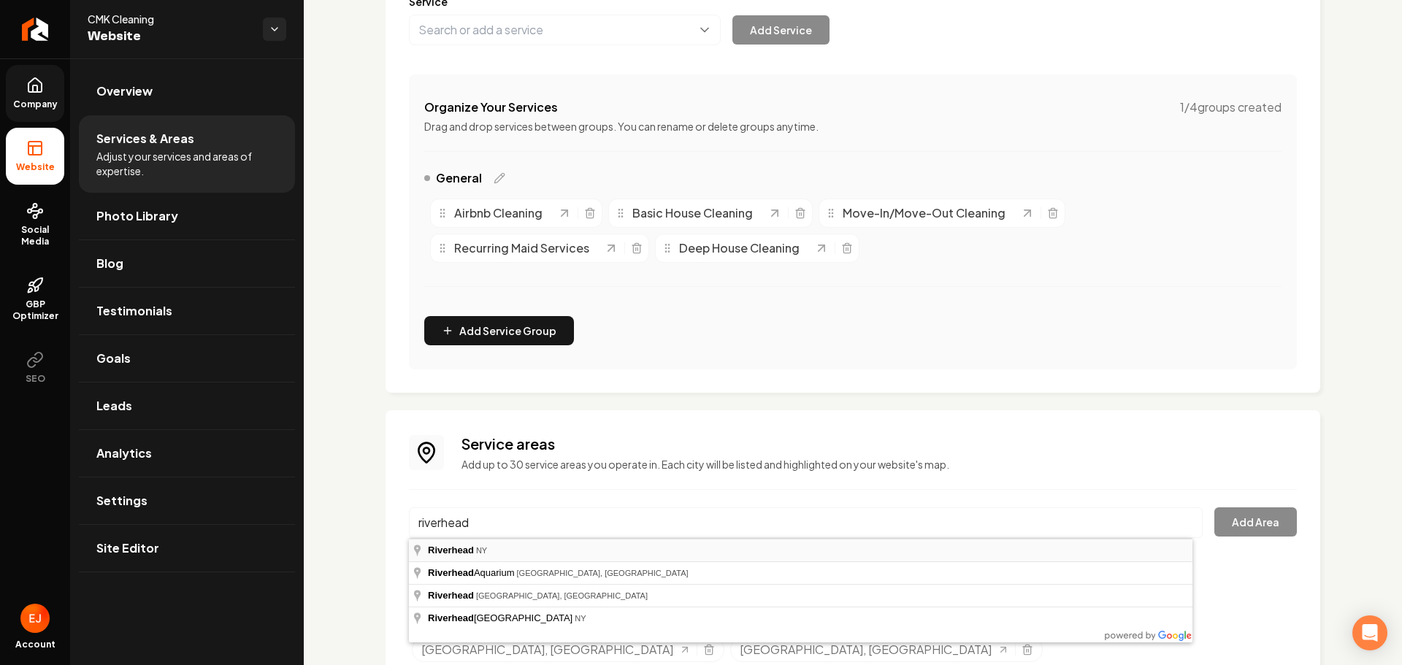
type input "[GEOGRAPHIC_DATA], [GEOGRAPHIC_DATA]"
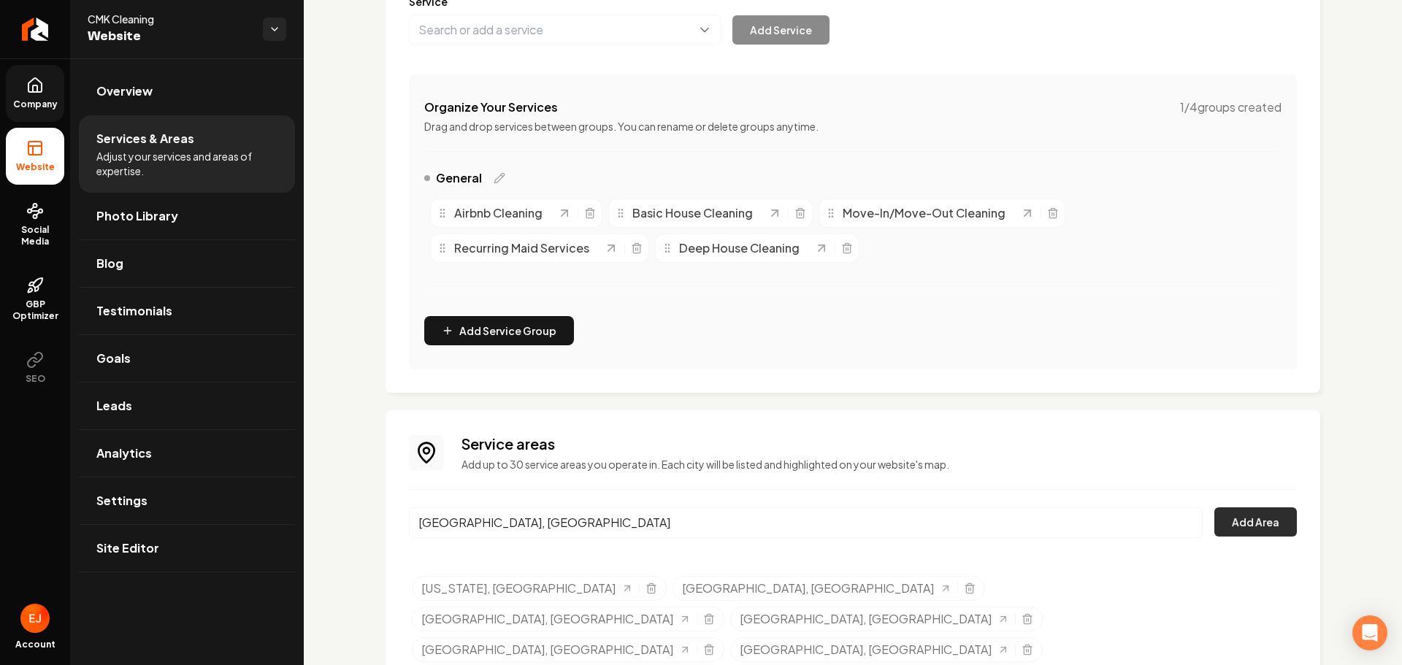
click at [1267, 526] on button "Add Area" at bounding box center [1255, 521] width 82 height 29
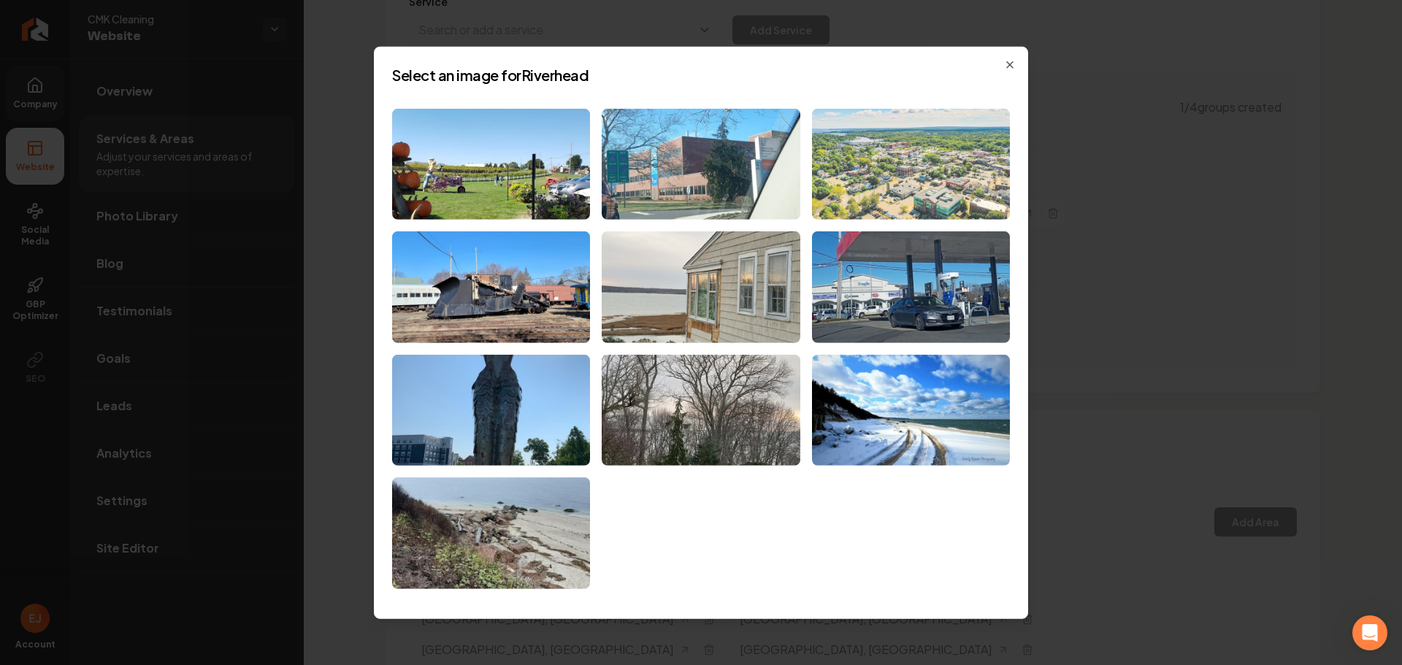
click at [917, 194] on img at bounding box center [911, 164] width 198 height 112
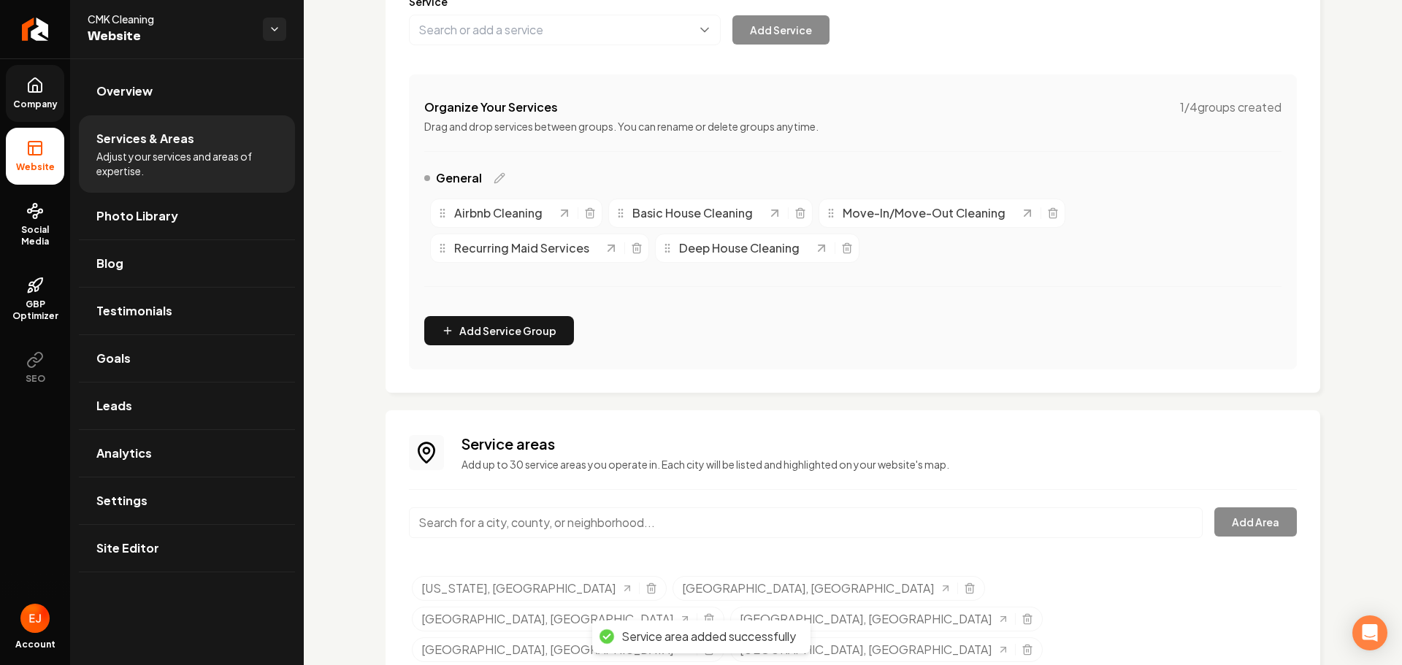
click at [547, 521] on input "Main content area" at bounding box center [806, 522] width 794 height 31
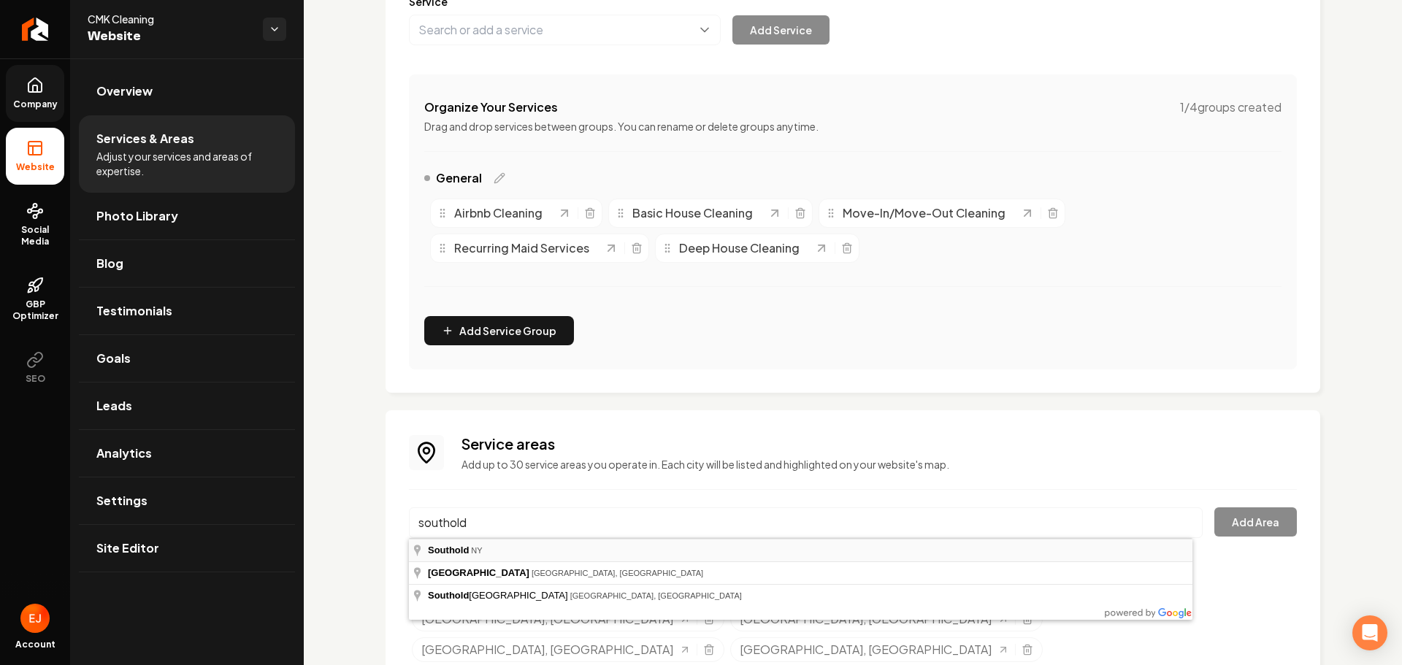
type input "[GEOGRAPHIC_DATA], [GEOGRAPHIC_DATA]"
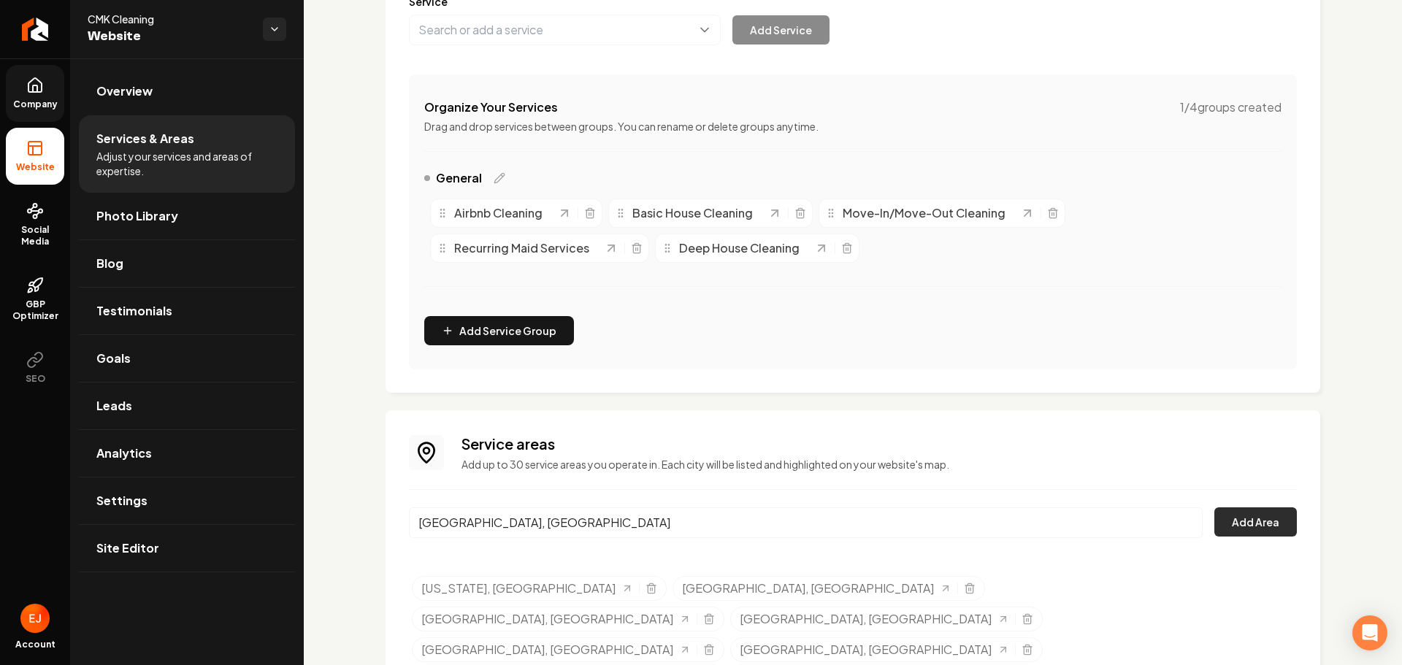
click at [1237, 521] on button "Add Area" at bounding box center [1255, 521] width 82 height 29
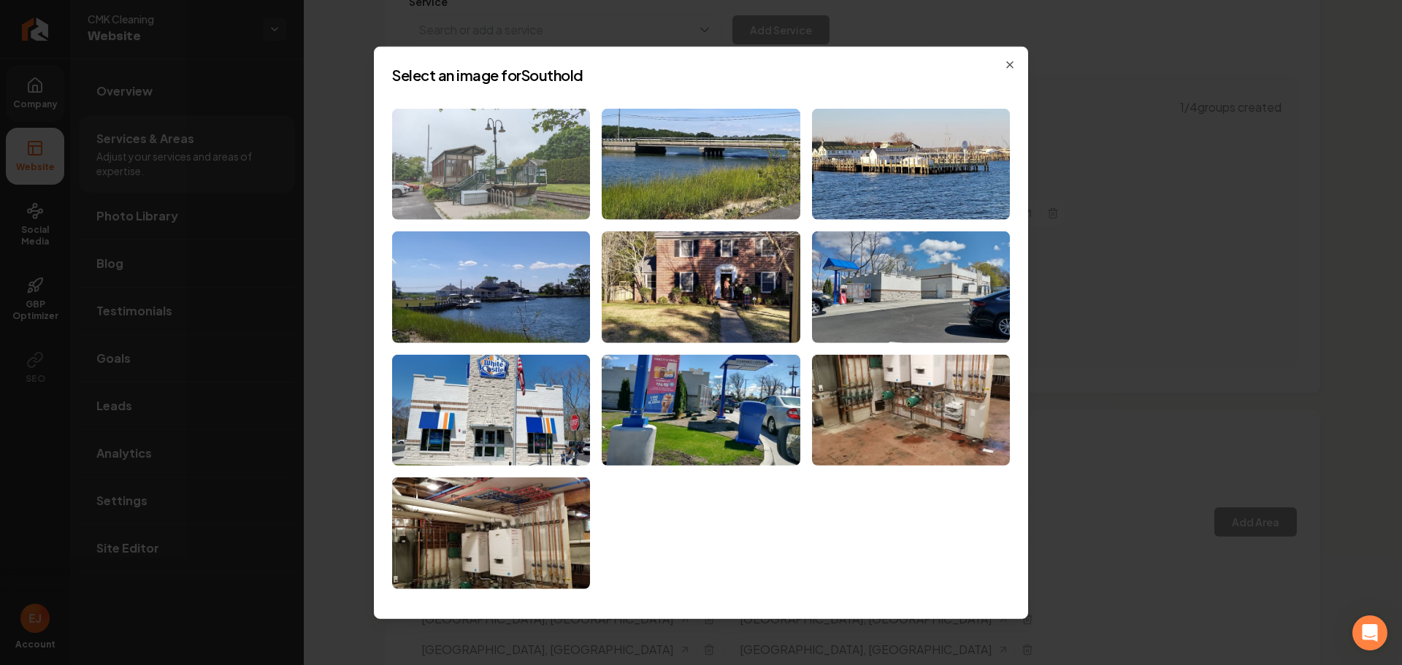
click at [554, 207] on img at bounding box center [491, 164] width 198 height 112
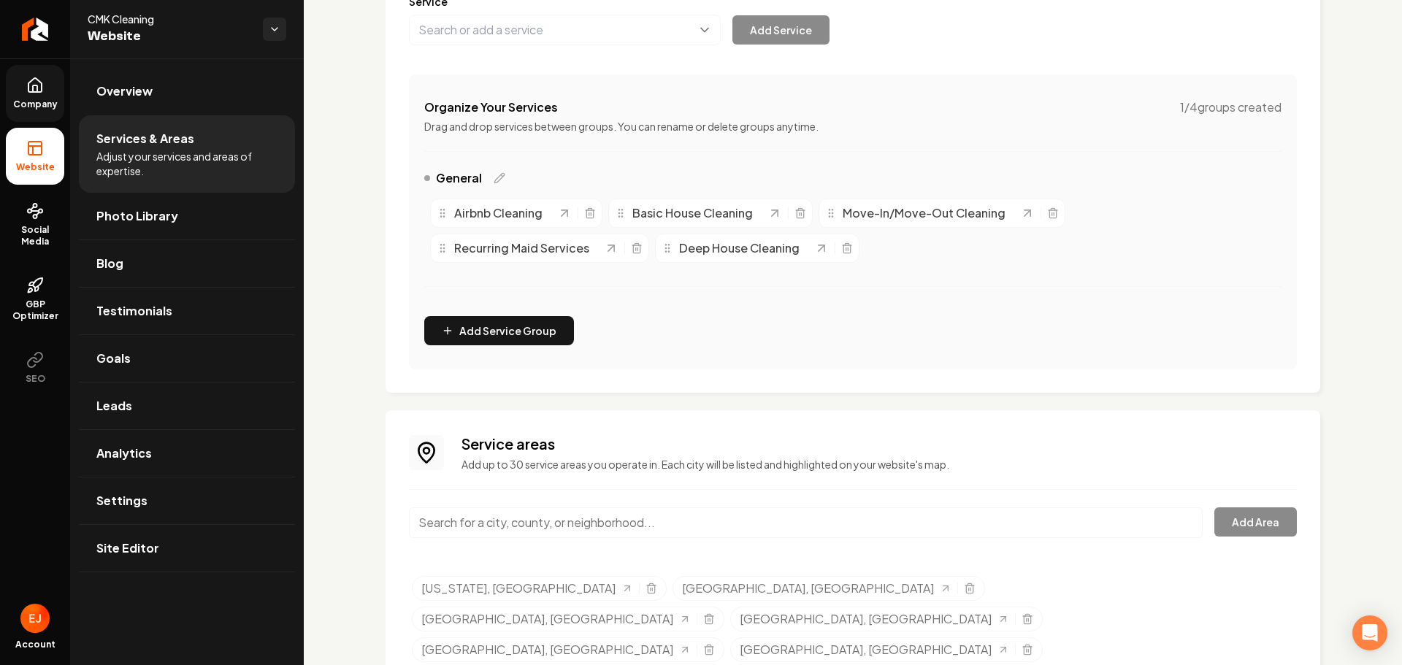
click at [531, 518] on input "Main content area" at bounding box center [806, 522] width 794 height 31
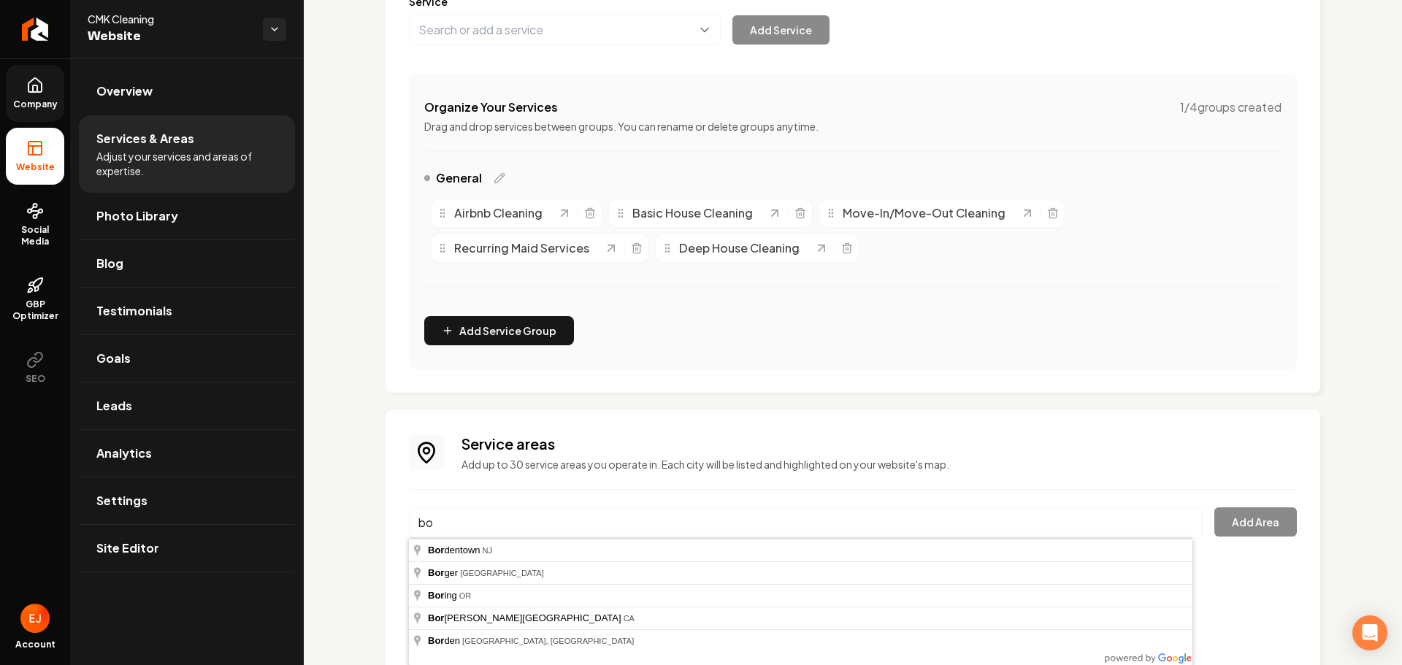
type input "b"
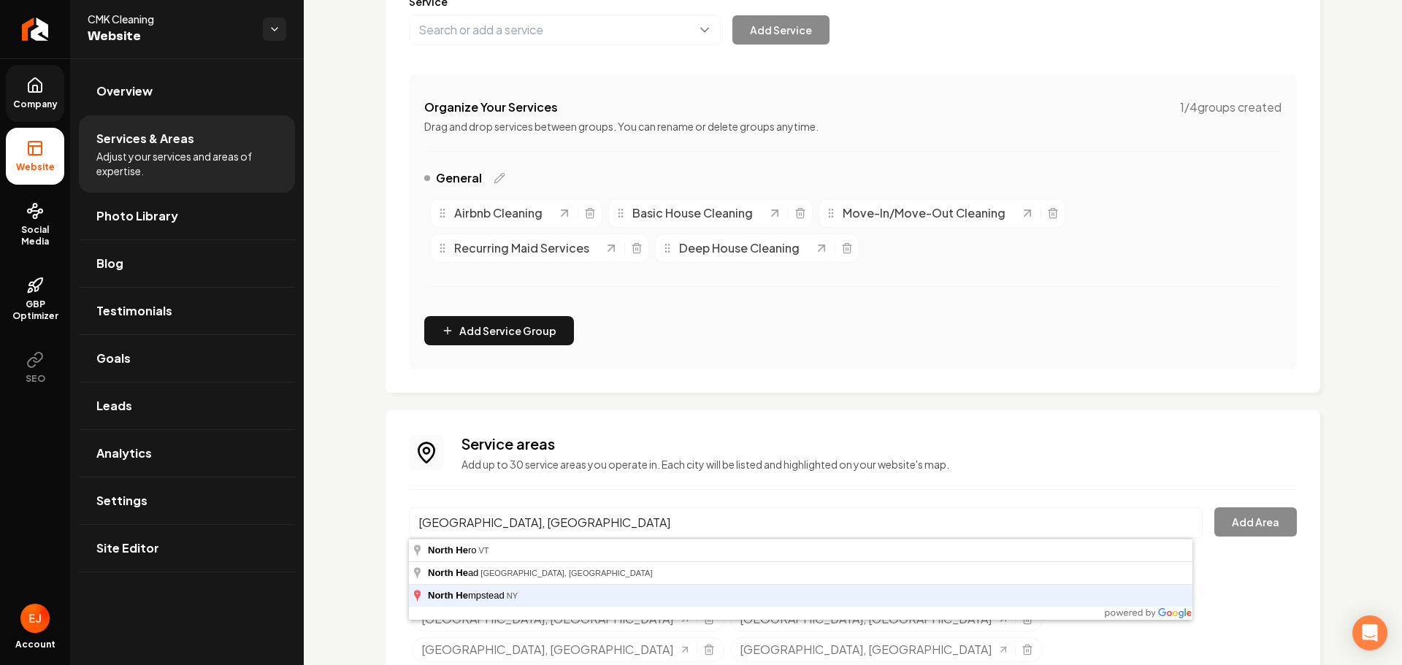
type input "[GEOGRAPHIC_DATA], [GEOGRAPHIC_DATA]"
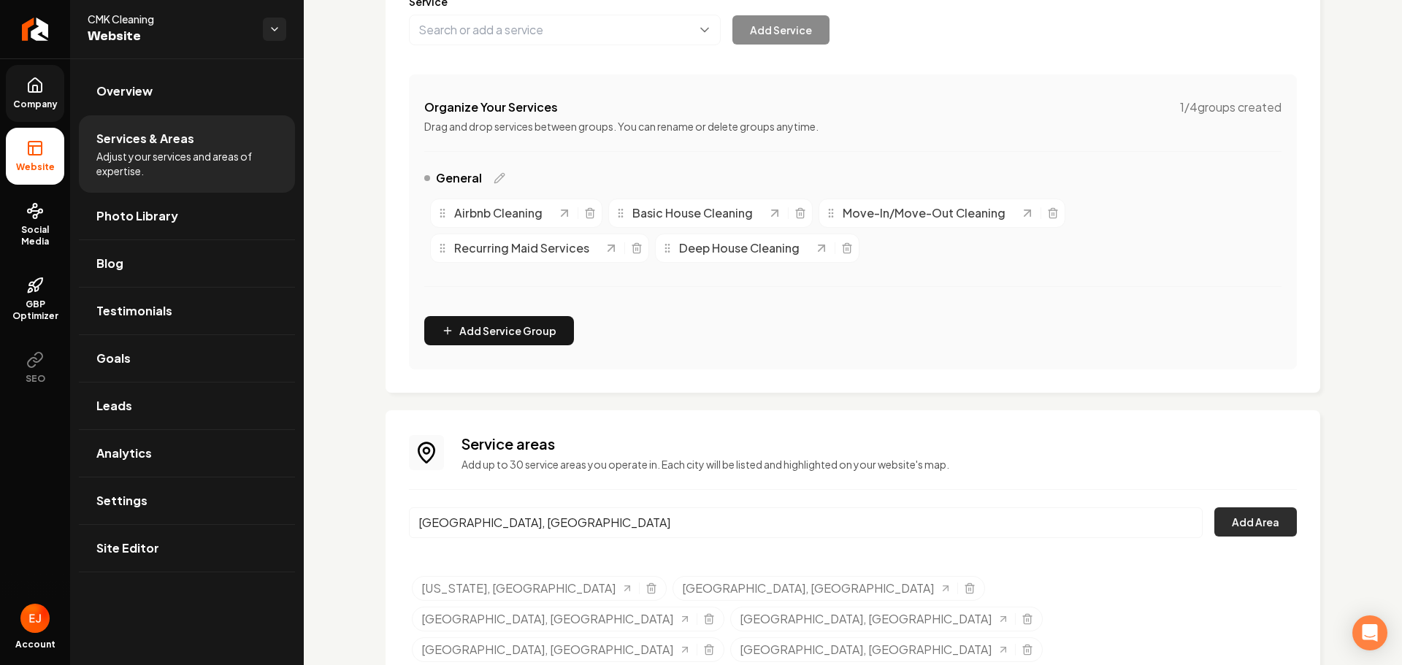
click at [1227, 523] on button "Add Area" at bounding box center [1255, 521] width 82 height 29
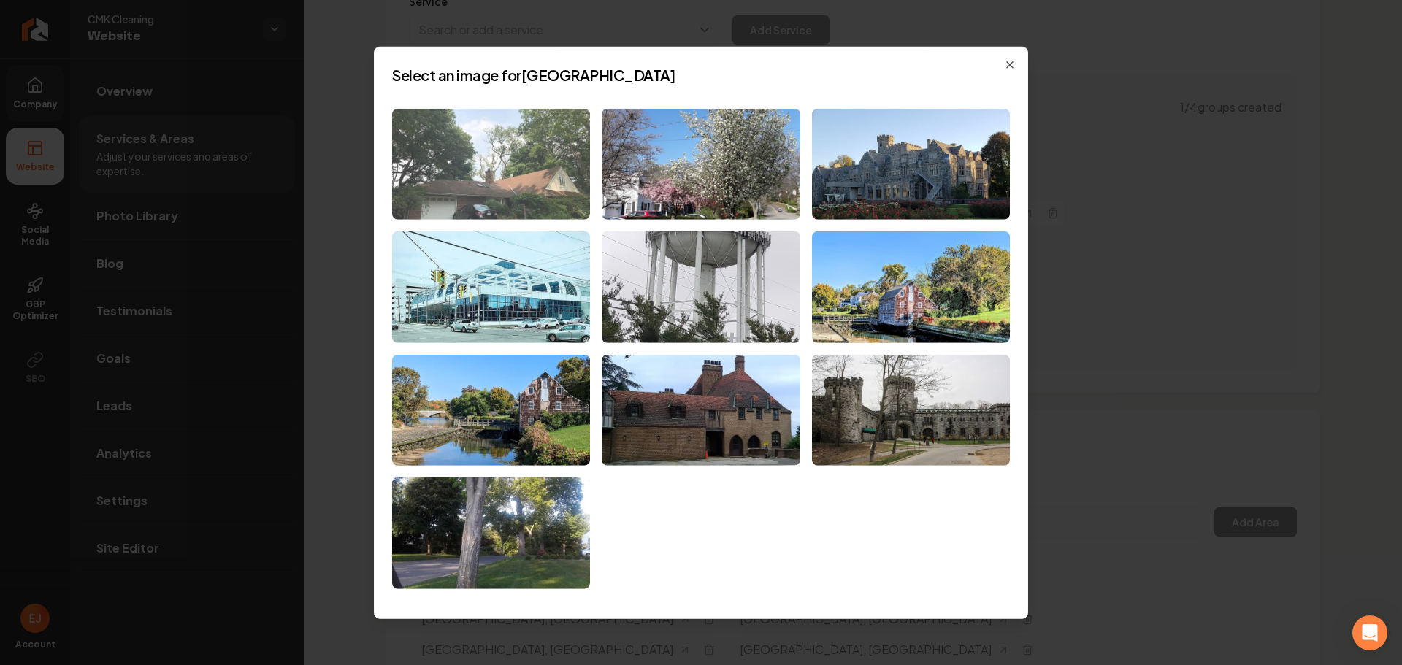
click at [542, 200] on img at bounding box center [491, 164] width 198 height 112
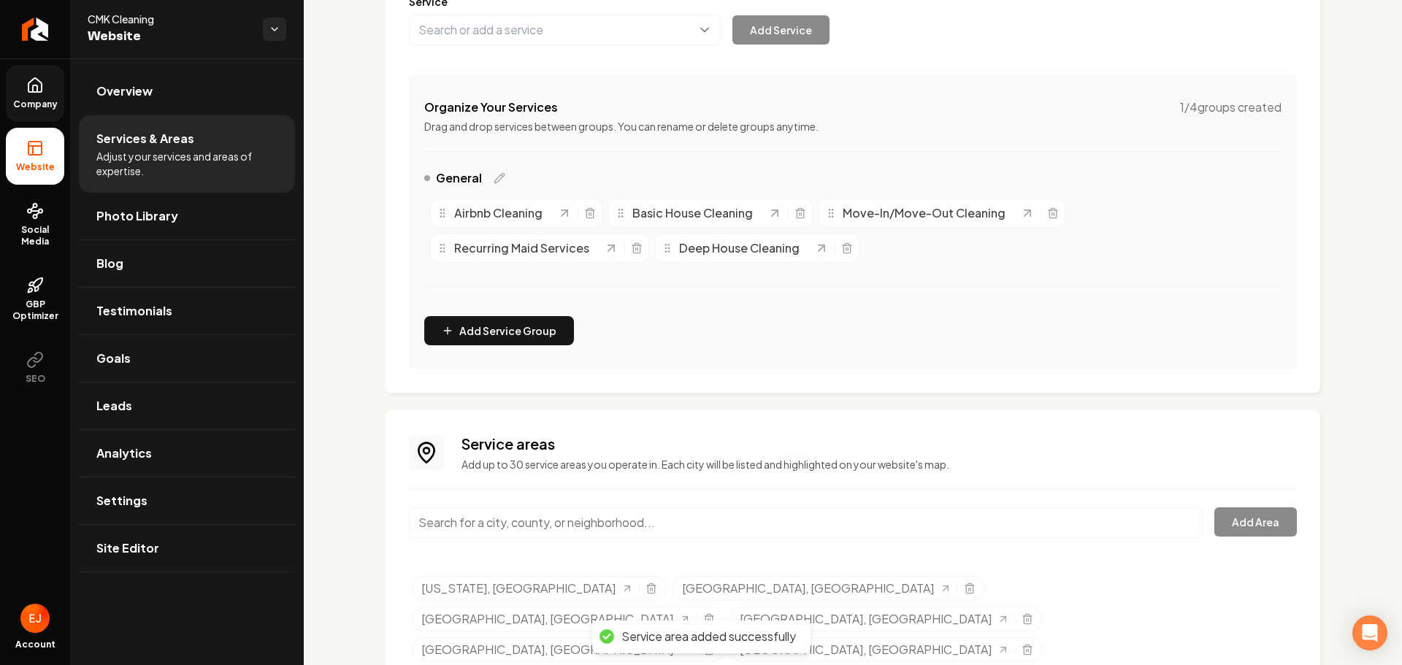
click at [569, 520] on input "Main content area" at bounding box center [806, 522] width 794 height 31
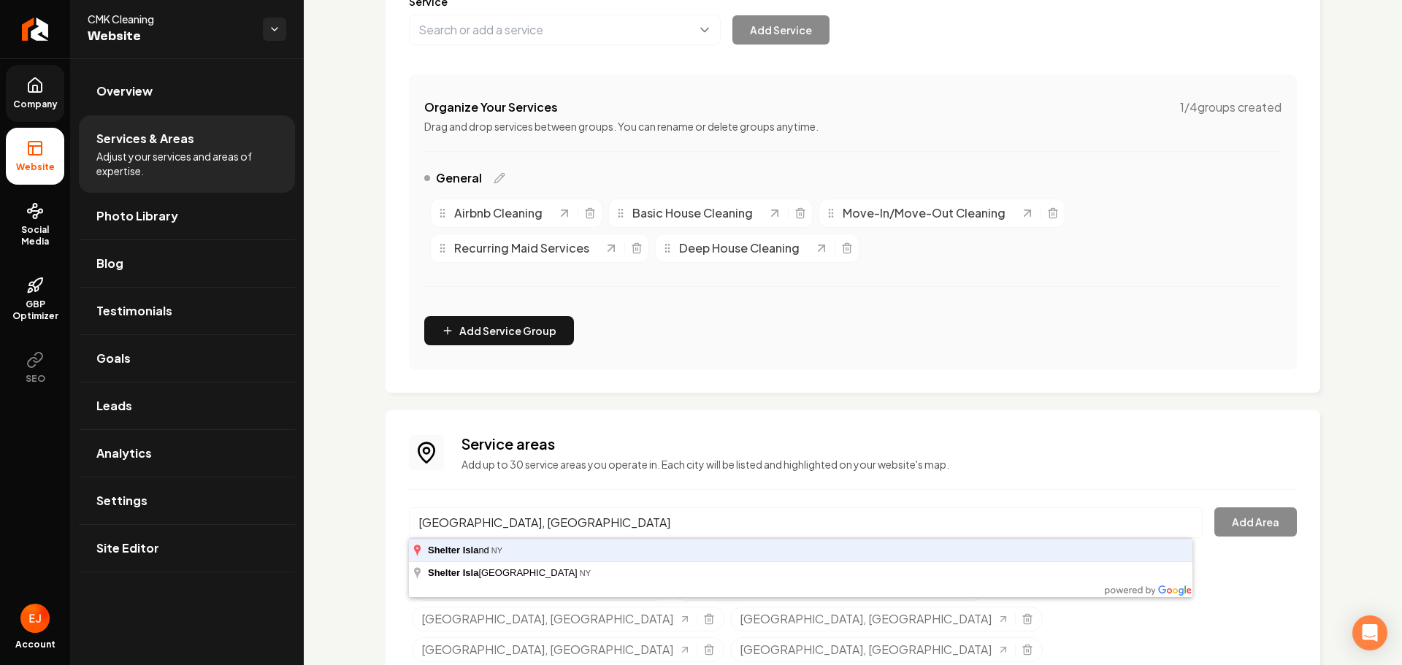
type input "[GEOGRAPHIC_DATA], [GEOGRAPHIC_DATA]"
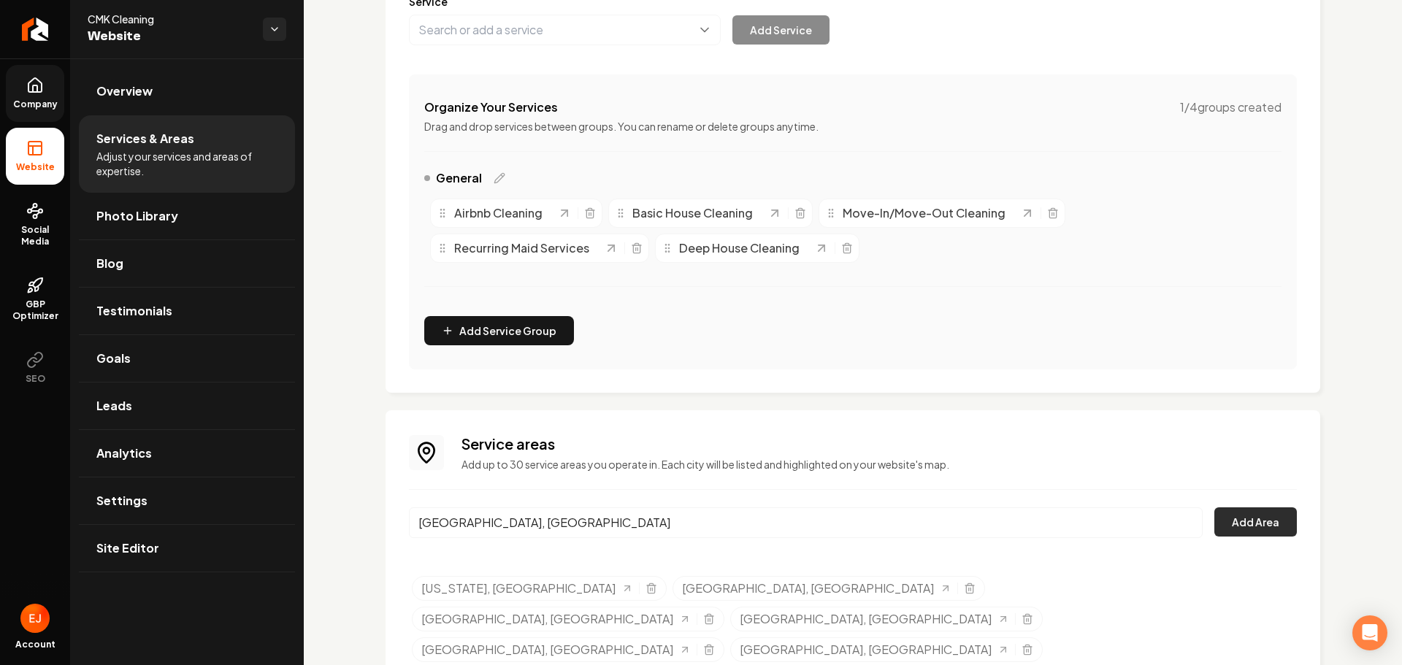
click at [1241, 536] on button "Add Area" at bounding box center [1255, 521] width 82 height 29
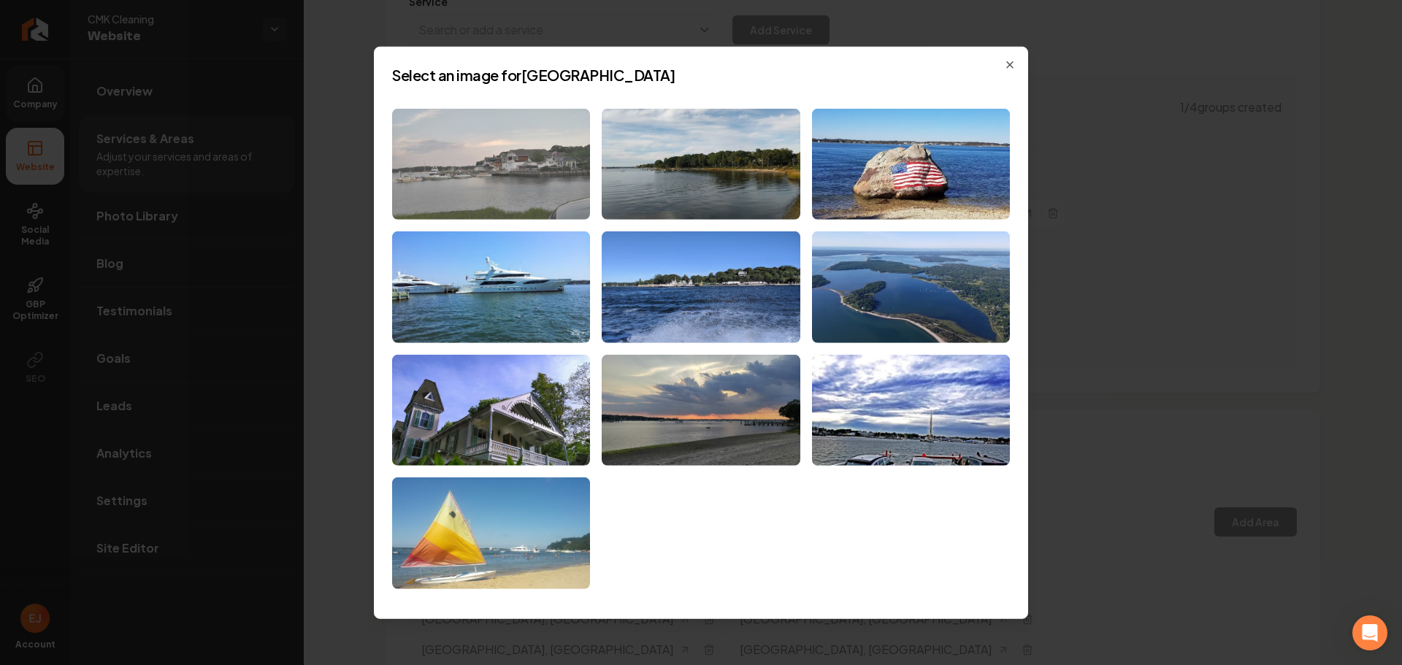
click at [565, 212] on img at bounding box center [491, 164] width 198 height 112
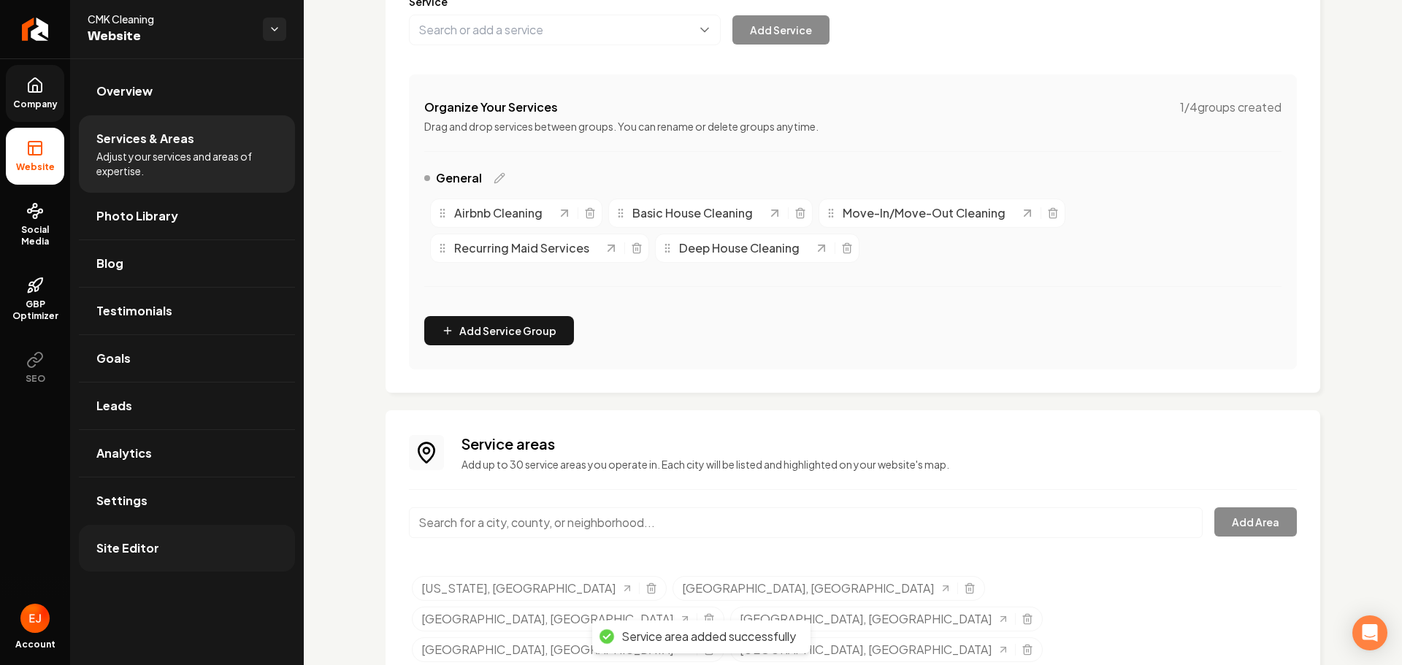
click at [177, 567] on link "Site Editor" at bounding box center [187, 548] width 216 height 47
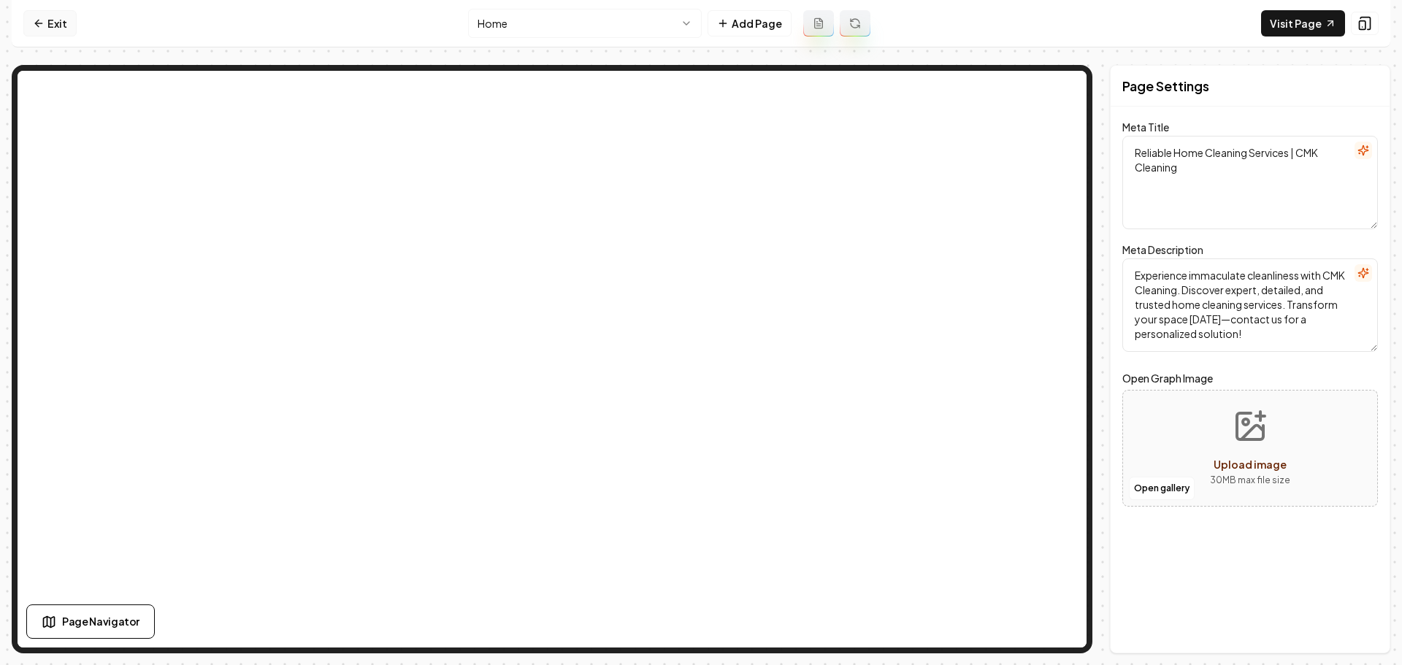
click at [68, 29] on link "Exit" at bounding box center [49, 23] width 53 height 26
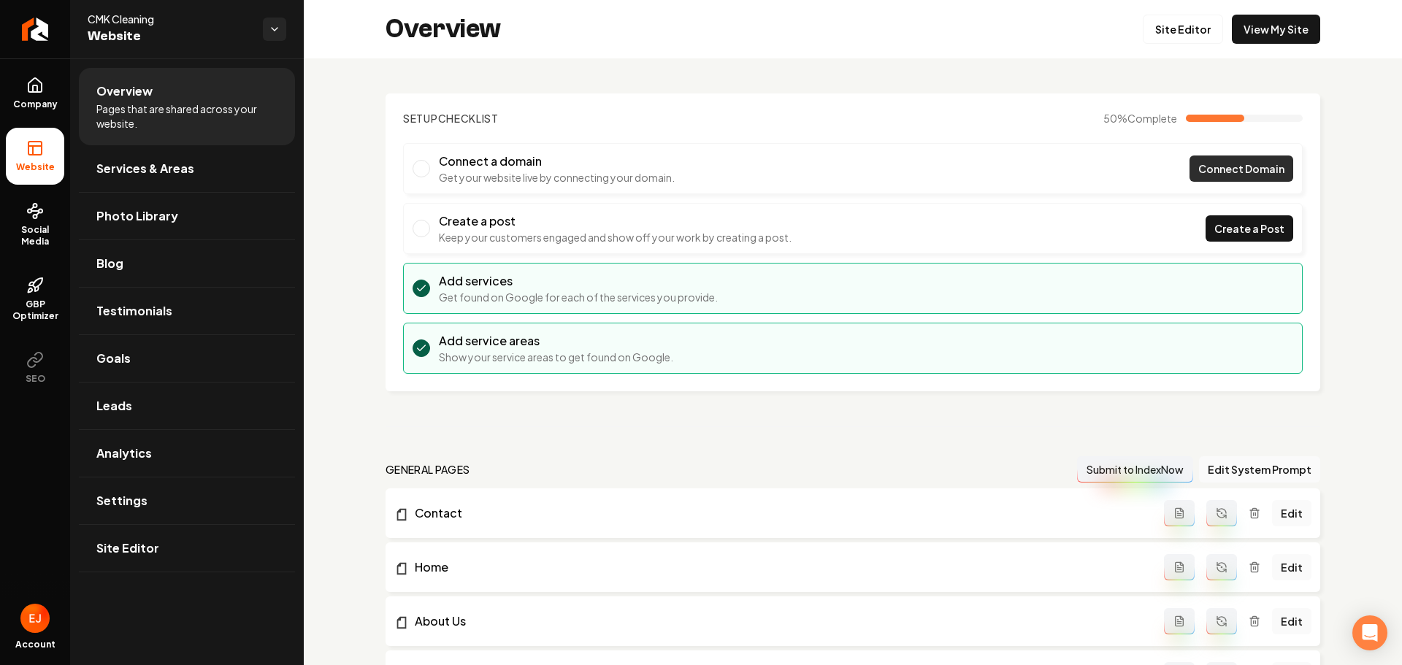
click at [1198, 172] on span "Connect Domain" at bounding box center [1241, 168] width 86 height 15
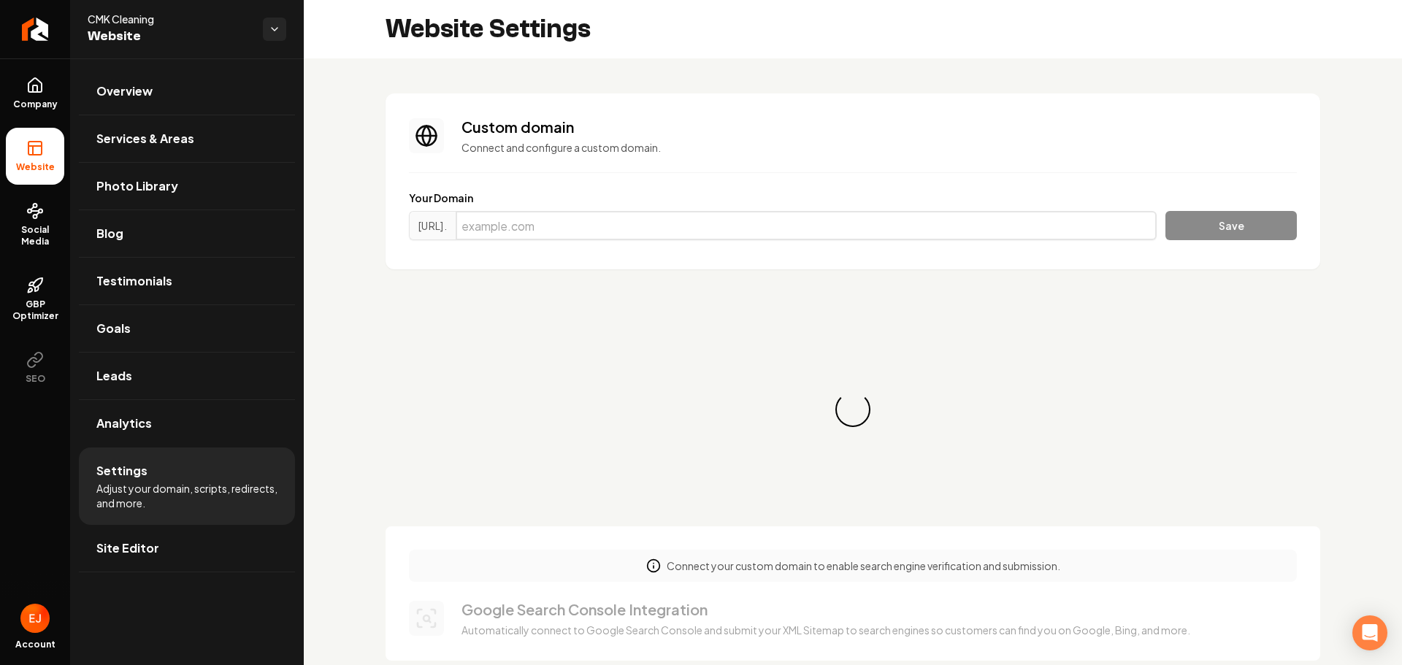
click at [643, 224] on input "Main content area" at bounding box center [806, 225] width 701 height 29
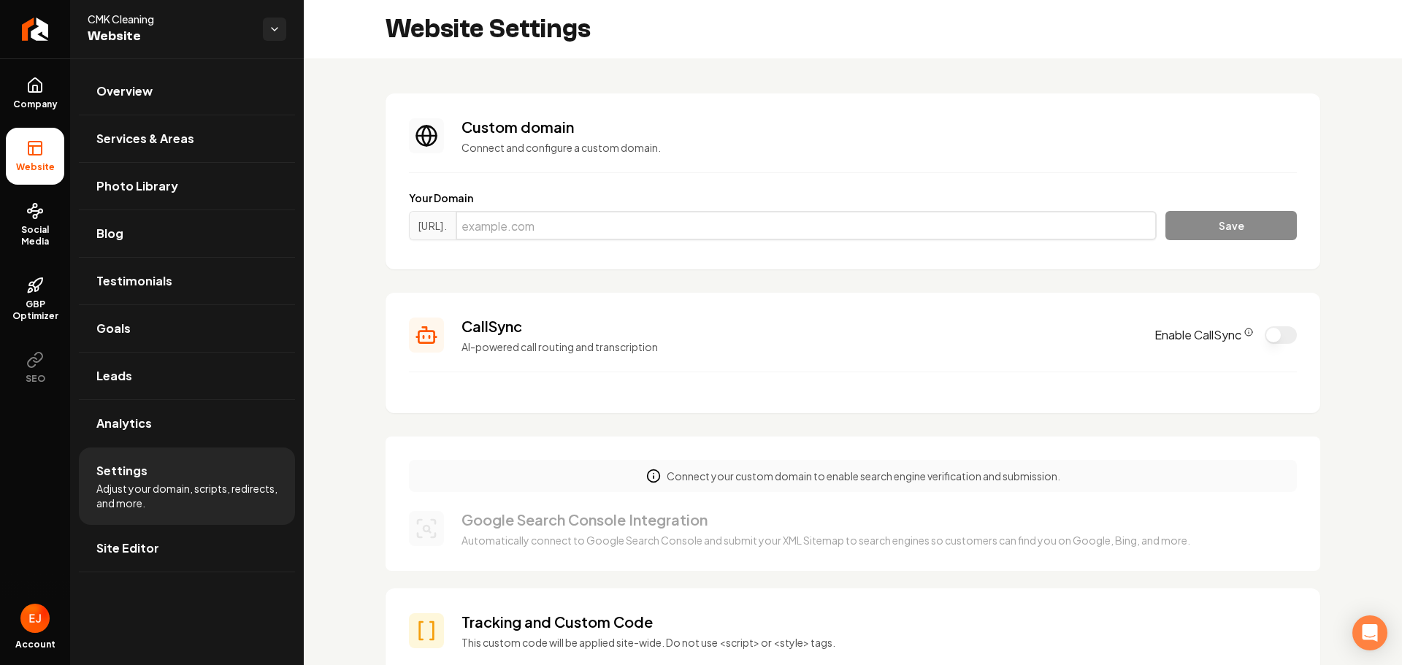
paste input "[DOMAIN_NAME]"
type input "[DOMAIN_NAME]"
click at [1180, 228] on button "Save" at bounding box center [1230, 225] width 131 height 29
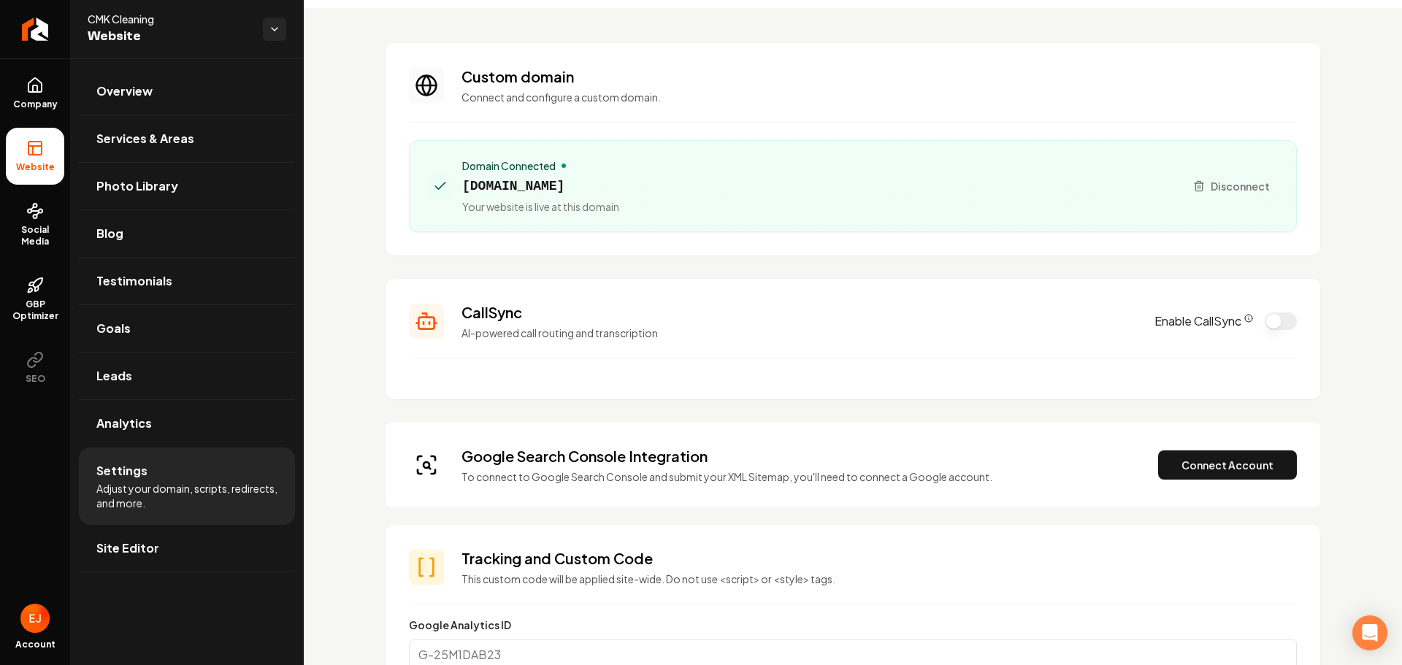
scroll to position [219, 0]
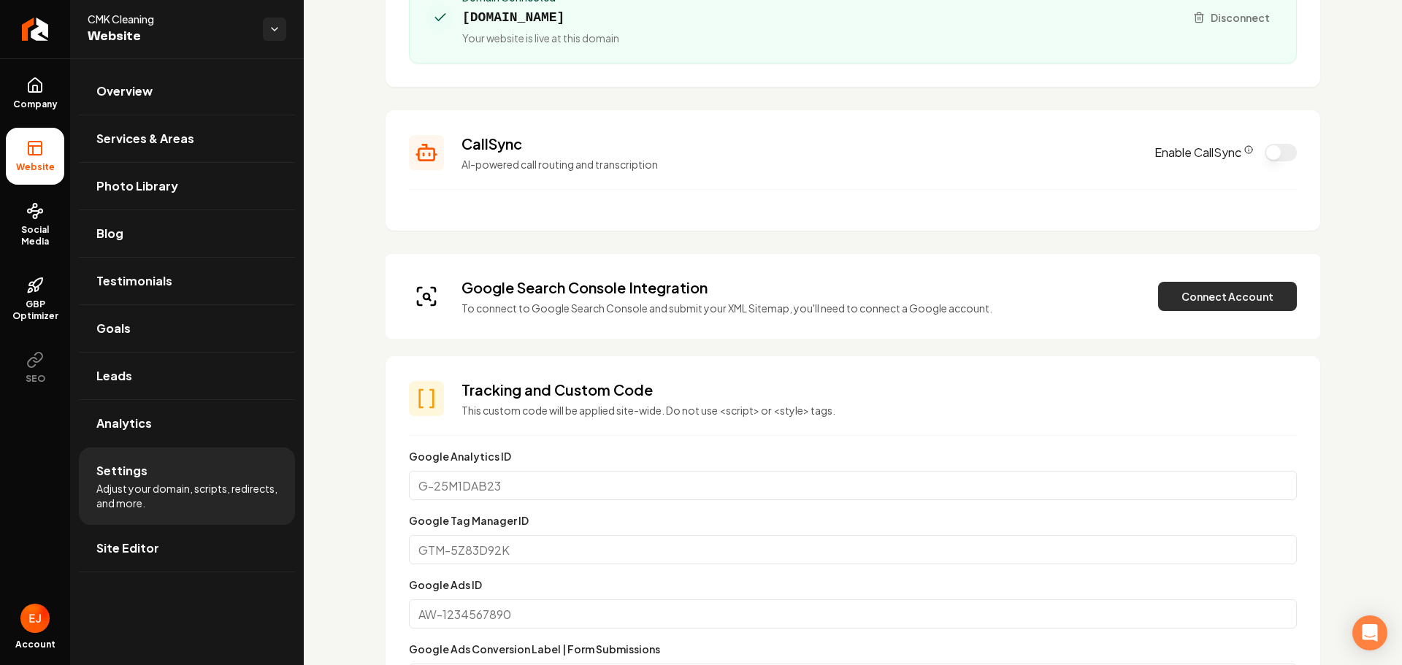
click at [1228, 293] on button "Connect Account" at bounding box center [1227, 296] width 139 height 29
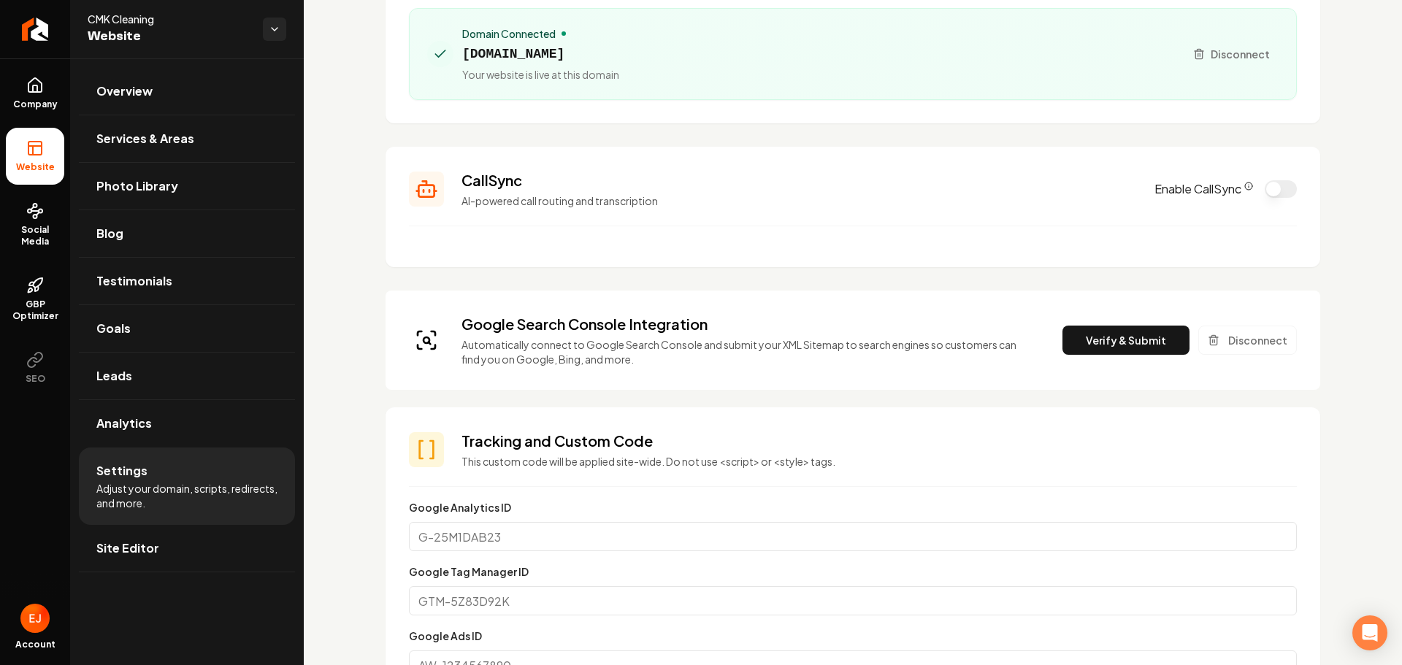
scroll to position [146, 0]
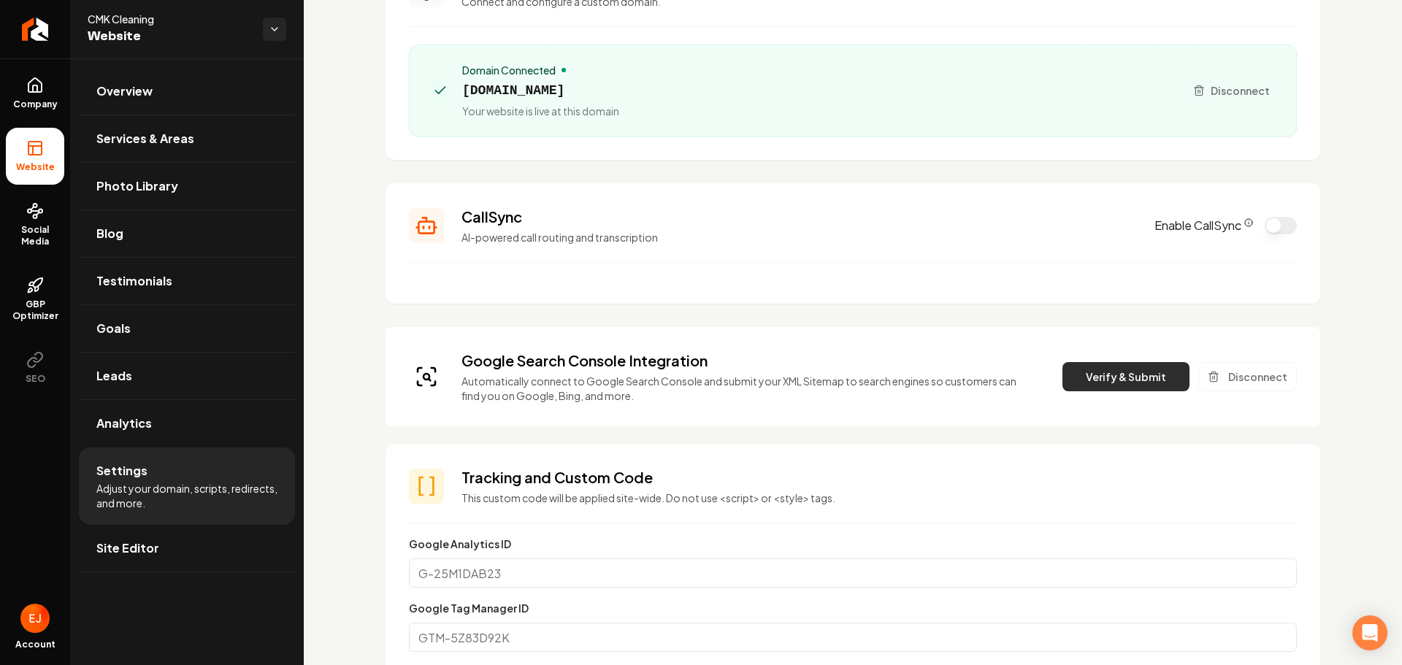
click at [1077, 380] on button "Verify & Submit" at bounding box center [1125, 376] width 127 height 29
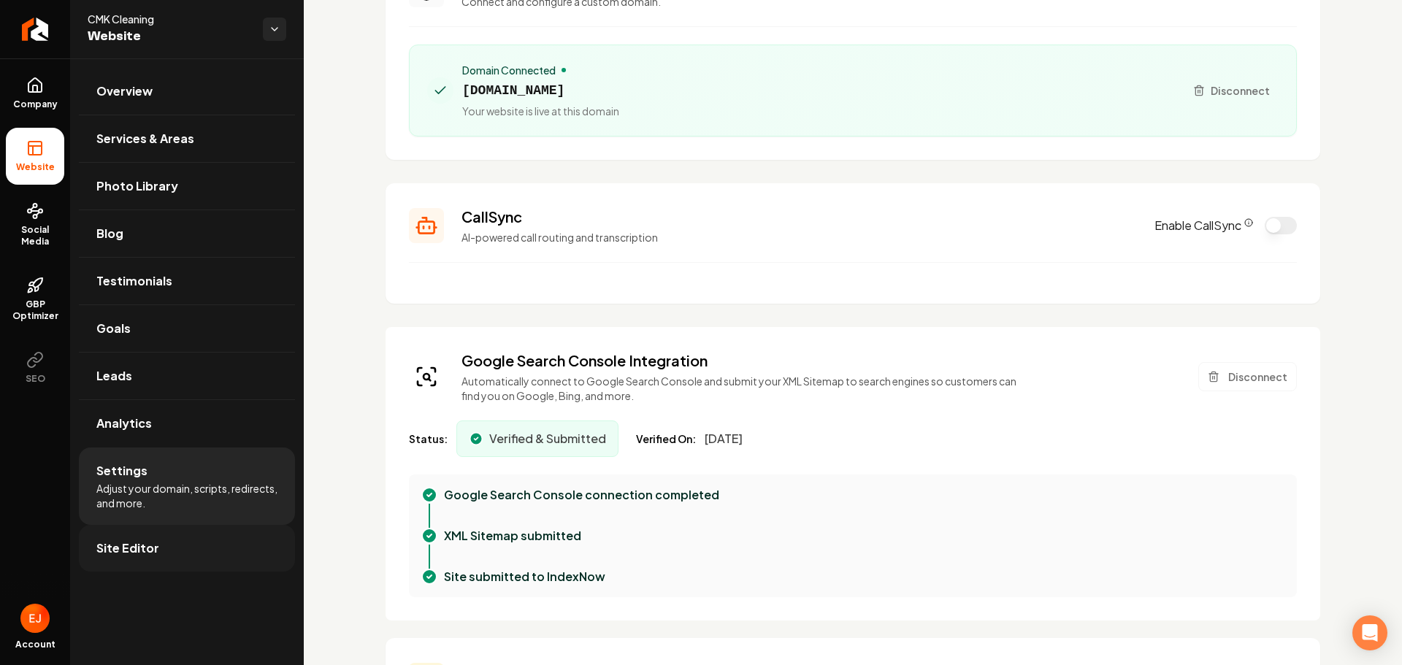
click at [196, 555] on link "Site Editor" at bounding box center [187, 548] width 216 height 47
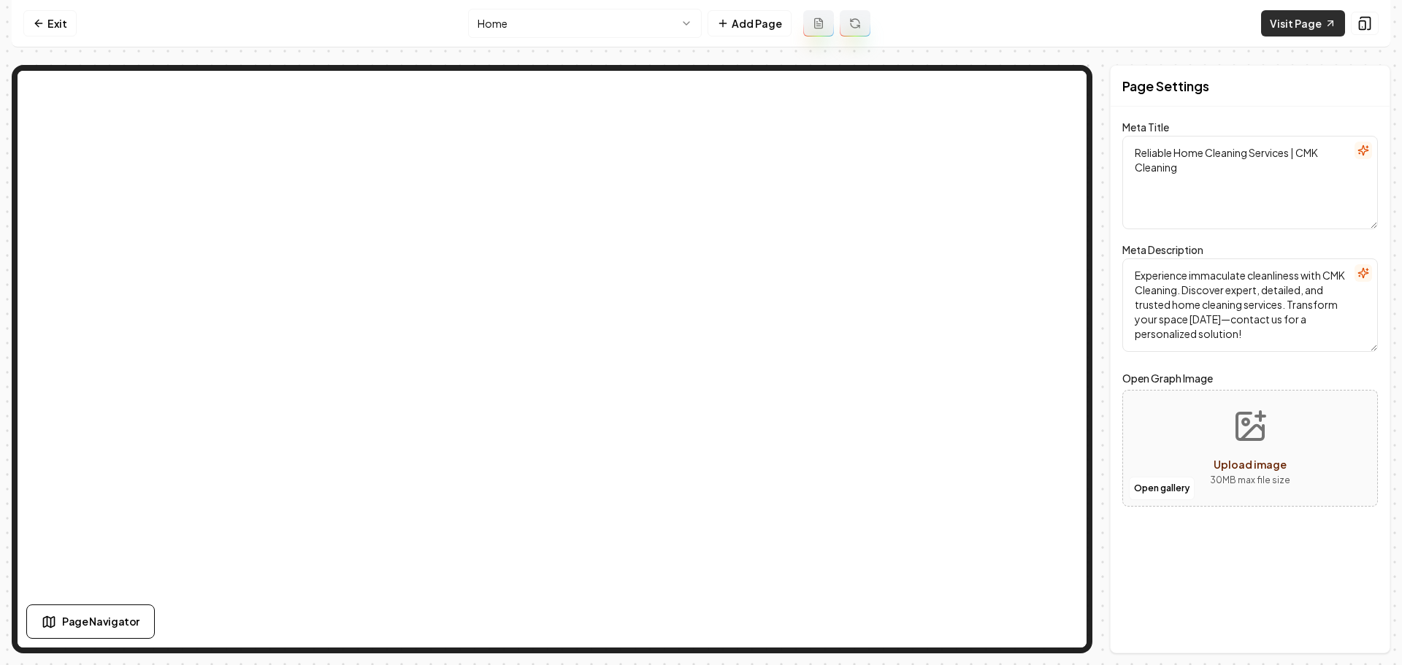
click at [1289, 31] on link "Visit Page" at bounding box center [1303, 23] width 84 height 26
click at [50, 25] on link "Exit" at bounding box center [49, 23] width 53 height 26
